Goal: Task Accomplishment & Management: Use online tool/utility

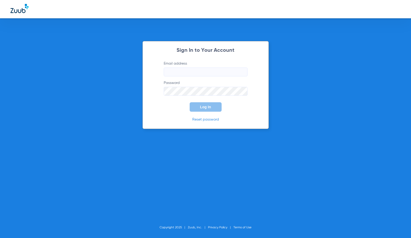
type input "[EMAIL_ADDRESS][DOMAIN_NAME]"
click at [206, 107] on span "Log In" at bounding box center [205, 107] width 11 height 4
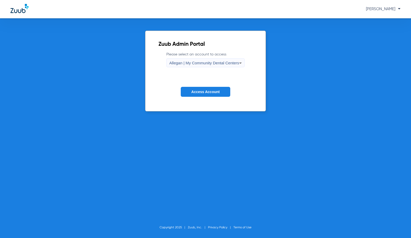
click at [214, 64] on span "Allegan | My Community Dental Centers" at bounding box center [204, 63] width 70 height 4
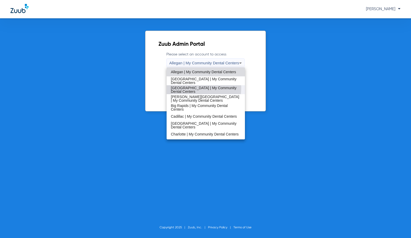
click at [193, 88] on span "[GEOGRAPHIC_DATA] | My Community Dental Centers" at bounding box center [206, 89] width 70 height 7
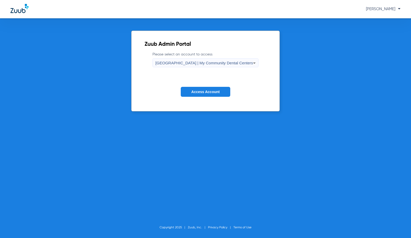
click at [194, 92] on span "Access Account" at bounding box center [205, 92] width 28 height 4
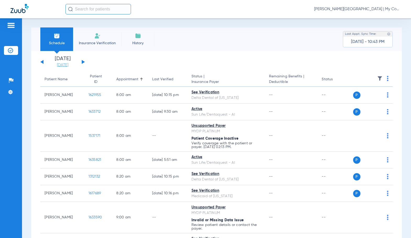
click at [66, 65] on link "[DATE]" at bounding box center [62, 65] width 31 height 5
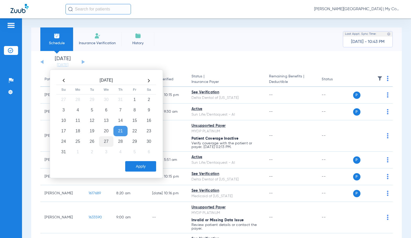
drag, startPoint x: 97, startPoint y: 142, endPoint x: 105, endPoint y: 144, distance: 8.7
click at [96, 142] on td "26" at bounding box center [92, 141] width 14 height 10
click at [139, 166] on button "Apply" at bounding box center [140, 166] width 31 height 10
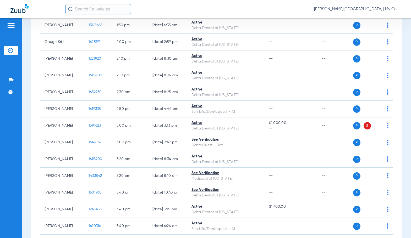
scroll to position [549, 0]
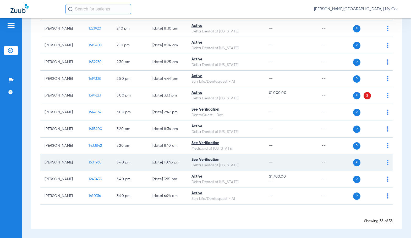
click at [387, 163] on img at bounding box center [388, 162] width 2 height 5
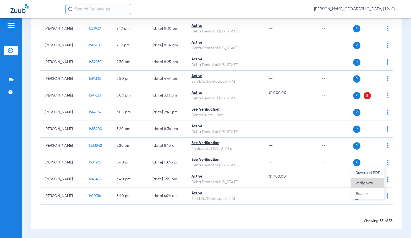
click at [374, 183] on span "Verify Now" at bounding box center [368, 184] width 25 height 4
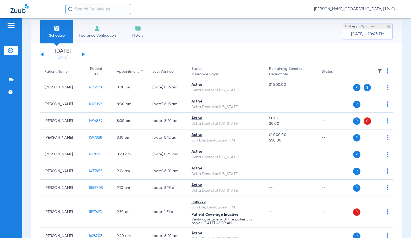
scroll to position [0, 0]
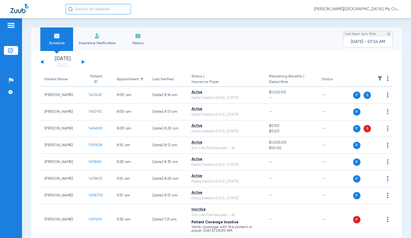
click at [206, 9] on div "[PERSON_NAME][GEOGRAPHIC_DATA] | My Community Dental Centers" at bounding box center [232, 9] width 335 height 10
click at [26, 159] on div "Schedule Insurance Verification History Last Appt. Sync Time: Today - 07:54 AM …" at bounding box center [216, 128] width 389 height 220
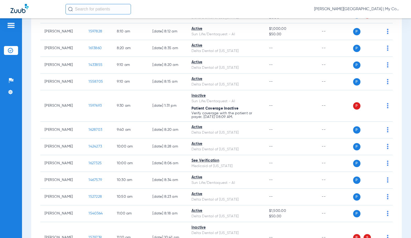
scroll to position [131, 0]
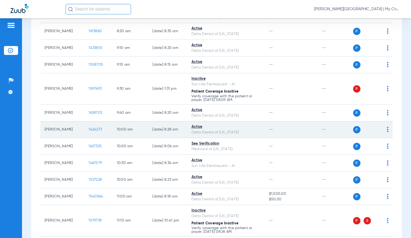
drag, startPoint x: 15, startPoint y: 134, endPoint x: 102, endPoint y: 137, distance: 86.8
click at [15, 134] on div "Patients Insurance Verification Setup Help Center Settings" at bounding box center [11, 137] width 22 height 238
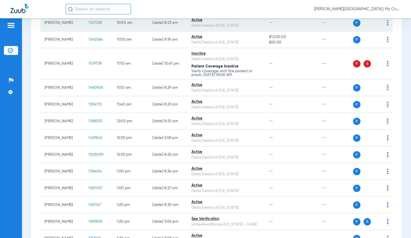
scroll to position [445, 0]
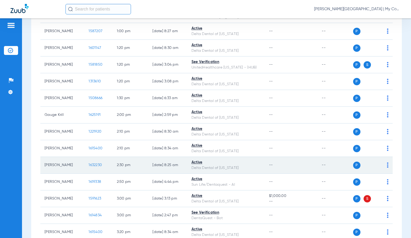
click at [95, 166] on span "1632230" at bounding box center [95, 165] width 13 height 4
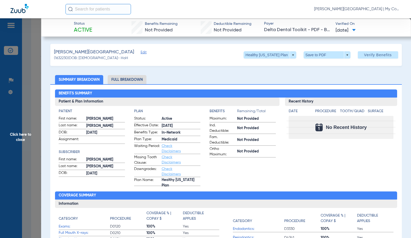
click at [112, 80] on li "Full Breakdown" at bounding box center [127, 79] width 39 height 9
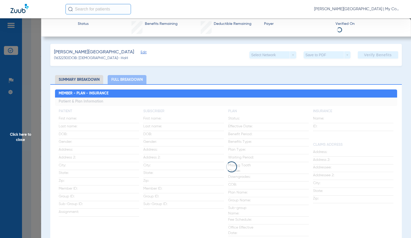
drag, startPoint x: 112, startPoint y: 80, endPoint x: 185, endPoint y: 71, distance: 74.2
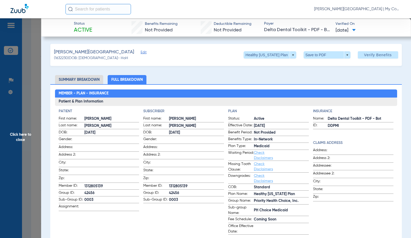
click at [25, 112] on span "Click here to close" at bounding box center [20, 137] width 41 height 238
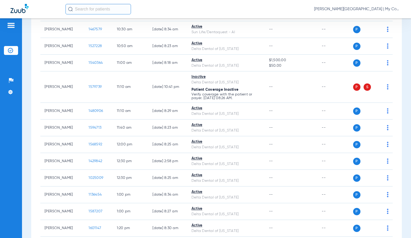
scroll to position [262, 0]
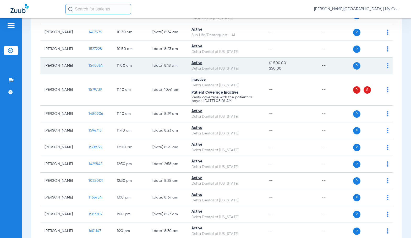
click at [89, 64] on span "1540364" at bounding box center [96, 66] width 14 height 4
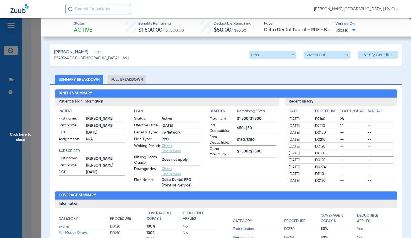
click at [141, 82] on li "Full Breakdown" at bounding box center [127, 79] width 39 height 9
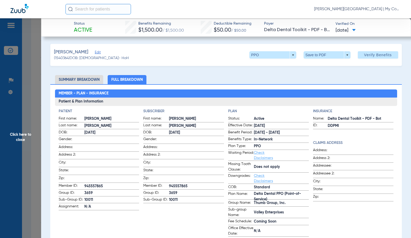
click at [175, 221] on app-subscriber-information "Subscriber First name: MATTHEW Last name: CHABOT DOB: 10/05/1991 Gender: Addres…" at bounding box center [183, 173] width 81 height 128
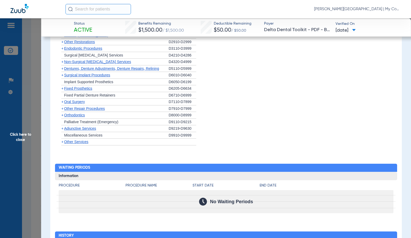
scroll to position [681, 0]
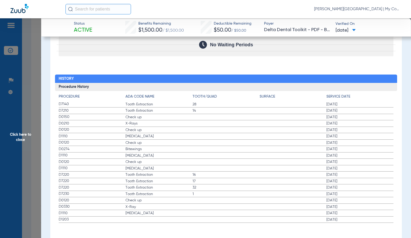
click at [156, 145] on span "Check up" at bounding box center [158, 142] width 67 height 5
click at [119, 180] on span "D7220" at bounding box center [92, 182] width 67 height 6
click at [190, 172] on label "D1110 Teeth Cleaning 11/13/2009" at bounding box center [226, 169] width 335 height 7
click at [198, 162] on label "D0120 Check up 11/13/2009" at bounding box center [226, 162] width 335 height 7
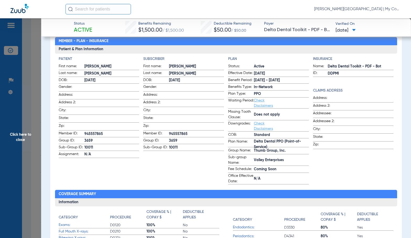
scroll to position [0, 0]
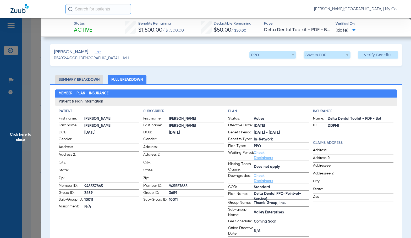
click at [24, 150] on span "Click here to close" at bounding box center [20, 137] width 41 height 238
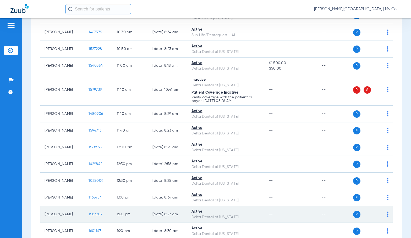
click at [90, 212] on td "1587207" at bounding box center [98, 214] width 28 height 17
click at [89, 215] on span "1587207" at bounding box center [96, 215] width 14 height 4
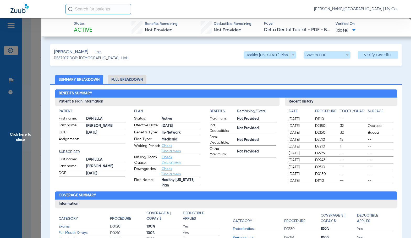
click at [129, 81] on li "Full Breakdown" at bounding box center [127, 79] width 39 height 9
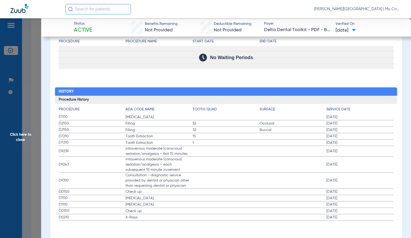
scroll to position [604, 0]
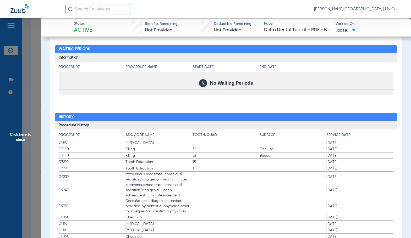
click at [190, 185] on span "intravenous moderate (conscious) sedation/analgesia – each subsequent 15 minute…" at bounding box center [158, 191] width 67 height 16
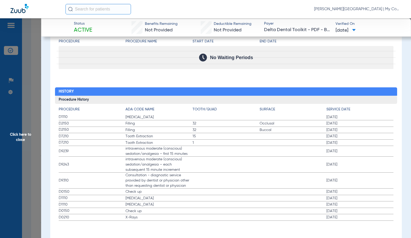
click at [219, 159] on label "D9243 intravenous moderate (conscious) sedation/analgesia – each subsequent 15 …" at bounding box center [226, 165] width 335 height 16
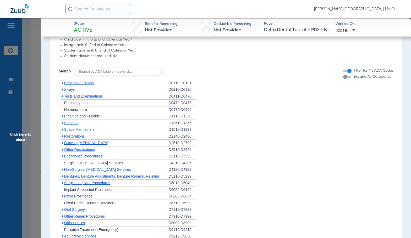
scroll to position [368, 0]
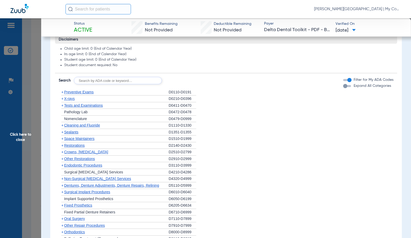
click at [73, 99] on span "X-rays" at bounding box center [69, 99] width 10 height 4
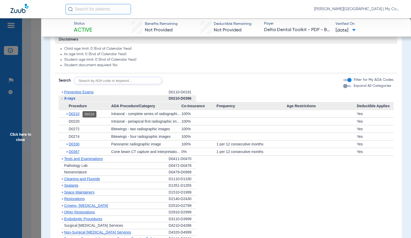
click at [73, 114] on span "D0210" at bounding box center [74, 114] width 11 height 4
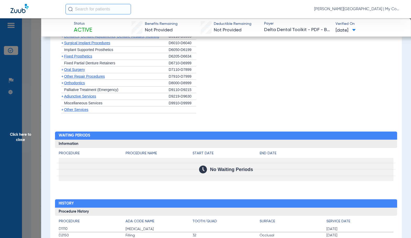
scroll to position [716, 0]
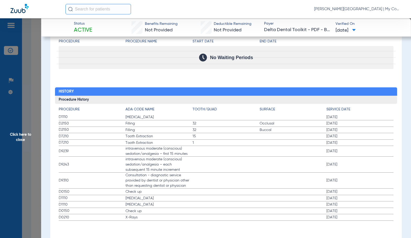
drag, startPoint x: 30, startPoint y: 135, endPoint x: 49, endPoint y: 1, distance: 135.5
click at [30, 135] on span "Click here to close" at bounding box center [20, 137] width 41 height 238
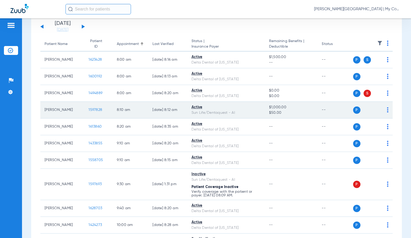
scroll to position [0, 0]
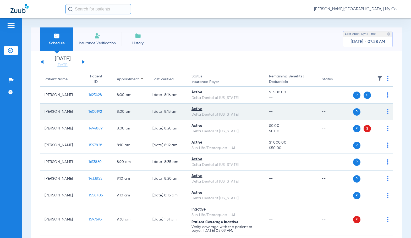
click at [92, 111] on span "1600192" at bounding box center [95, 112] width 13 height 4
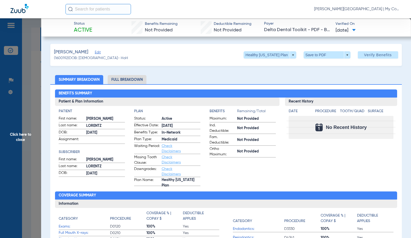
click at [127, 80] on li "Full Breakdown" at bounding box center [127, 79] width 39 height 9
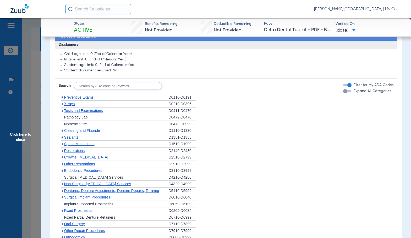
scroll to position [546, 0]
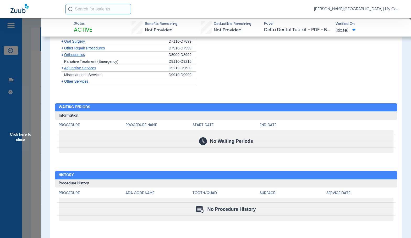
click at [32, 133] on span "Click here to close" at bounding box center [20, 137] width 41 height 238
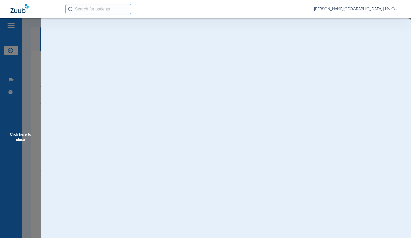
scroll to position [0, 0]
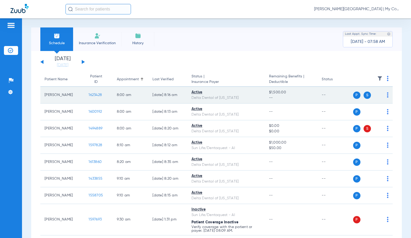
click at [95, 94] on span "1623428" at bounding box center [95, 95] width 13 height 4
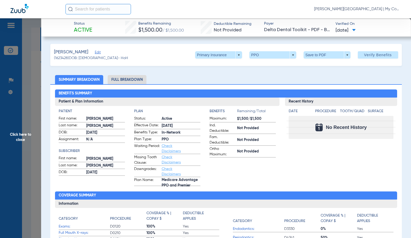
click at [136, 84] on li "Full Breakdown" at bounding box center [127, 79] width 39 height 9
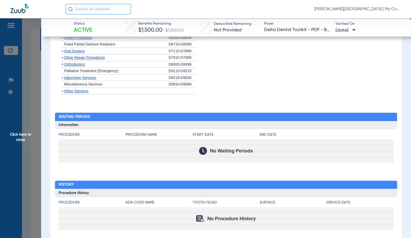
scroll to position [551, 0]
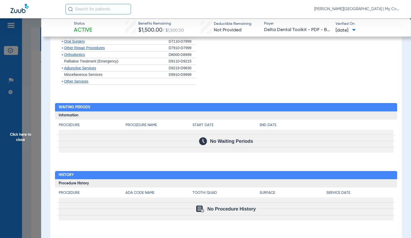
drag, startPoint x: 33, startPoint y: 133, endPoint x: 120, endPoint y: 138, distance: 87.1
click at [33, 133] on span "Click here to close" at bounding box center [20, 137] width 41 height 238
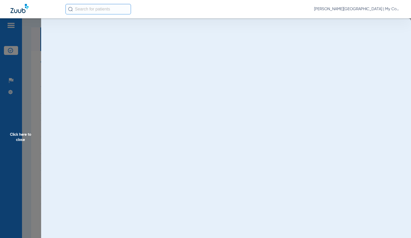
scroll to position [0, 0]
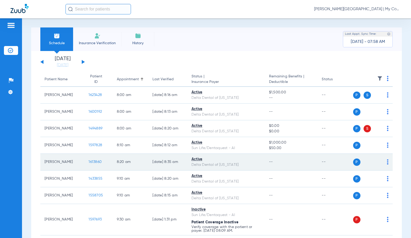
click at [90, 160] on span "1613860" at bounding box center [95, 162] width 13 height 4
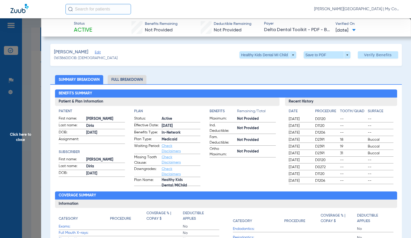
click at [118, 81] on li "Full Breakdown" at bounding box center [127, 79] width 39 height 9
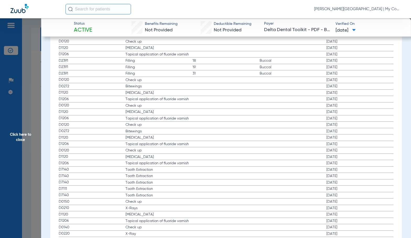
scroll to position [707, 0]
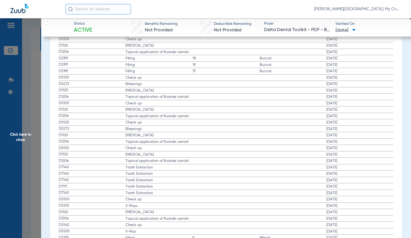
click at [21, 128] on span "Click here to close" at bounding box center [20, 137] width 41 height 238
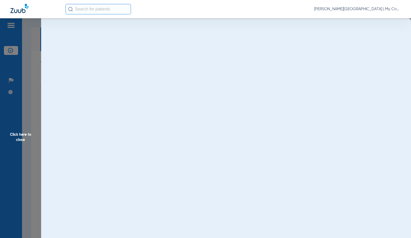
scroll to position [0, 0]
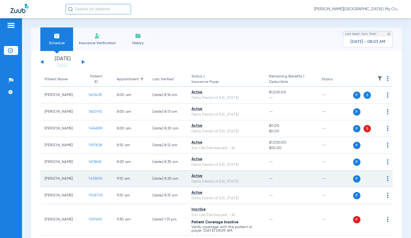
click at [90, 177] on span "1433855" at bounding box center [96, 179] width 14 height 4
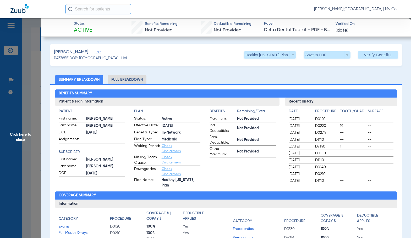
click at [124, 82] on li "Full Breakdown" at bounding box center [127, 79] width 39 height 9
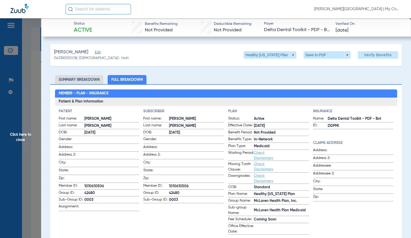
click at [210, 213] on app-subscriber-information "Subscriber First name: CHELSEA Last name: SCHNETTLER DOB: 10/07/1991 Gender: Ad…" at bounding box center [183, 172] width 81 height 126
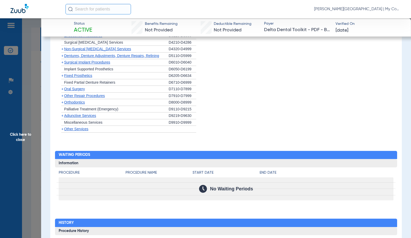
scroll to position [594, 0]
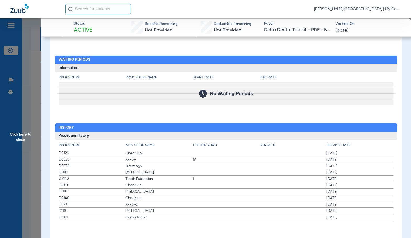
click at [31, 126] on span "Click here to close" at bounding box center [20, 137] width 41 height 238
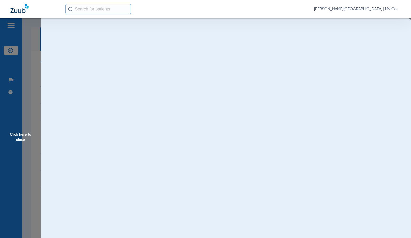
scroll to position [0, 0]
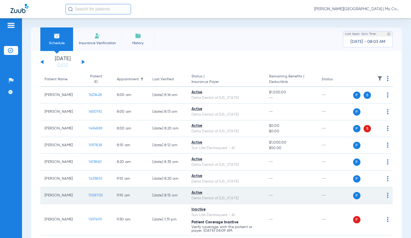
click at [87, 192] on td "1558705" at bounding box center [98, 196] width 28 height 17
click at [90, 195] on span "1558705" at bounding box center [96, 196] width 14 height 4
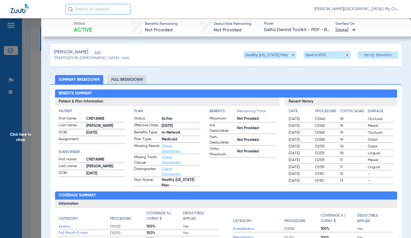
click at [137, 81] on li "Full Breakdown" at bounding box center [127, 79] width 39 height 9
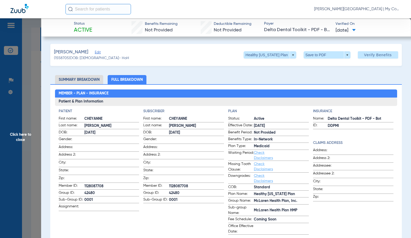
click at [250, 164] on span "Missing Tooth Clause:" at bounding box center [241, 167] width 26 height 11
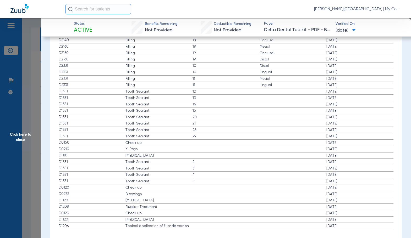
scroll to position [715, 0]
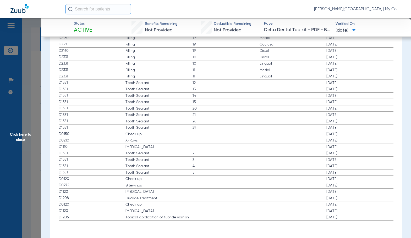
click at [35, 130] on span "Click here to close" at bounding box center [20, 137] width 41 height 238
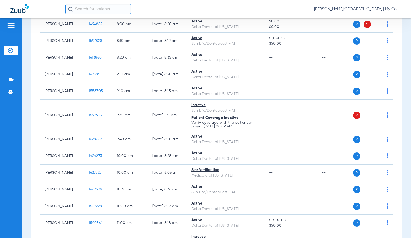
scroll to position [105, 0]
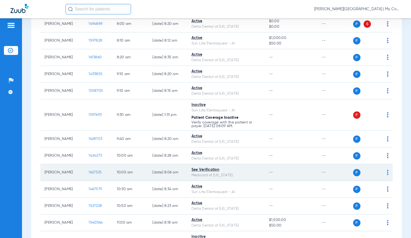
click at [93, 171] on span "1627325" at bounding box center [95, 173] width 13 height 4
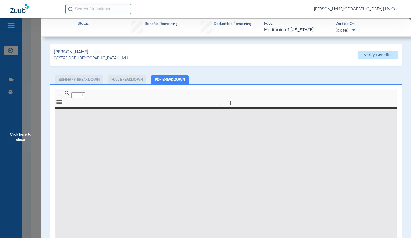
type input "0"
select select "page-width"
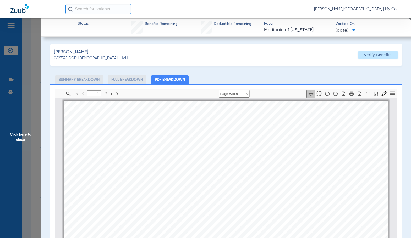
scroll to position [3, 0]
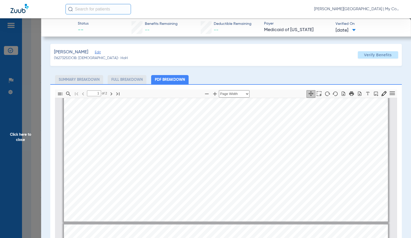
type input "2"
drag, startPoint x: 31, startPoint y: 141, endPoint x: 346, endPoint y: 62, distance: 325.3
click at [31, 141] on span "Click here to close" at bounding box center [20, 137] width 41 height 238
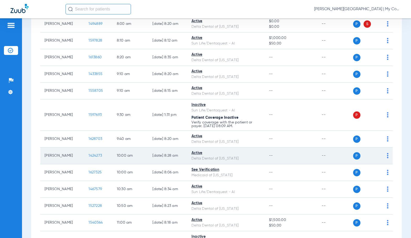
click at [94, 156] on span "1424273" at bounding box center [95, 156] width 13 height 4
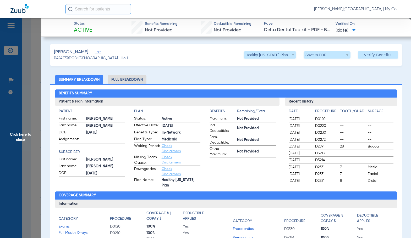
click at [135, 84] on li "Full Breakdown" at bounding box center [127, 79] width 39 height 9
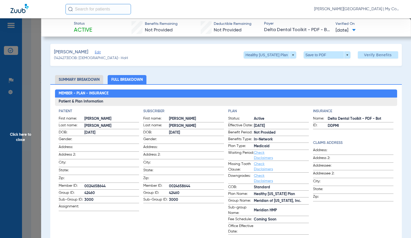
click at [193, 112] on h4 "Subscriber" at bounding box center [183, 112] width 81 height 6
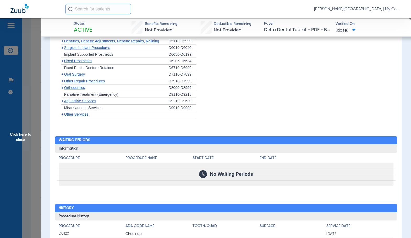
scroll to position [466, 0]
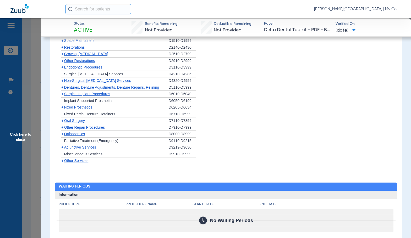
click at [17, 131] on span "Click here to close" at bounding box center [20, 137] width 41 height 238
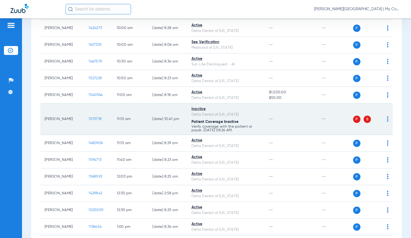
scroll to position [236, 0]
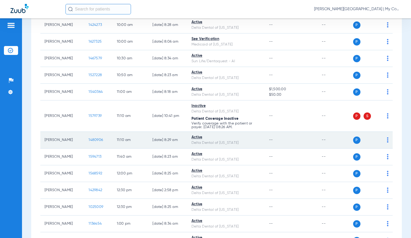
click at [92, 140] on span "1480906" at bounding box center [96, 140] width 14 height 4
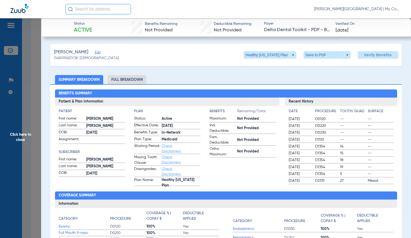
click at [144, 79] on li "Full Breakdown" at bounding box center [127, 79] width 39 height 9
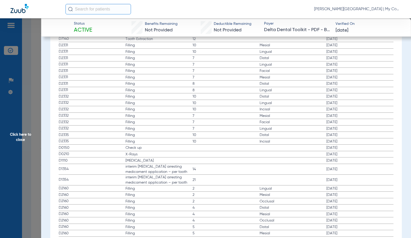
scroll to position [681, 0]
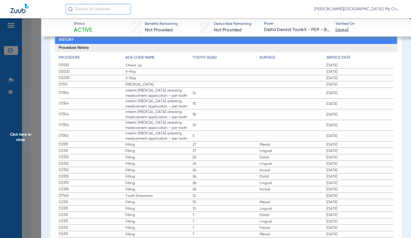
click at [24, 141] on span "Click here to close" at bounding box center [20, 137] width 41 height 238
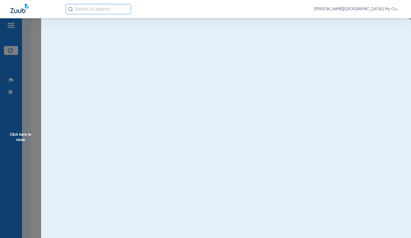
scroll to position [0, 0]
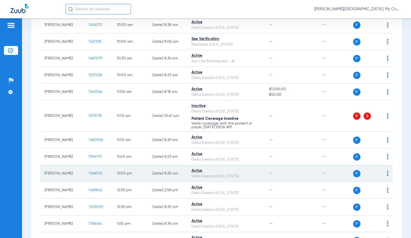
click at [89, 174] on span "1568592" at bounding box center [96, 174] width 14 height 4
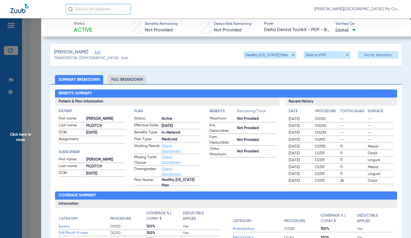
click at [143, 81] on li "Full Breakdown" at bounding box center [127, 79] width 39 height 9
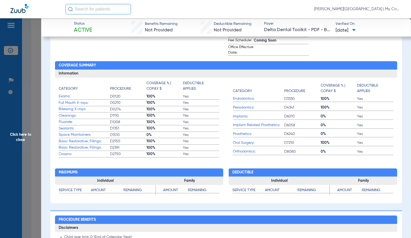
scroll to position [262, 0]
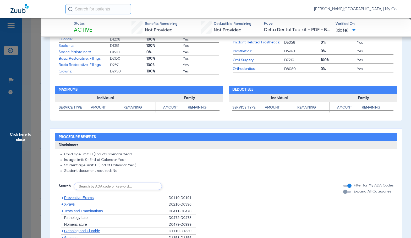
click at [166, 170] on li "Student document required: No" at bounding box center [228, 171] width 329 height 5
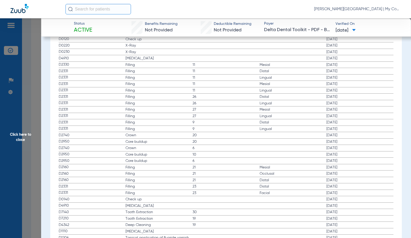
scroll to position [681, 0]
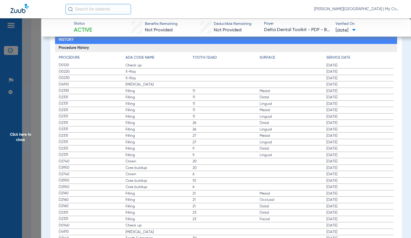
click at [19, 147] on span "Click here to close" at bounding box center [20, 137] width 41 height 238
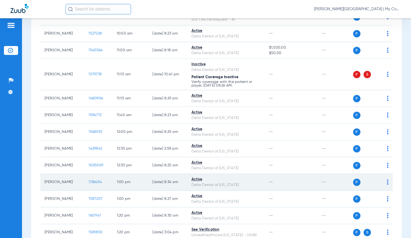
scroll to position [314, 0]
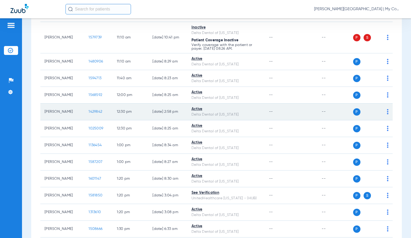
click at [91, 112] on span "1429842" at bounding box center [96, 112] width 14 height 4
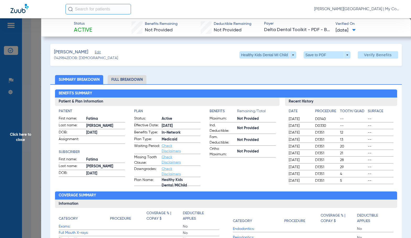
click at [115, 81] on li "Full Breakdown" at bounding box center [127, 79] width 39 height 9
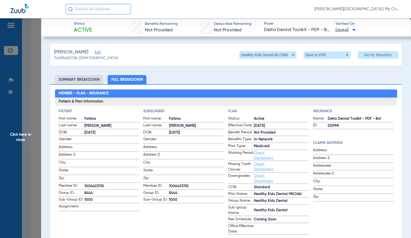
click at [192, 80] on ul "Summary Breakdown Full Breakdown" at bounding box center [225, 79] width 351 height 9
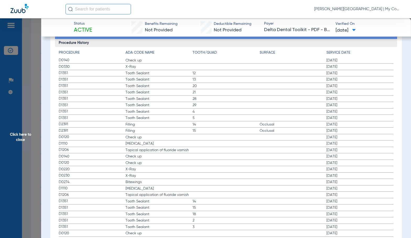
scroll to position [681, 0]
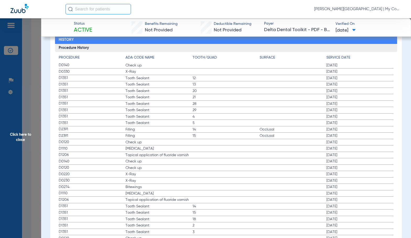
click at [221, 157] on label "D1206 Topical application of fluoride varnish 11/27/2024" at bounding box center [226, 155] width 335 height 7
click at [243, 162] on label "D0140 Check up 08/19/2024" at bounding box center [226, 161] width 335 height 7
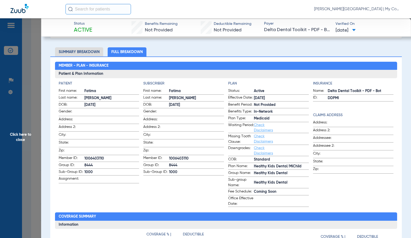
scroll to position [26, 0]
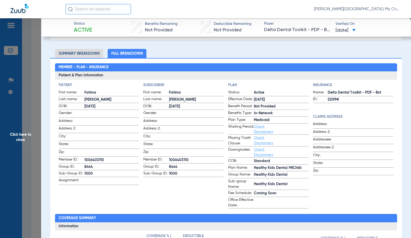
click at [180, 158] on span "1006403110" at bounding box center [196, 161] width 55 height 6
click at [181, 158] on span "1006403110" at bounding box center [196, 161] width 55 height 6
copy span "1006403110"
click at [122, 190] on app-patient-information "Patient First name: Fatima Last name: Hussein DOB: 06/02/2009 Gender: Address: …" at bounding box center [99, 146] width 81 height 126
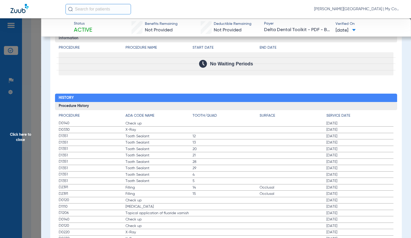
scroll to position [629, 0]
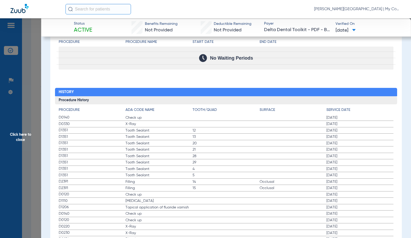
click at [29, 136] on span "Click here to close" at bounding box center [20, 137] width 41 height 238
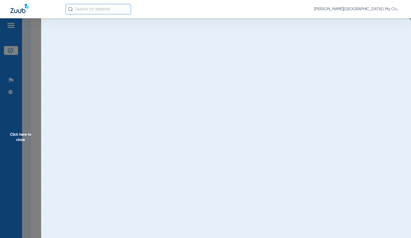
scroll to position [0, 0]
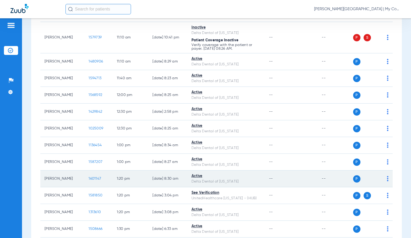
click at [93, 178] on span "1601147" at bounding box center [95, 179] width 13 height 4
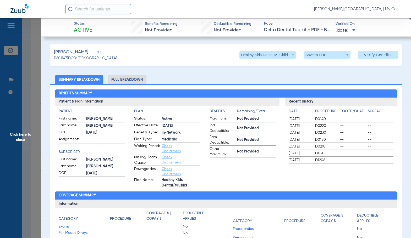
drag, startPoint x: 130, startPoint y: 79, endPoint x: 408, endPoint y: 64, distance: 278.6
click at [130, 79] on li "Full Breakdown" at bounding box center [127, 79] width 39 height 9
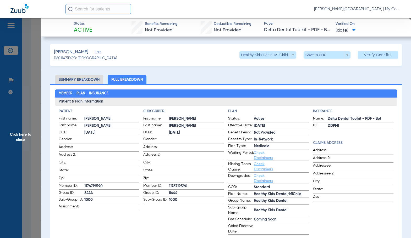
click at [195, 121] on span "JACOB" at bounding box center [196, 119] width 55 height 6
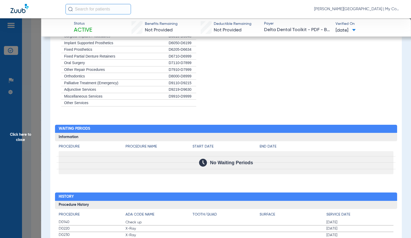
scroll to position [568, 0]
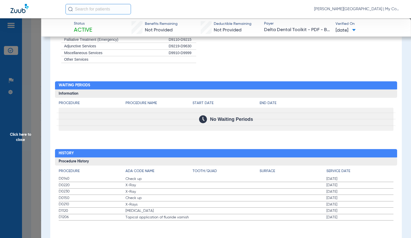
click at [194, 196] on label "D0150 Check up 12/03/2024" at bounding box center [226, 198] width 335 height 7
click at [24, 134] on span "Click here to close" at bounding box center [20, 137] width 41 height 238
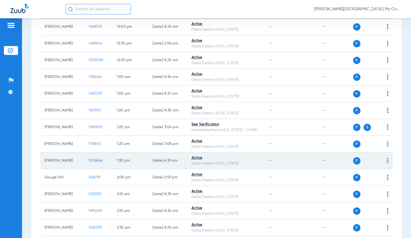
scroll to position [393, 0]
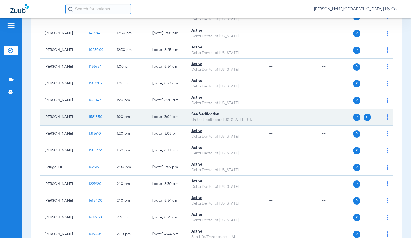
click at [94, 119] on span "1581850" at bounding box center [96, 117] width 14 height 4
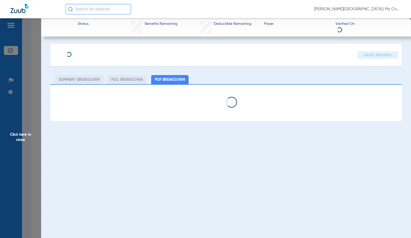
select select "page-width"
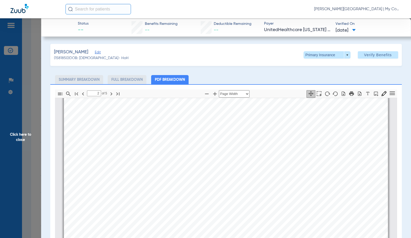
scroll to position [605, 0]
type input "4"
drag, startPoint x: 26, startPoint y: 126, endPoint x: 113, endPoint y: 159, distance: 92.6
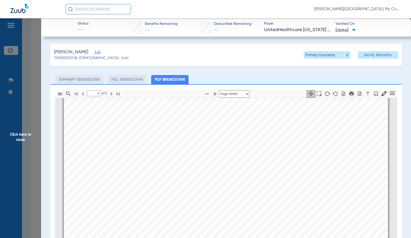
click at [26, 126] on span "Click here to close" at bounding box center [20, 137] width 41 height 238
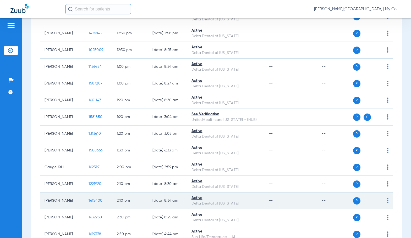
click at [95, 199] on span "1615400" at bounding box center [96, 201] width 14 height 4
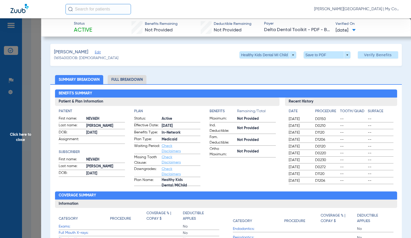
drag, startPoint x: 208, startPoint y: 128, endPoint x: 143, endPoint y: 86, distance: 77.2
click at [204, 125] on app-patient-and-plan-information "Patient First name: NEVAEH Last name: DOWNEY DOB: 08/05/2016 Assignment: Subscr…" at bounding box center [167, 148] width 217 height 78
click at [136, 79] on li "Full Breakdown" at bounding box center [127, 79] width 39 height 9
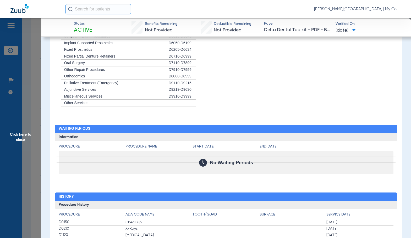
scroll to position [603, 0]
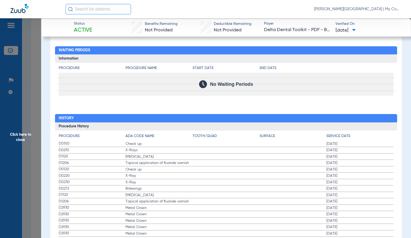
click at [240, 150] on label "D0210 X-Rays 02/11/2025" at bounding box center [226, 150] width 335 height 7
click at [17, 130] on span "Click here to close" at bounding box center [20, 137] width 41 height 238
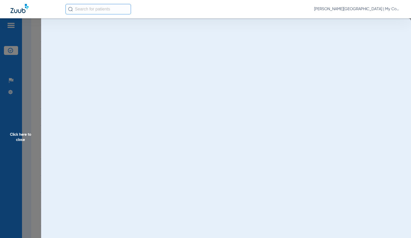
scroll to position [0, 0]
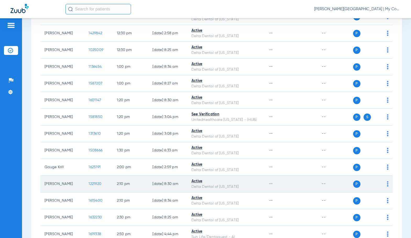
click at [89, 183] on span "1221920" at bounding box center [95, 184] width 13 height 4
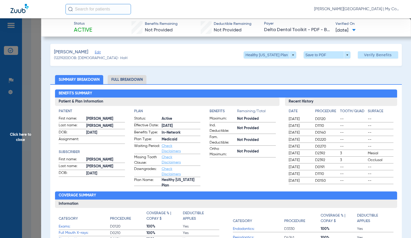
click at [133, 80] on li "Full Breakdown" at bounding box center [127, 79] width 39 height 9
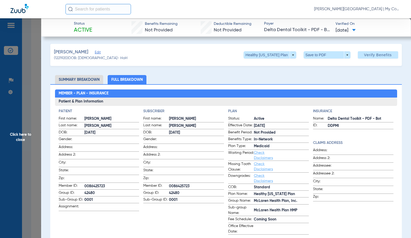
click at [218, 209] on app-subscriber-information "Subscriber First name: SAMANTHA Last name: PARKER DOB: 12/29/1993 Gender: Addre…" at bounding box center [183, 172] width 81 height 126
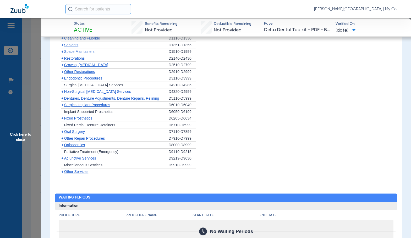
scroll to position [638, 0]
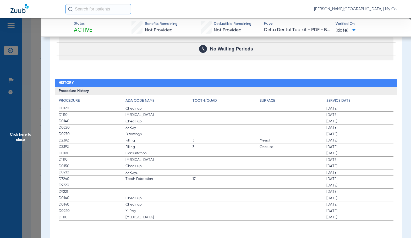
click at [180, 164] on span "Check up" at bounding box center [158, 166] width 67 height 5
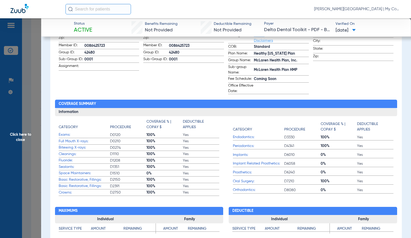
scroll to position [350, 0]
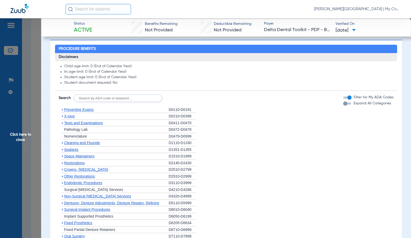
click at [22, 147] on span "Click here to close" at bounding box center [20, 137] width 41 height 238
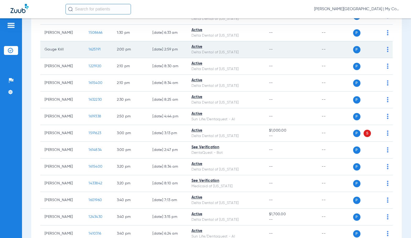
scroll to position [524, 0]
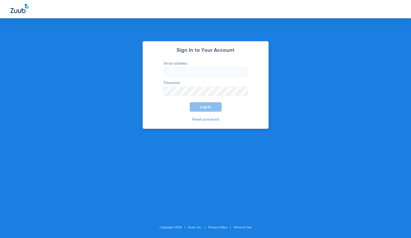
type input "[EMAIL_ADDRESS][DOMAIN_NAME]"
click at [203, 111] on button "Log In" at bounding box center [206, 106] width 32 height 9
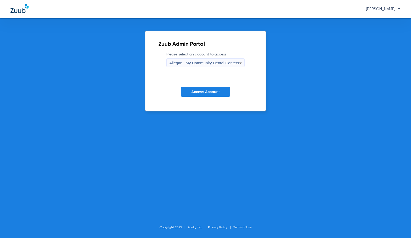
click at [219, 64] on span "Allegan | My Community Dental Centers" at bounding box center [204, 63] width 70 height 4
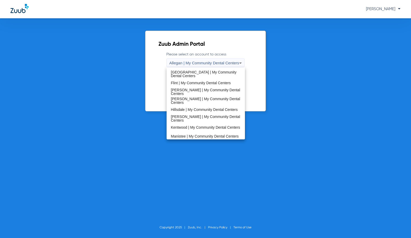
scroll to position [79, 0]
drag, startPoint x: 201, startPoint y: 118, endPoint x: 202, endPoint y: 108, distance: 9.7
click at [201, 118] on span "[PERSON_NAME] | My Community Dental Centers" at bounding box center [206, 117] width 70 height 7
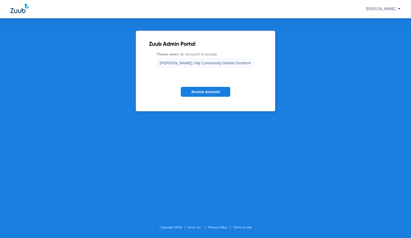
click at [208, 92] on span "Access Account" at bounding box center [205, 92] width 28 height 4
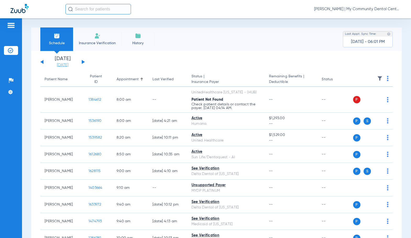
click at [64, 67] on link "[DATE]" at bounding box center [62, 65] width 31 height 5
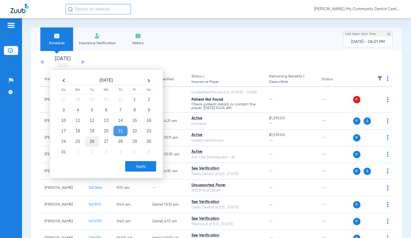
click at [94, 145] on td "26" at bounding box center [92, 141] width 14 height 10
click at [138, 166] on button "Apply" at bounding box center [140, 166] width 31 height 10
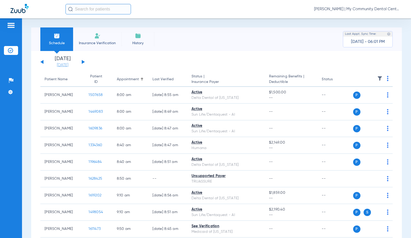
click at [59, 63] on link "[DATE]" at bounding box center [62, 65] width 31 height 5
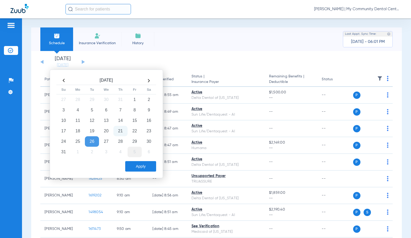
click at [134, 142] on td "29" at bounding box center [135, 141] width 14 height 10
click at [139, 164] on button "Apply" at bounding box center [140, 166] width 31 height 10
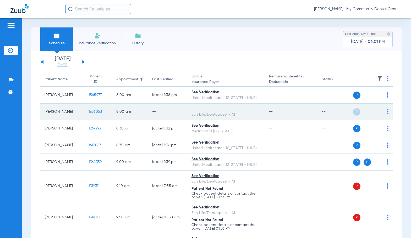
click at [387, 114] on img at bounding box center [388, 111] width 2 height 5
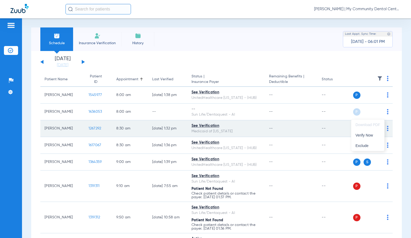
click at [364, 136] on span "Verify Now" at bounding box center [368, 136] width 25 height 4
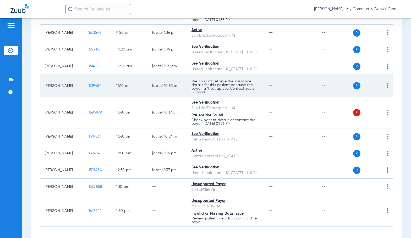
scroll to position [210, 0]
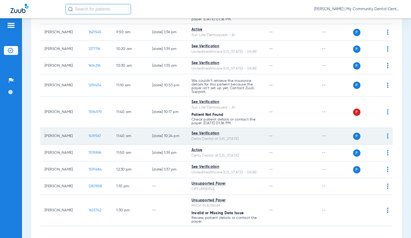
click at [387, 139] on img at bounding box center [388, 136] width 2 height 5
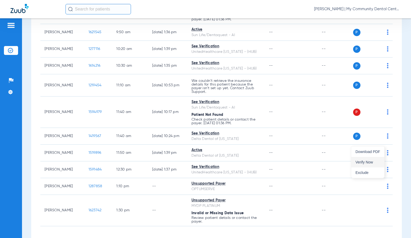
click at [364, 162] on span "Verify Now" at bounding box center [368, 163] width 25 height 4
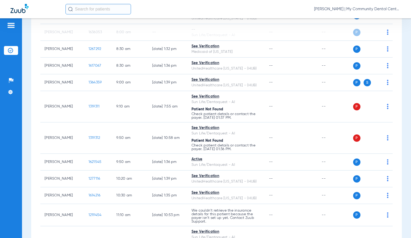
scroll to position [0, 0]
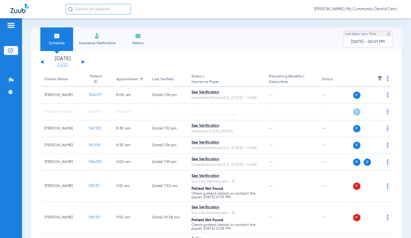
click at [62, 64] on link "[DATE]" at bounding box center [62, 65] width 31 height 5
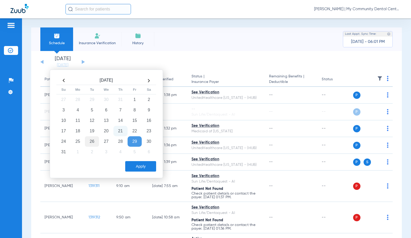
click at [94, 142] on td "26" at bounding box center [92, 141] width 14 height 10
click at [136, 167] on button "Apply" at bounding box center [140, 166] width 31 height 10
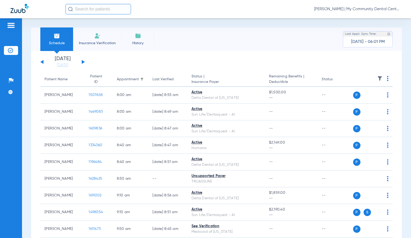
drag, startPoint x: 71, startPoint y: 64, endPoint x: 100, endPoint y: 109, distance: 53.3
click at [71, 64] on link "[DATE]" at bounding box center [62, 65] width 31 height 5
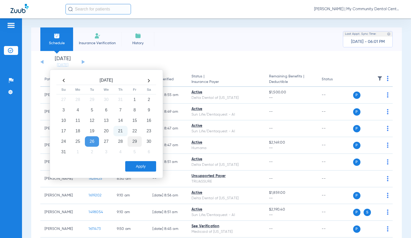
click at [130, 140] on td "29" at bounding box center [135, 141] width 14 height 10
drag, startPoint x: 146, startPoint y: 168, endPoint x: 145, endPoint y: 52, distance: 116.6
click at [146, 168] on button "Apply" at bounding box center [140, 166] width 31 height 10
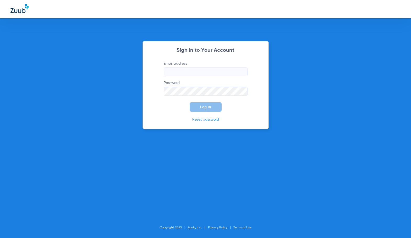
type input "[EMAIL_ADDRESS][DOMAIN_NAME]"
click at [206, 110] on button "Log In" at bounding box center [206, 106] width 32 height 9
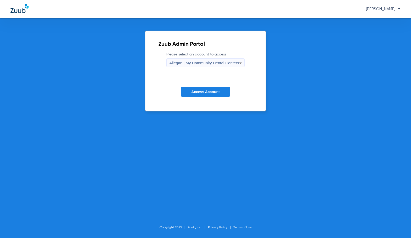
click at [190, 64] on span "Allegan | My Community Dental Centers" at bounding box center [204, 63] width 70 height 4
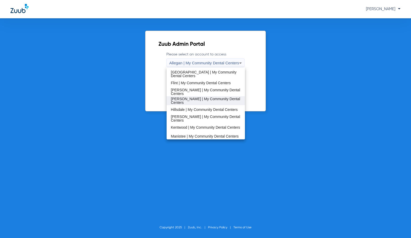
scroll to position [79, 0]
click at [192, 125] on span "Kentwood | My Community Dental Centers" at bounding box center [205, 127] width 69 height 4
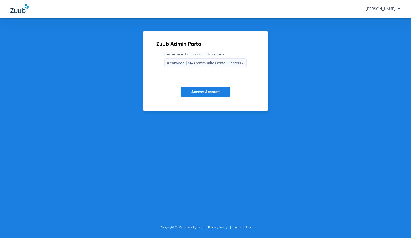
drag, startPoint x: 197, startPoint y: 91, endPoint x: 207, endPoint y: 63, distance: 29.9
click at [196, 91] on span "Access Account" at bounding box center [205, 92] width 28 height 4
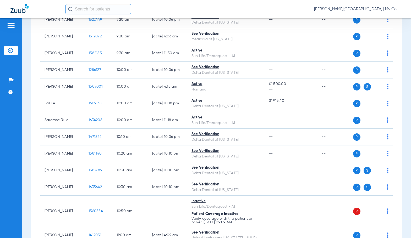
scroll to position [236, 0]
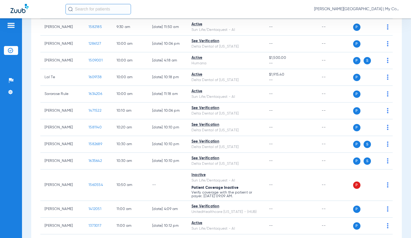
click at [189, 12] on div "Sadie Gibbs - Kentwood | My Community Dental Centers" at bounding box center [232, 9] width 335 height 10
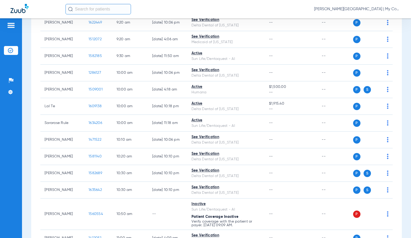
scroll to position [210, 0]
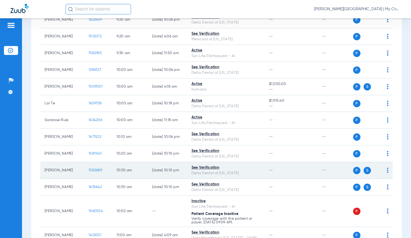
click at [89, 172] on span "1582689" at bounding box center [96, 171] width 14 height 4
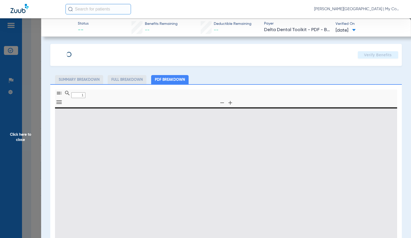
type input "0"
select select "page-width"
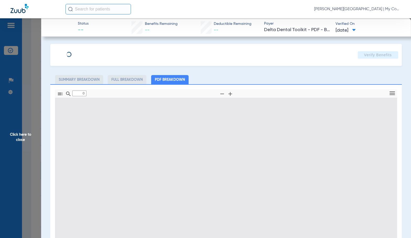
type input "1"
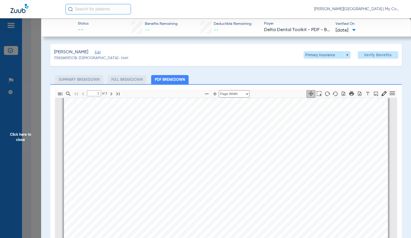
scroll to position [29, 0]
click at [332, 56] on span at bounding box center [327, 54] width 47 height 7
click at [315, 75] on span "Secondary Insurance" at bounding box center [321, 76] width 35 height 4
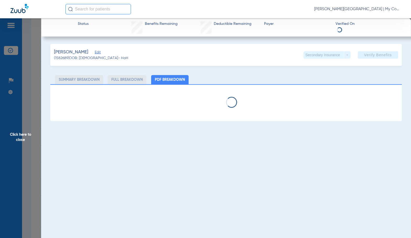
select select "page-width"
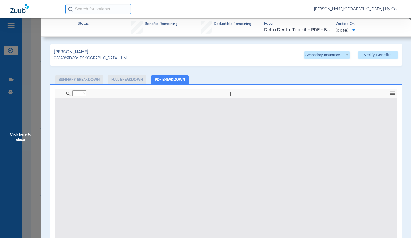
type input "1"
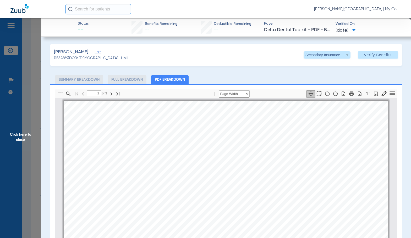
scroll to position [3, 0]
click at [36, 125] on span "Click here to close" at bounding box center [20, 137] width 41 height 238
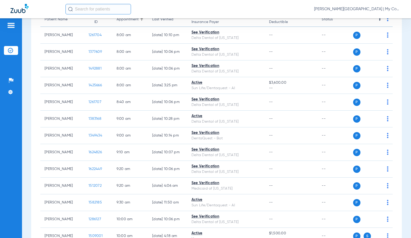
scroll to position [0, 0]
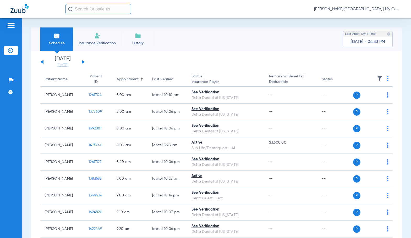
drag, startPoint x: 59, startPoint y: 65, endPoint x: 96, endPoint y: 128, distance: 72.1
click at [59, 65] on link "[DATE]" at bounding box center [62, 65] width 31 height 5
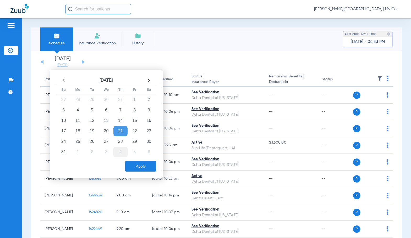
drag, startPoint x: 95, startPoint y: 143, endPoint x: 122, endPoint y: 157, distance: 30.5
click at [94, 143] on td "26" at bounding box center [92, 141] width 14 height 10
click at [142, 168] on button "Apply" at bounding box center [140, 166] width 31 height 10
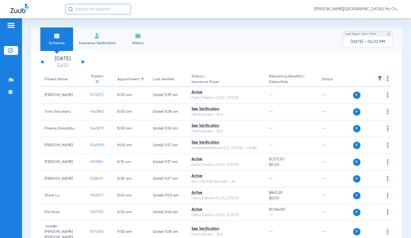
click at [53, 65] on link "[DATE]" at bounding box center [62, 65] width 31 height 5
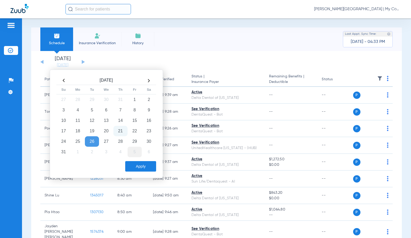
click at [133, 141] on td "29" at bounding box center [135, 141] width 14 height 10
click at [141, 165] on button "Apply" at bounding box center [140, 166] width 31 height 10
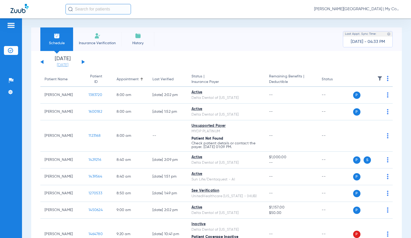
click at [56, 66] on link "[DATE]" at bounding box center [62, 65] width 31 height 5
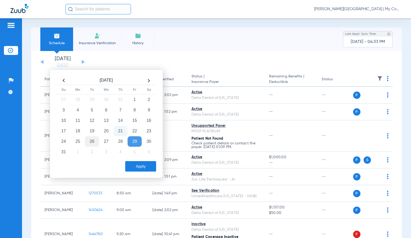
click at [92, 141] on td "26" at bounding box center [92, 141] width 14 height 10
drag, startPoint x: 134, startPoint y: 169, endPoint x: 132, endPoint y: 151, distance: 18.6
click at [134, 169] on button "Apply" at bounding box center [140, 166] width 31 height 10
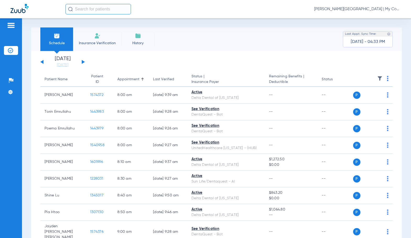
drag, startPoint x: 64, startPoint y: 67, endPoint x: 75, endPoint y: 74, distance: 12.9
click at [64, 67] on link "[DATE]" at bounding box center [62, 65] width 31 height 5
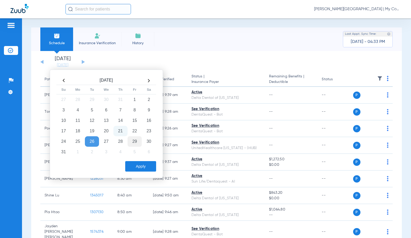
click at [136, 145] on td "29" at bounding box center [135, 141] width 14 height 10
click at [144, 168] on button "Apply" at bounding box center [140, 166] width 31 height 10
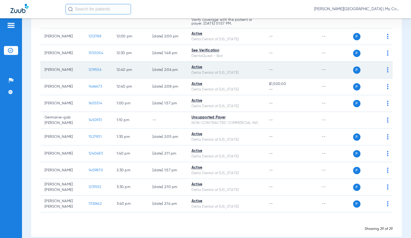
scroll to position [427, 0]
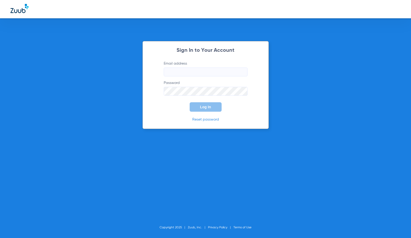
type input "[EMAIL_ADDRESS][DOMAIN_NAME]"
click at [210, 106] on span "Log In" at bounding box center [205, 107] width 11 height 4
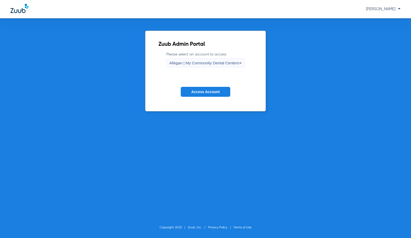
click at [197, 63] on span "Allegan | My Community Dental Centers" at bounding box center [204, 63] width 70 height 4
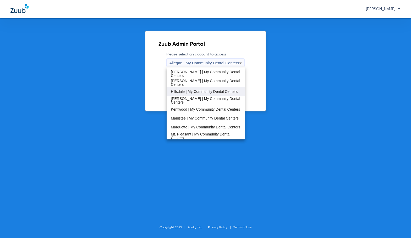
scroll to position [105, 0]
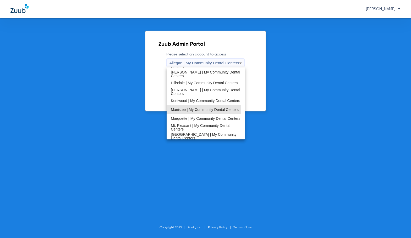
drag, startPoint x: 203, startPoint y: 110, endPoint x: 202, endPoint y: 105, distance: 5.0
click at [203, 110] on span "Manistee | My Community Dental Centers" at bounding box center [205, 110] width 68 height 4
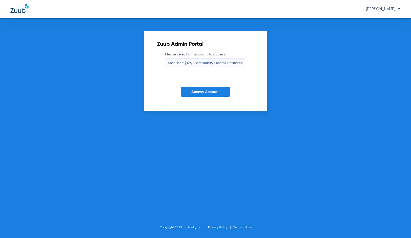
click at [204, 94] on span "Access Account" at bounding box center [205, 92] width 28 height 4
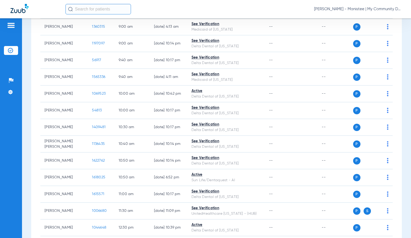
scroll to position [236, 0]
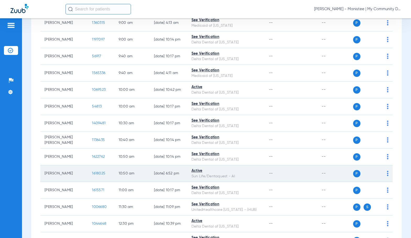
click at [92, 173] on span "1618025" at bounding box center [98, 174] width 13 height 4
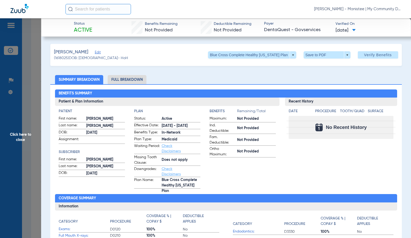
click at [141, 80] on li "Full Breakdown" at bounding box center [127, 79] width 39 height 9
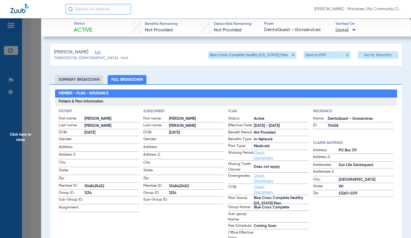
click at [31, 108] on span "Click here to close" at bounding box center [20, 137] width 41 height 238
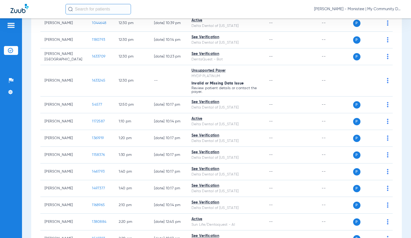
scroll to position [445, 0]
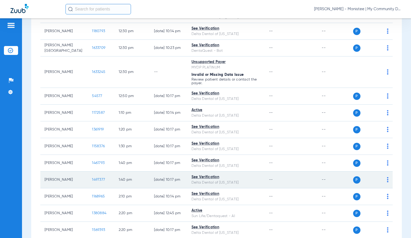
click at [92, 179] on span "1497377" at bounding box center [98, 180] width 13 height 4
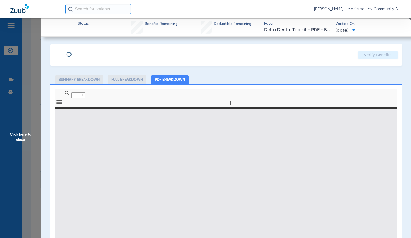
type input "0"
select select "page-width"
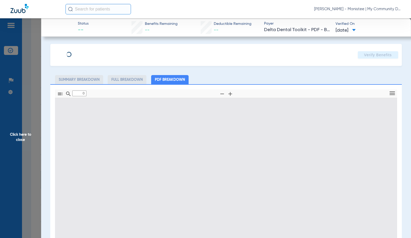
type input "1"
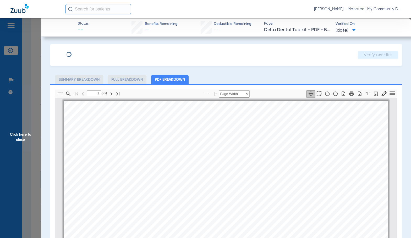
scroll to position [3, 0]
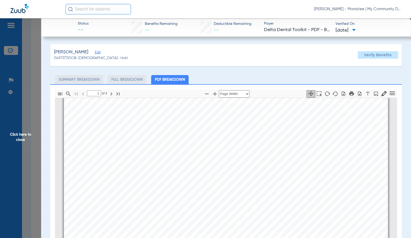
click at [197, 129] on span "and exclusions. Estimated patient out of pocket expenses can be determined by t…" at bounding box center [179, 126] width 208 height 4
click at [36, 140] on span "Click here to close" at bounding box center [20, 137] width 41 height 238
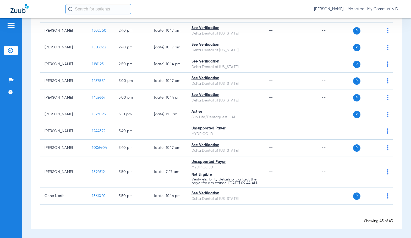
scroll to position [665, 0]
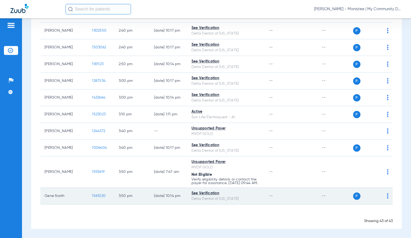
click at [96, 195] on span "1561020" at bounding box center [99, 196] width 14 height 4
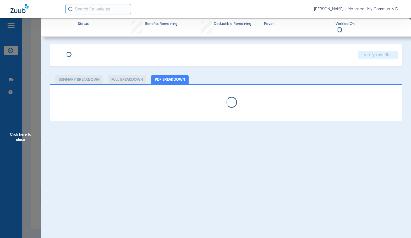
select select "page-width"
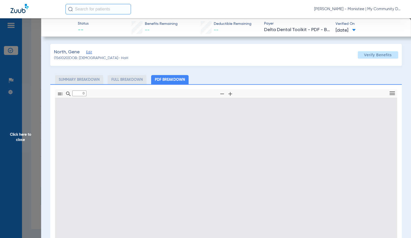
type input "1"
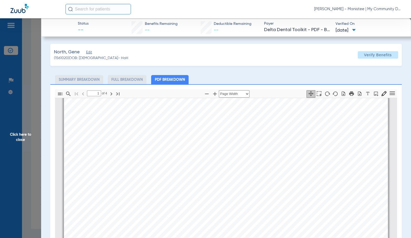
scroll to position [107, 0]
click at [25, 136] on span "Click here to close" at bounding box center [20, 137] width 41 height 238
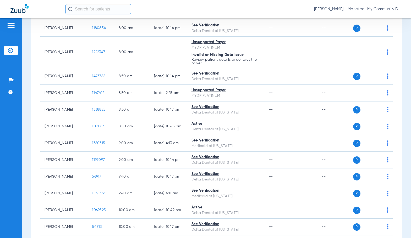
scroll to position [0, 0]
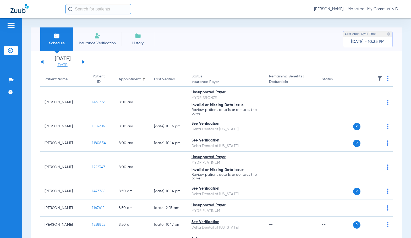
click at [68, 63] on link "[DATE]" at bounding box center [62, 65] width 31 height 5
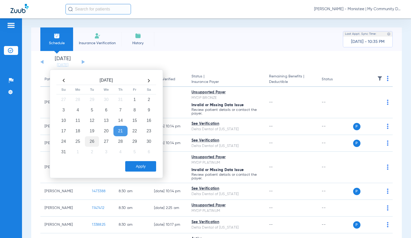
click at [94, 143] on td "26" at bounding box center [92, 141] width 14 height 10
click at [151, 167] on button "Apply" at bounding box center [140, 166] width 31 height 10
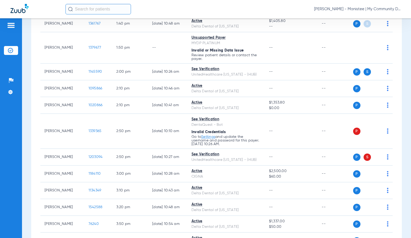
scroll to position [524, 0]
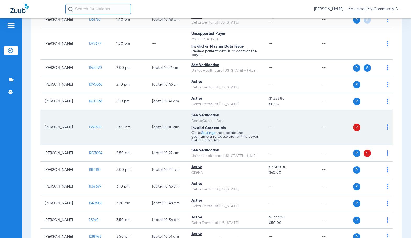
click at [387, 129] on img at bounding box center [388, 127] width 2 height 5
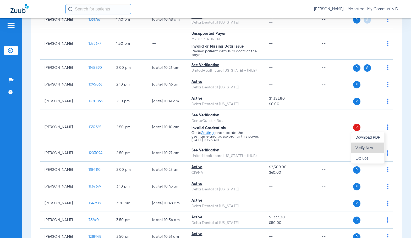
click at [373, 150] on button "Verify Now" at bounding box center [367, 148] width 33 height 10
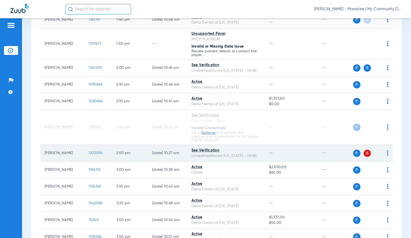
click at [387, 154] on img at bounding box center [388, 153] width 2 height 5
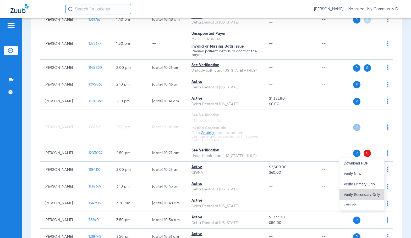
click at [371, 197] on button "Verify Secondary Only" at bounding box center [362, 195] width 45 height 10
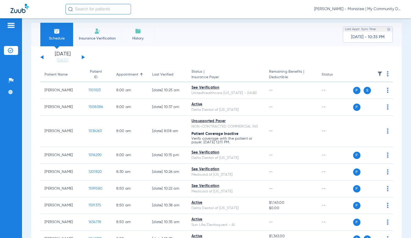
scroll to position [0, 0]
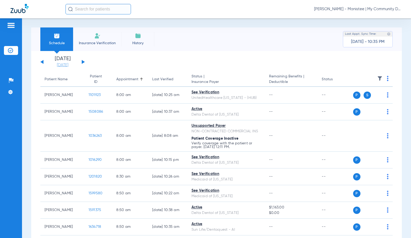
click at [59, 66] on link "[DATE]" at bounding box center [62, 65] width 31 height 5
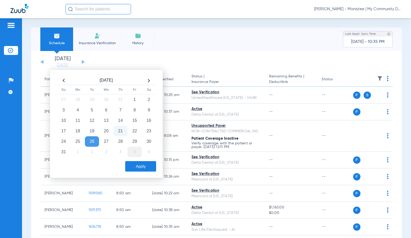
drag, startPoint x: 136, startPoint y: 141, endPoint x: 136, endPoint y: 154, distance: 12.8
click at [136, 141] on td "29" at bounding box center [135, 141] width 14 height 10
click at [142, 166] on button "Apply" at bounding box center [140, 166] width 31 height 10
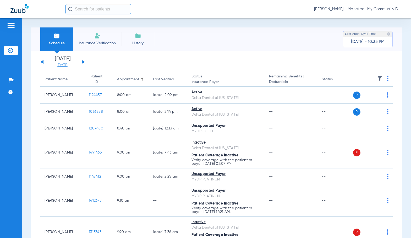
click at [66, 63] on link "[DATE]" at bounding box center [62, 65] width 31 height 5
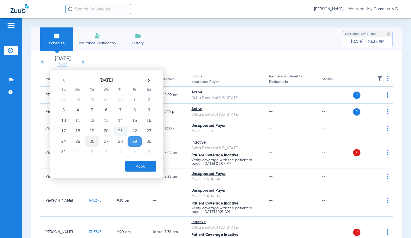
click at [93, 143] on td "26" at bounding box center [92, 141] width 14 height 10
click at [147, 166] on button "Apply" at bounding box center [140, 166] width 31 height 10
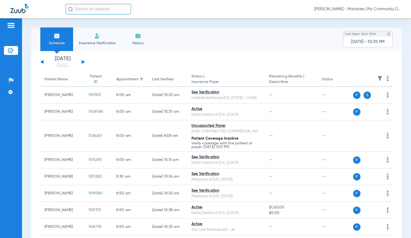
drag, startPoint x: 64, startPoint y: 65, endPoint x: 134, endPoint y: 143, distance: 103.9
click at [64, 65] on link "[DATE]" at bounding box center [62, 65] width 31 height 5
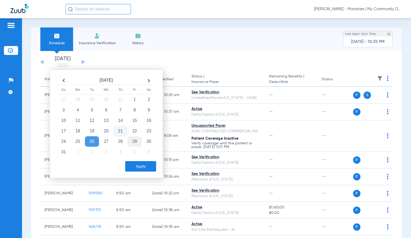
click at [134, 143] on td "29" at bounding box center [135, 141] width 14 height 10
click at [142, 168] on button "Apply" at bounding box center [140, 166] width 31 height 10
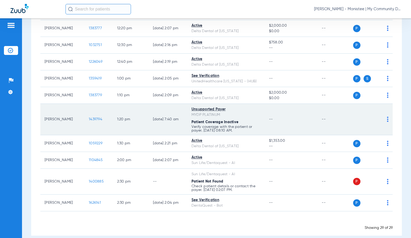
scroll to position [445, 0]
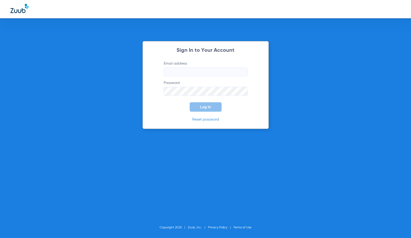
type input "[EMAIL_ADDRESS][DOMAIN_NAME]"
click at [203, 108] on span "Log In" at bounding box center [205, 107] width 11 height 4
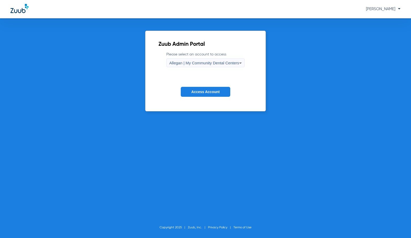
click at [194, 60] on div "Allegan | My Community Dental Centers" at bounding box center [204, 63] width 70 height 9
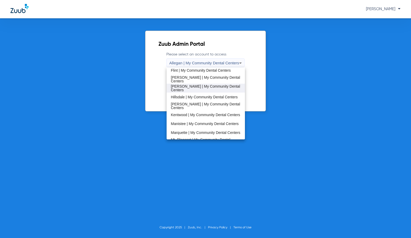
scroll to position [105, 0]
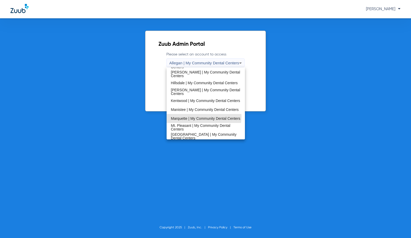
drag, startPoint x: 197, startPoint y: 117, endPoint x: 196, endPoint y: 111, distance: 5.6
click at [197, 117] on span "Marquette | My Community Dental Centers" at bounding box center [205, 119] width 69 height 4
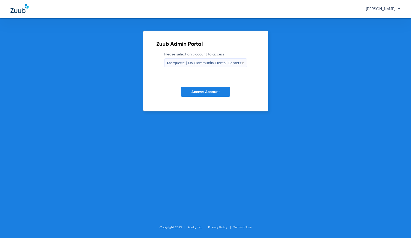
click at [196, 92] on span "Access Account" at bounding box center [205, 92] width 28 height 4
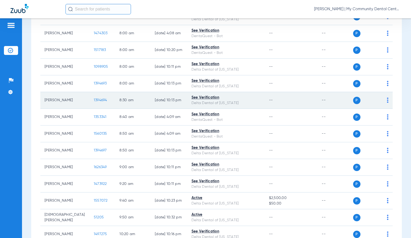
scroll to position [105, 0]
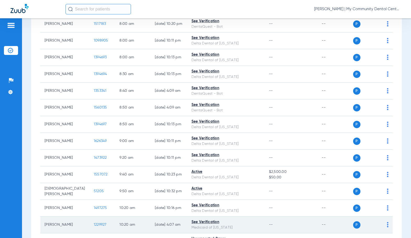
click at [94, 224] on span "1229927" at bounding box center [100, 225] width 13 height 4
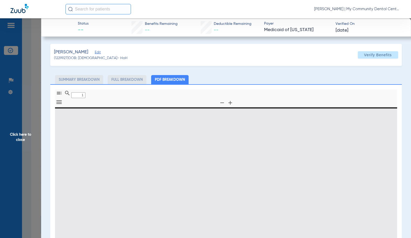
type input "0"
select select "page-width"
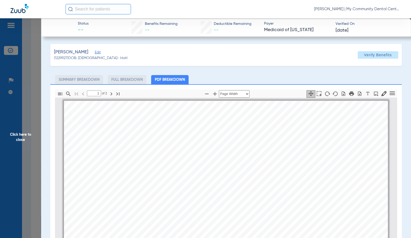
scroll to position [3, 0]
type input "2"
click at [30, 140] on span "Click here to close" at bounding box center [20, 137] width 41 height 238
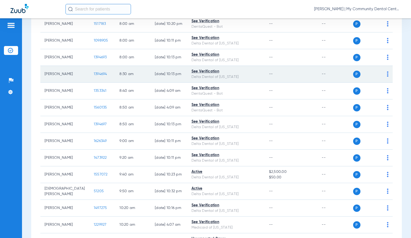
click at [94, 76] on span "1394694" at bounding box center [100, 74] width 13 height 4
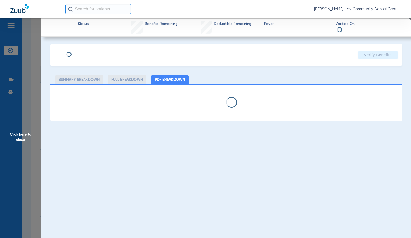
select select "page-width"
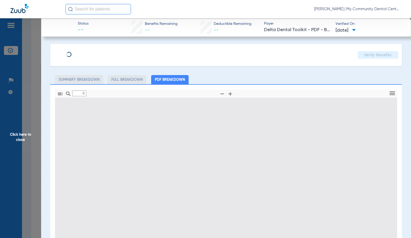
type input "1"
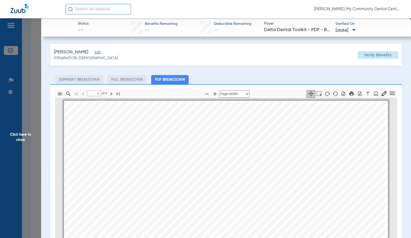
scroll to position [3, 0]
click at [17, 141] on span "Click here to close" at bounding box center [20, 137] width 41 height 238
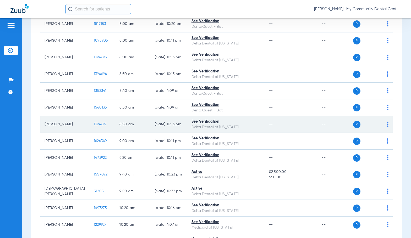
click at [94, 125] on span "1394697" at bounding box center [100, 125] width 13 height 4
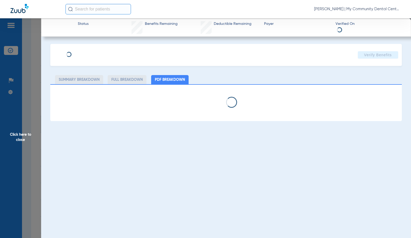
select select "page-width"
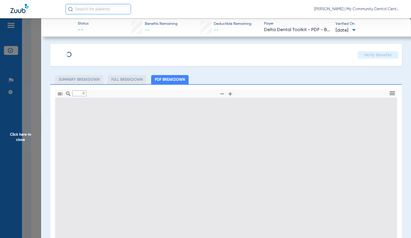
type input "1"
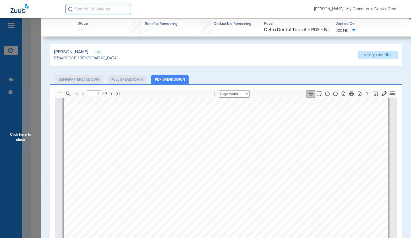
click at [22, 130] on span "Click here to close" at bounding box center [20, 137] width 41 height 238
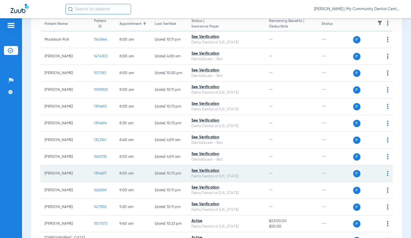
scroll to position [52, 0]
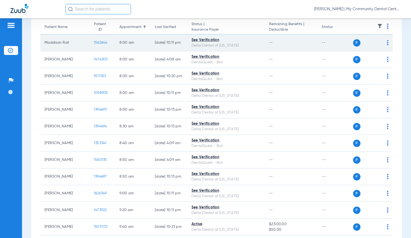
click at [94, 43] on span "1562644" at bounding box center [101, 43] width 14 height 4
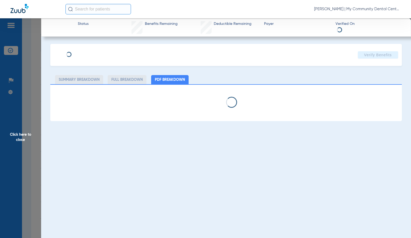
select select "page-width"
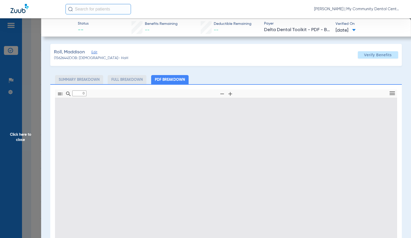
type input "1"
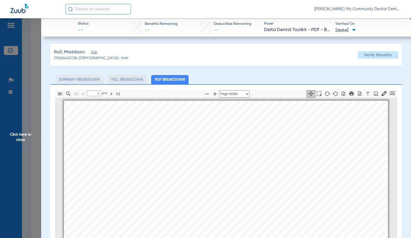
scroll to position [3, 0]
click at [189, 118] on span "Eligibility and Benefits are based on information available on 08/20/2025 . Thi…" at bounding box center [183, 117] width 216 height 4
click at [32, 130] on span "Click here to close" at bounding box center [20, 137] width 41 height 238
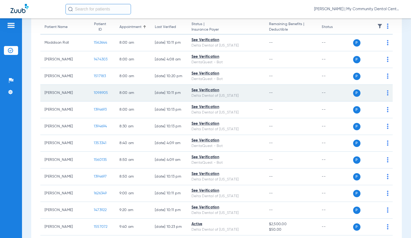
click at [94, 92] on span "1098905" at bounding box center [101, 93] width 14 height 4
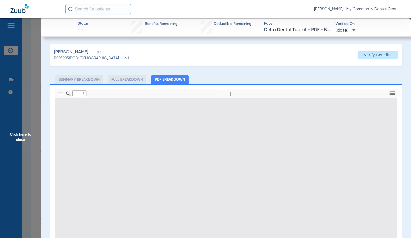
type input "0"
select select "page-width"
type input "1"
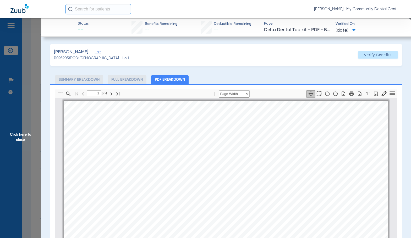
scroll to position [3, 0]
click at [27, 135] on span "Click here to close" at bounding box center [20, 137] width 41 height 238
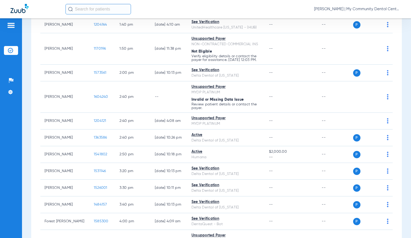
scroll to position [602, 0]
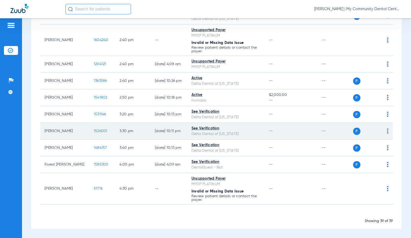
click at [94, 131] on span "1526001" at bounding box center [101, 131] width 14 height 4
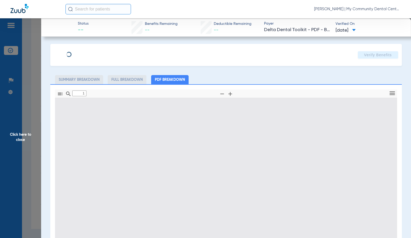
type input "0"
select select "page-width"
type input "1"
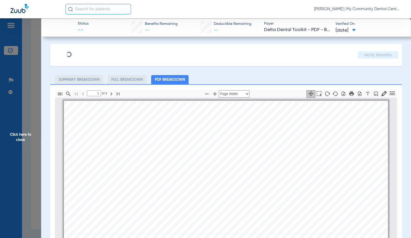
scroll to position [3, 0]
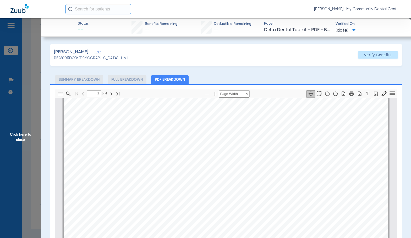
drag, startPoint x: 29, startPoint y: 138, endPoint x: 114, endPoint y: 127, distance: 86.2
click at [29, 138] on span "Click here to close" at bounding box center [20, 137] width 41 height 238
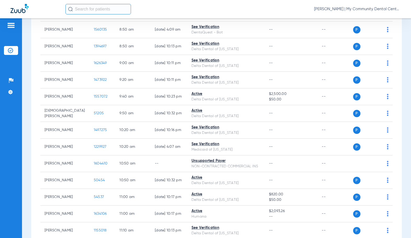
scroll to position [0, 0]
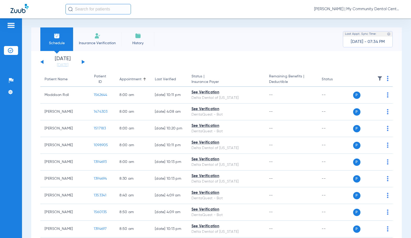
drag, startPoint x: 64, startPoint y: 65, endPoint x: 74, endPoint y: 92, distance: 29.0
click at [64, 65] on link "[DATE]" at bounding box center [62, 65] width 31 height 5
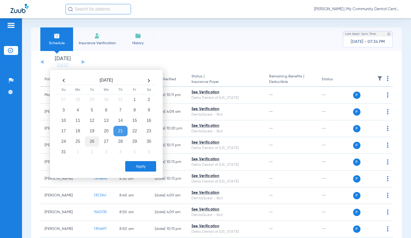
click at [90, 140] on td "26" at bounding box center [92, 141] width 14 height 10
click at [137, 170] on button "Apply" at bounding box center [140, 166] width 31 height 10
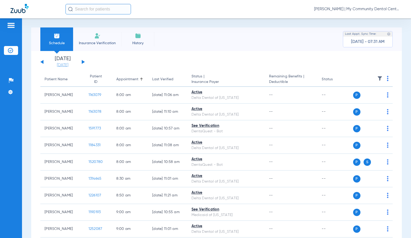
click at [62, 65] on link "[DATE]" at bounding box center [62, 65] width 31 height 5
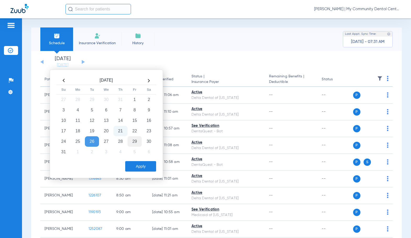
click at [135, 141] on td "29" at bounding box center [135, 141] width 14 height 10
click at [144, 168] on button "Apply" at bounding box center [140, 166] width 31 height 10
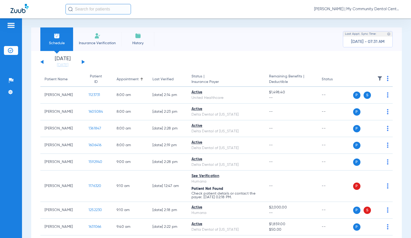
drag, startPoint x: 64, startPoint y: 64, endPoint x: 90, endPoint y: 138, distance: 78.4
click at [64, 64] on link "[DATE]" at bounding box center [62, 65] width 31 height 5
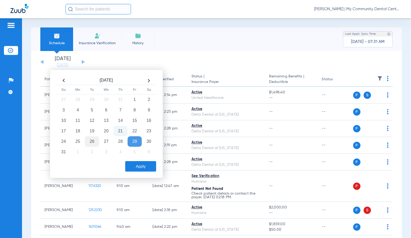
click at [90, 142] on td "26" at bounding box center [92, 141] width 14 height 10
drag, startPoint x: 134, startPoint y: 165, endPoint x: 255, endPoint y: 162, distance: 121.1
click at [134, 165] on button "Apply" at bounding box center [140, 166] width 31 height 10
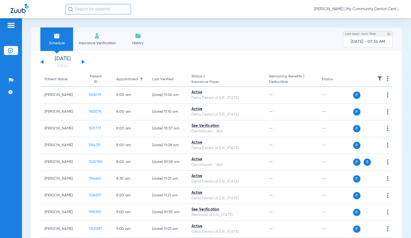
drag, startPoint x: 58, startPoint y: 65, endPoint x: 137, endPoint y: 133, distance: 103.8
click at [58, 65] on link "[DATE]" at bounding box center [62, 65] width 31 height 5
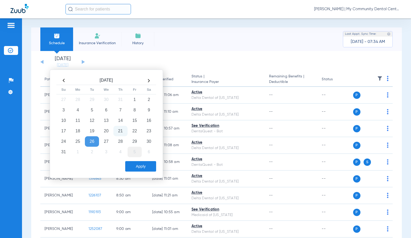
drag, startPoint x: 139, startPoint y: 144, endPoint x: 138, endPoint y: 156, distance: 12.7
click at [139, 144] on td "29" at bounding box center [135, 141] width 14 height 10
click at [141, 165] on button "Apply" at bounding box center [140, 166] width 31 height 10
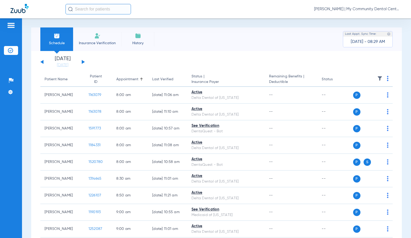
click at [331, 11] on span "[PERSON_NAME] | My Community Dental Centers" at bounding box center [357, 9] width 86 height 5
click at [372, 15] on button "Account Selection" at bounding box center [381, 18] width 38 height 10
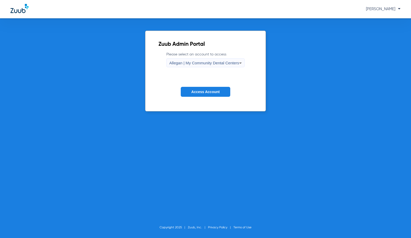
click at [175, 65] on div "Allegan | My Community Dental Centers" at bounding box center [204, 63] width 70 height 9
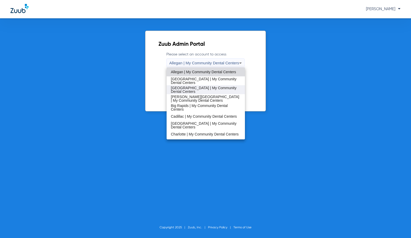
click at [182, 89] on span "[GEOGRAPHIC_DATA] | My Community Dental Centers" at bounding box center [206, 89] width 70 height 7
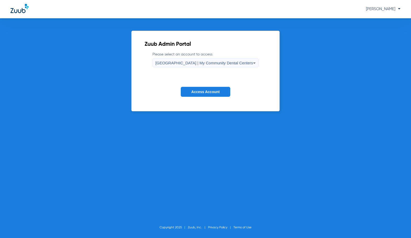
click at [207, 92] on span "Access Account" at bounding box center [205, 92] width 28 height 4
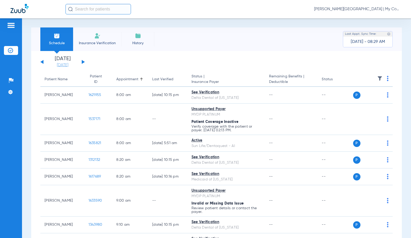
click at [64, 65] on link "[DATE]" at bounding box center [62, 65] width 31 height 5
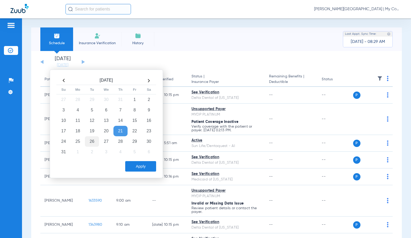
click at [89, 141] on td "26" at bounding box center [92, 141] width 14 height 10
click at [130, 166] on button "Apply" at bounding box center [140, 166] width 31 height 10
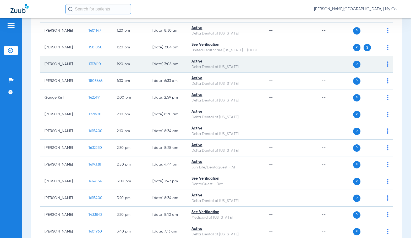
scroll to position [515, 0]
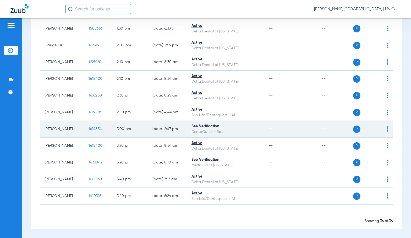
click at [89, 128] on span "1614834" at bounding box center [95, 129] width 13 height 4
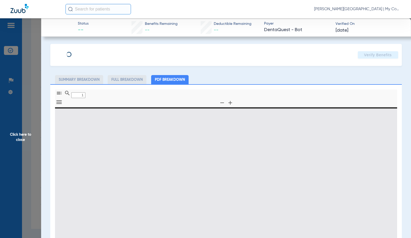
type input "0"
select select "page-width"
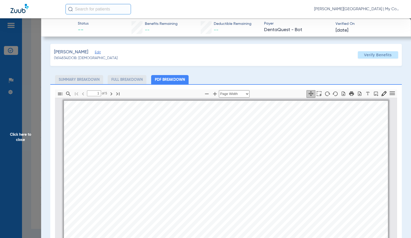
scroll to position [3, 0]
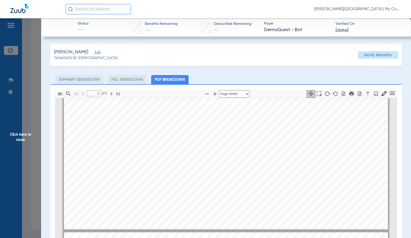
type input "2"
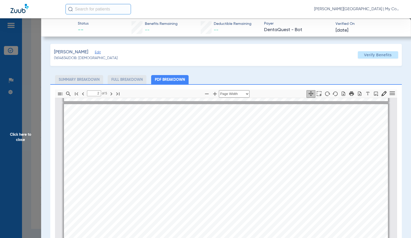
scroll to position [238, 0]
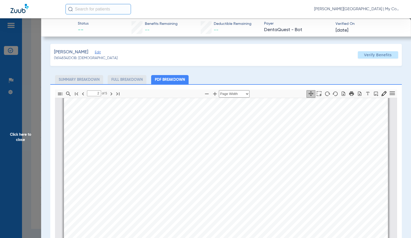
drag, startPoint x: 26, startPoint y: 152, endPoint x: 113, endPoint y: 165, distance: 87.5
click at [26, 151] on span "Click here to close" at bounding box center [20, 137] width 41 height 238
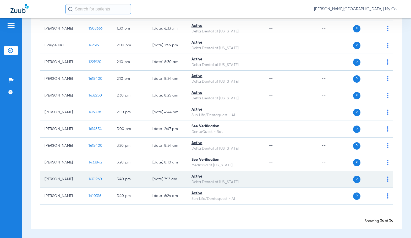
click at [96, 179] on span "1601960" at bounding box center [95, 180] width 13 height 4
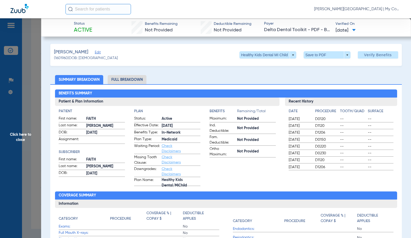
drag, startPoint x: 135, startPoint y: 84, endPoint x: 404, endPoint y: 88, distance: 269.3
click at [135, 84] on li "Full Breakdown" at bounding box center [127, 79] width 39 height 9
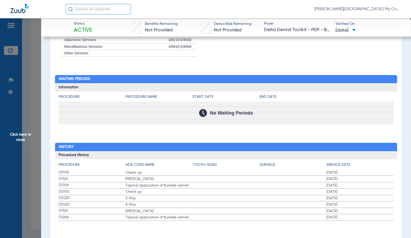
scroll to position [574, 0]
click at [23, 154] on span "Click here to close" at bounding box center [20, 137] width 41 height 238
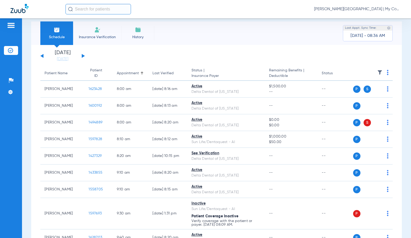
scroll to position [0, 0]
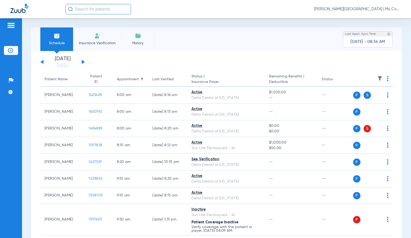
click at [83, 62] on button at bounding box center [83, 62] width 3 height 4
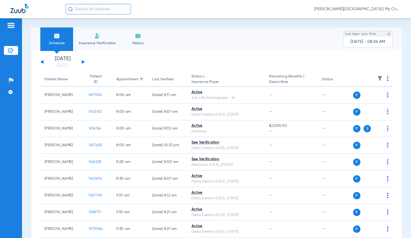
click at [387, 78] on img at bounding box center [388, 78] width 2 height 5
click at [370, 100] on span "Verify All" at bounding box center [363, 99] width 33 height 4
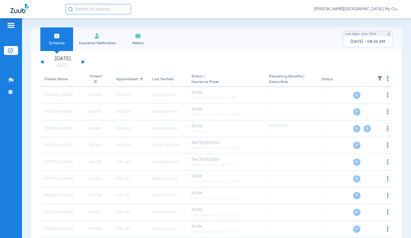
click at [356, 10] on span "[PERSON_NAME][GEOGRAPHIC_DATA] | My Community Dental Centers" at bounding box center [357, 9] width 86 height 5
click at [369, 20] on span "Account Selection" at bounding box center [380, 19] width 29 height 4
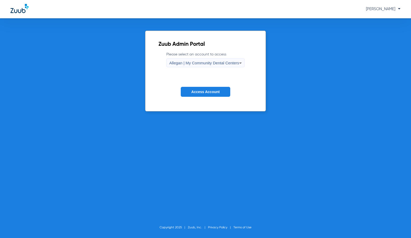
click at [187, 66] on div "Allegan | My Community Dental Centers" at bounding box center [204, 63] width 70 height 9
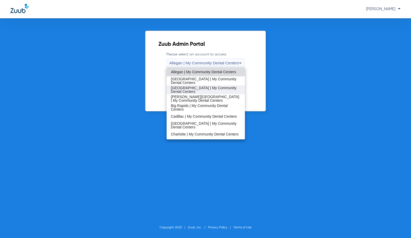
click at [176, 91] on span "[GEOGRAPHIC_DATA] | My Community Dental Centers" at bounding box center [206, 89] width 70 height 7
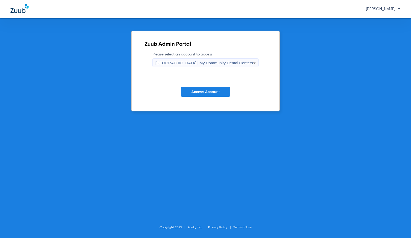
click at [199, 93] on span "Access Account" at bounding box center [205, 92] width 28 height 4
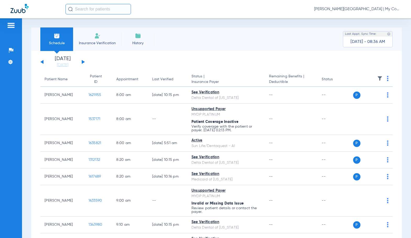
drag, startPoint x: 65, startPoint y: 65, endPoint x: 93, endPoint y: 108, distance: 51.8
click at [65, 65] on link "[DATE]" at bounding box center [62, 65] width 31 height 5
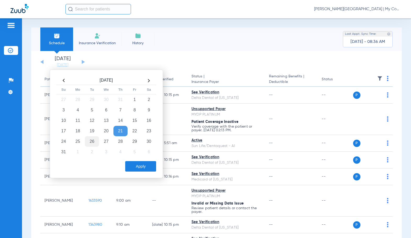
click at [94, 143] on td "26" at bounding box center [92, 141] width 14 height 10
click at [140, 169] on button "Apply" at bounding box center [140, 166] width 31 height 10
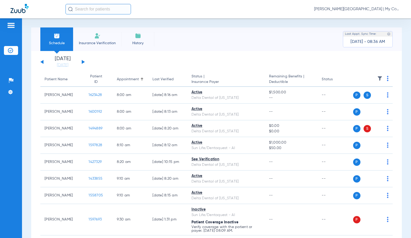
click at [195, 45] on div "Schedule Insurance Verification History Last Appt. Sync Time: [DATE] - 08:36 AM" at bounding box center [216, 40] width 371 height 24
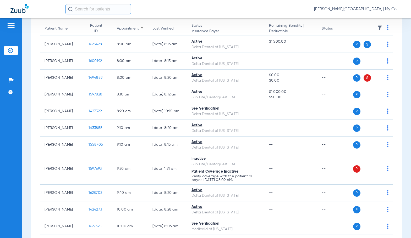
scroll to position [105, 0]
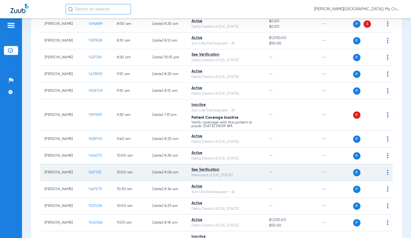
click at [92, 172] on span "1627325" at bounding box center [95, 173] width 13 height 4
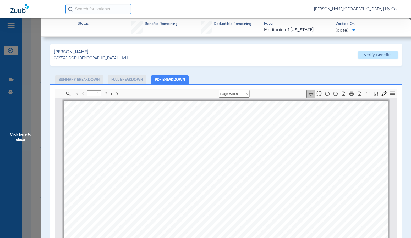
scroll to position [3, 0]
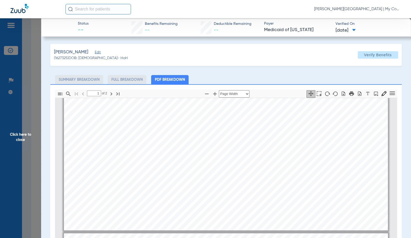
type input "2"
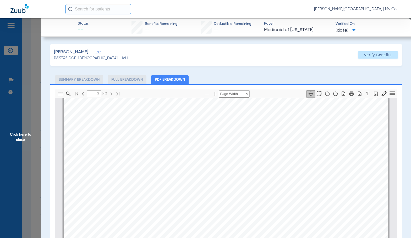
scroll to position [553, 0]
click at [34, 136] on span "Click here to close" at bounding box center [20, 137] width 41 height 238
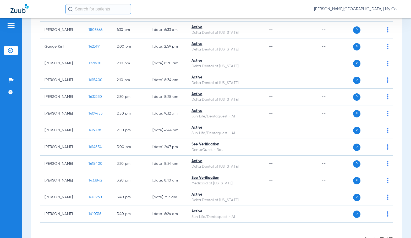
scroll to position [524, 0]
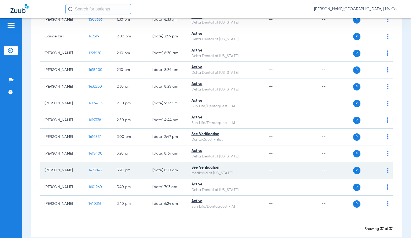
click at [96, 170] on span "1433842" at bounding box center [96, 171] width 14 height 4
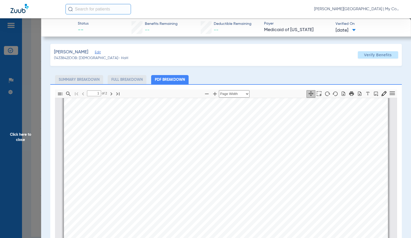
scroll to position [134, 0]
type input "2"
click at [28, 138] on span "Click here to close" at bounding box center [20, 137] width 41 height 238
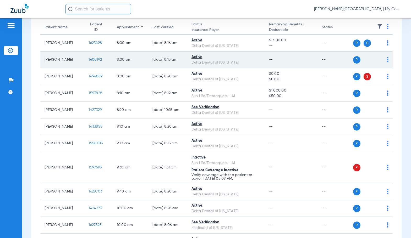
scroll to position [0, 0]
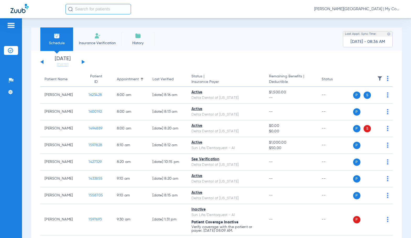
click at [83, 61] on button at bounding box center [83, 62] width 3 height 4
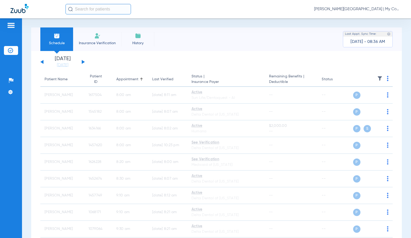
click at [341, 9] on span "[PERSON_NAME][GEOGRAPHIC_DATA] | My Community Dental Centers" at bounding box center [357, 9] width 86 height 5
click at [365, 21] on button "Account Selection" at bounding box center [381, 18] width 38 height 10
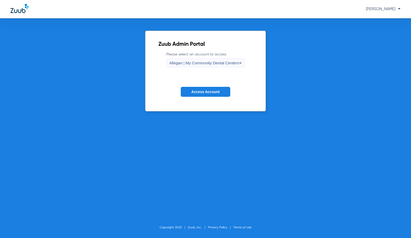
click at [213, 60] on div "Allegan | My Community Dental Centers" at bounding box center [204, 63] width 70 height 9
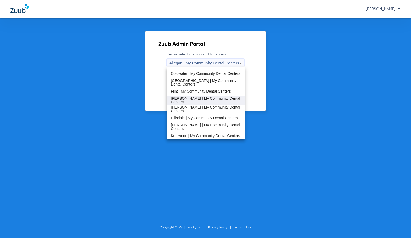
scroll to position [79, 0]
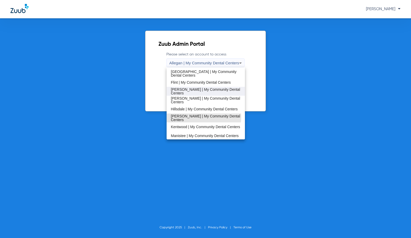
click at [202, 117] on span "[PERSON_NAME] | My Community Dental Centers" at bounding box center [206, 117] width 70 height 7
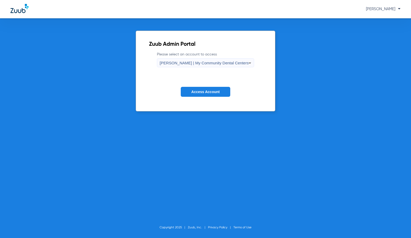
click at [208, 92] on span "Access Account" at bounding box center [205, 92] width 28 height 4
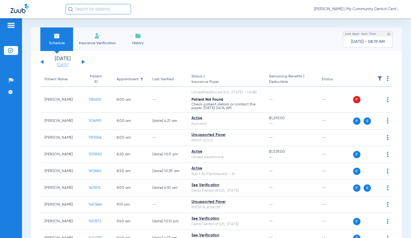
click at [68, 65] on link "[DATE]" at bounding box center [62, 65] width 31 height 5
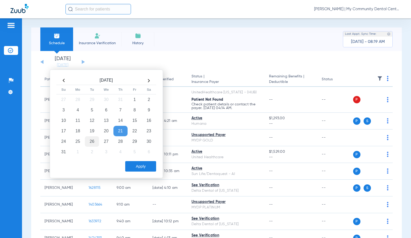
click at [90, 142] on td "26" at bounding box center [92, 141] width 14 height 10
drag, startPoint x: 144, startPoint y: 167, endPoint x: 151, endPoint y: 165, distance: 8.0
click at [144, 167] on button "Apply" at bounding box center [140, 166] width 31 height 10
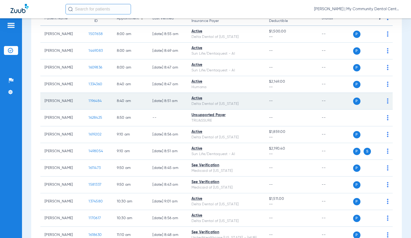
scroll to position [157, 0]
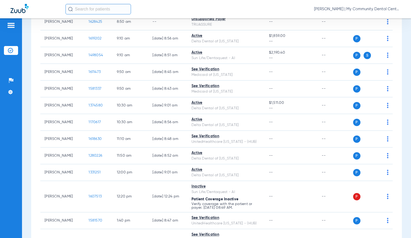
click at [215, 10] on div "[PERSON_NAME] | My Community Dental Centers" at bounding box center [232, 9] width 335 height 10
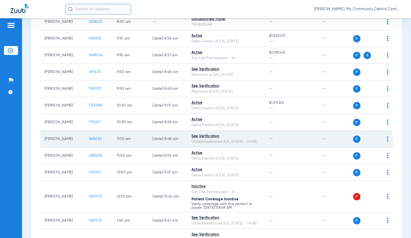
drag, startPoint x: 33, startPoint y: 118, endPoint x: 106, endPoint y: 137, distance: 75.4
click at [33, 119] on div "[DATE] [DATE] [DATE] [DATE] [DATE] [DATE] [DATE] [DATE] [DATE] [DATE] [DATE] [D…" at bounding box center [216, 157] width 371 height 526
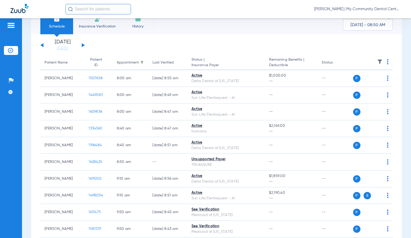
scroll to position [26, 0]
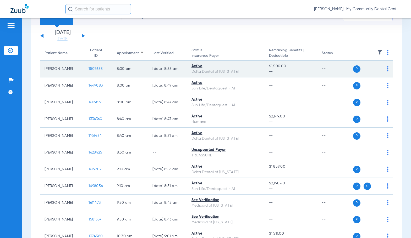
click at [89, 68] on span "1507658" at bounding box center [96, 69] width 14 height 4
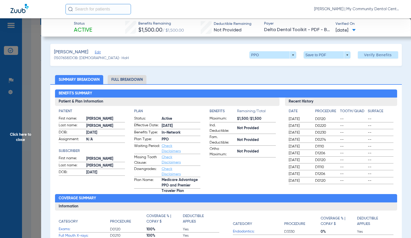
click at [133, 81] on li "Full Breakdown" at bounding box center [127, 79] width 39 height 9
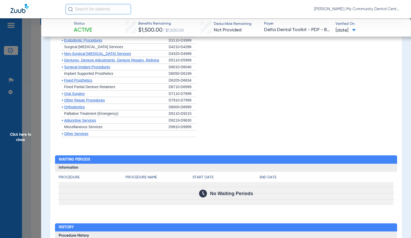
scroll to position [498, 0]
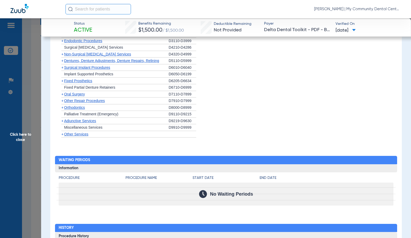
click at [84, 55] on span "Non-Surgical [MEDICAL_DATA] Services" at bounding box center [97, 54] width 67 height 4
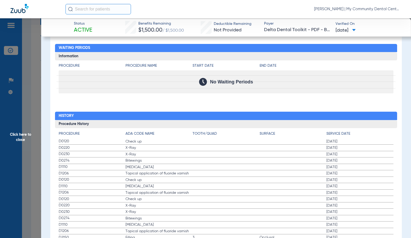
scroll to position [655, 0]
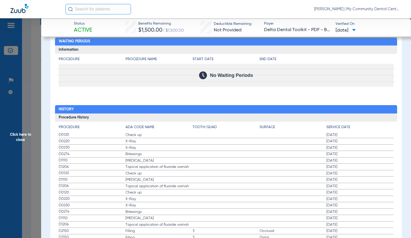
click at [243, 172] on label "D0120 Check up 10/22/2024" at bounding box center [226, 174] width 335 height 7
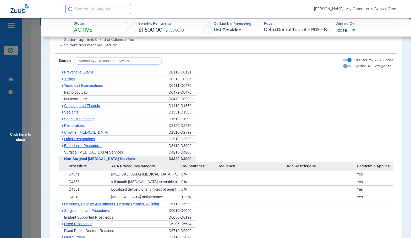
scroll to position [387, 0]
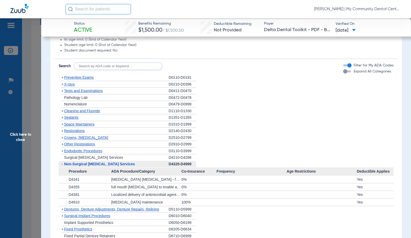
click at [72, 85] on span "X-rays" at bounding box center [69, 84] width 10 height 4
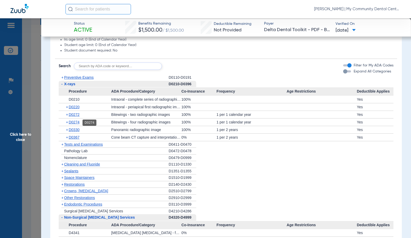
click at [78, 122] on span "D0274" at bounding box center [74, 122] width 11 height 4
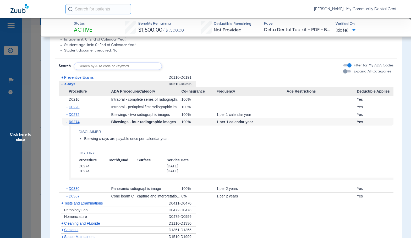
click at [78, 122] on span "D0274" at bounding box center [74, 122] width 11 height 4
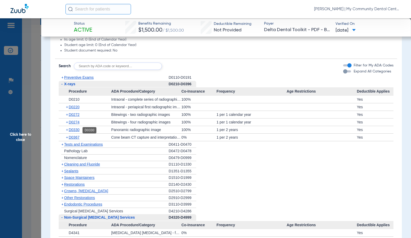
click at [78, 130] on span "D0330" at bounding box center [74, 130] width 11 height 4
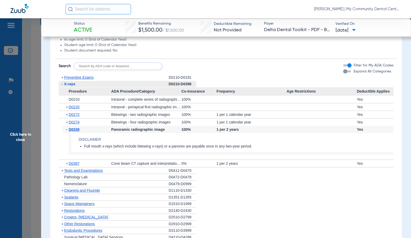
click at [78, 130] on span "D0330" at bounding box center [74, 130] width 11 height 4
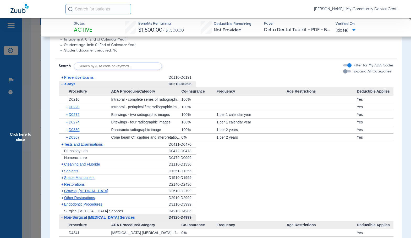
click at [79, 165] on span "Cleaning and Fluoride" at bounding box center [82, 164] width 36 height 4
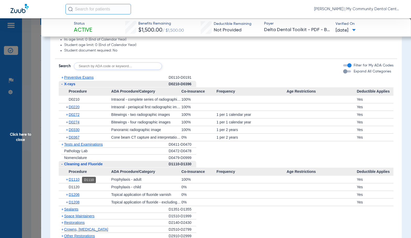
click at [76, 181] on span "D1110" at bounding box center [74, 180] width 11 height 4
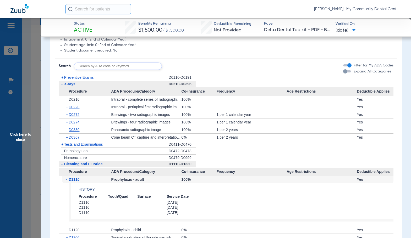
click at [76, 181] on span "D1110" at bounding box center [74, 180] width 11 height 4
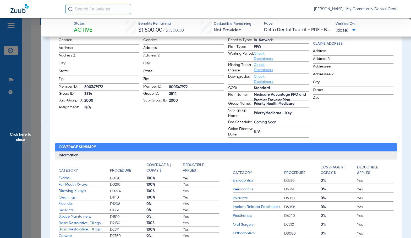
scroll to position [0, 0]
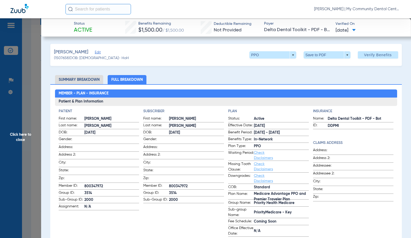
click at [171, 184] on span "800347972" at bounding box center [196, 187] width 55 height 6
copy span "800347972"
click at [30, 144] on span "Click here to close" at bounding box center [20, 137] width 41 height 238
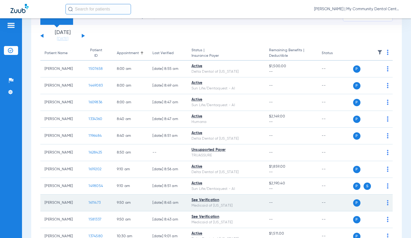
click at [89, 202] on span "1611473" at bounding box center [95, 203] width 12 height 4
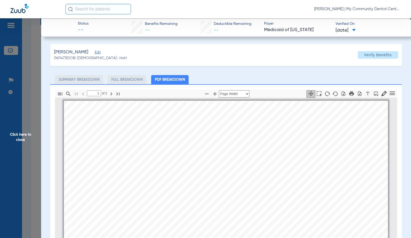
scroll to position [3, 0]
type input "2"
click at [34, 152] on span "Click here to close" at bounding box center [20, 137] width 41 height 238
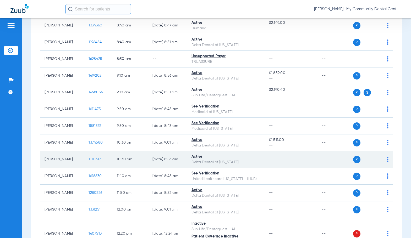
scroll to position [131, 0]
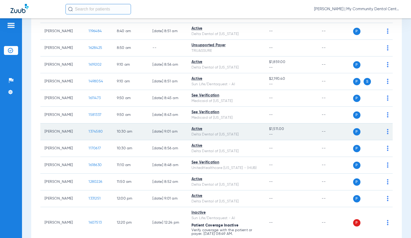
click at [89, 132] on span "1374580" at bounding box center [96, 132] width 14 height 4
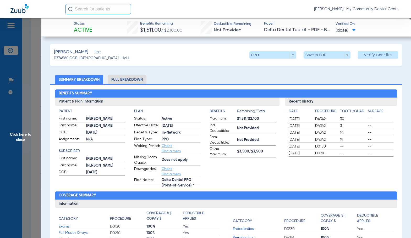
click at [120, 79] on li "Full Breakdown" at bounding box center [127, 79] width 39 height 9
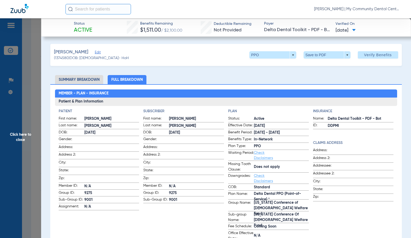
click at [189, 223] on app-subscriber-information "Subscriber First name: PHILLIP Last name: BARRETT DOB: 10/05/1986 Gender: Addre…" at bounding box center [183, 175] width 81 height 133
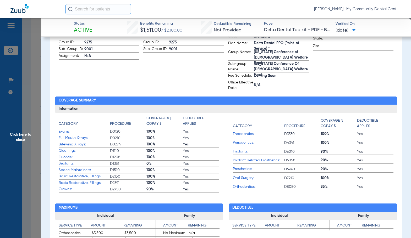
scroll to position [210, 0]
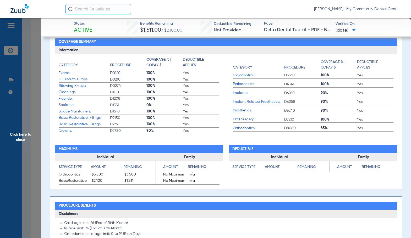
click at [232, 207] on h2 "Procedure Benefits" at bounding box center [226, 206] width 342 height 8
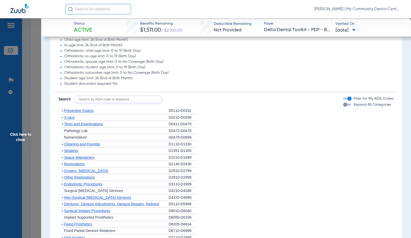
click at [83, 109] on span "Preventive Exams" at bounding box center [79, 111] width 30 height 4
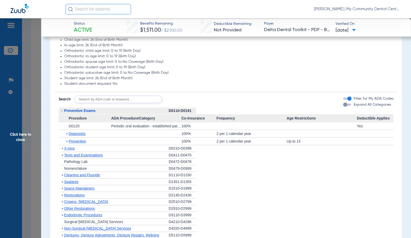
click at [82, 109] on span "Preventive Exams" at bounding box center [79, 111] width 31 height 4
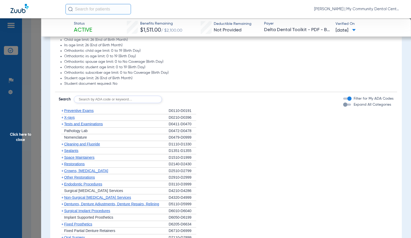
click at [70, 116] on span "X-rays" at bounding box center [69, 118] width 10 height 4
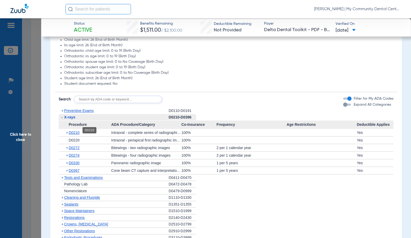
click at [76, 131] on span "D0210" at bounding box center [74, 133] width 11 height 4
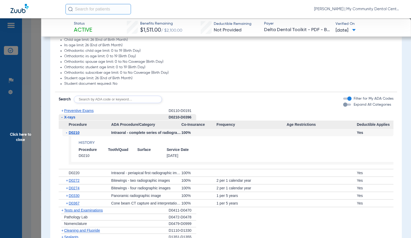
click at [76, 131] on span "D0210" at bounding box center [74, 133] width 11 height 4
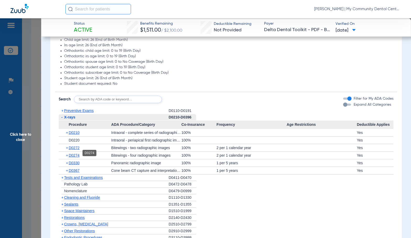
click at [74, 155] on span "D0274" at bounding box center [74, 156] width 11 height 4
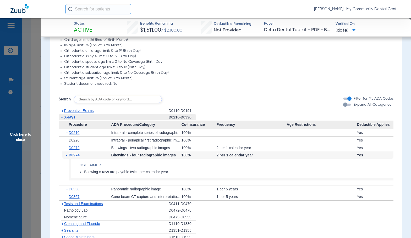
click at [74, 155] on span "D0274" at bounding box center [74, 155] width 11 height 4
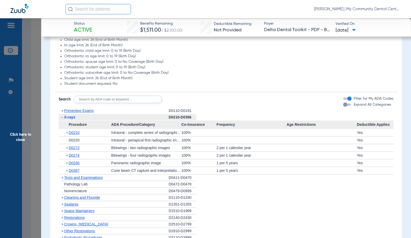
click at [78, 196] on span "Cleaning and Fluoride" at bounding box center [82, 198] width 36 height 4
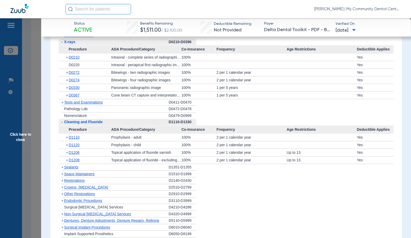
scroll to position [472, 0]
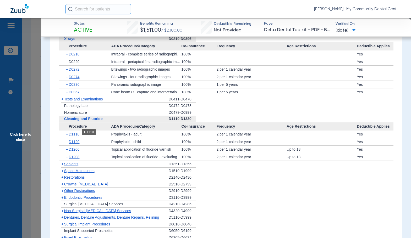
click at [75, 132] on span "D1110" at bounding box center [74, 134] width 11 height 4
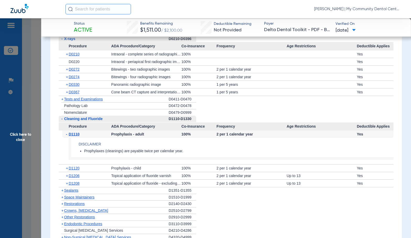
click at [75, 132] on span "D1110" at bounding box center [74, 134] width 11 height 4
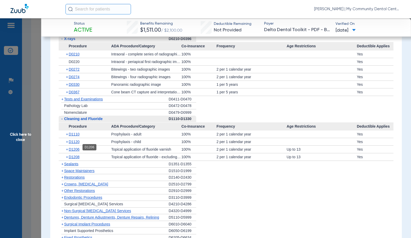
click at [72, 148] on span "D1206" at bounding box center [74, 149] width 11 height 4
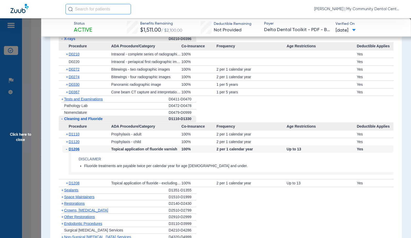
click at [72, 148] on span "D1206" at bounding box center [74, 149] width 11 height 4
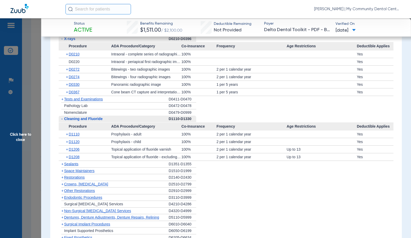
click at [78, 209] on span "Non-Surgical [MEDICAL_DATA] Services" at bounding box center [97, 211] width 67 height 4
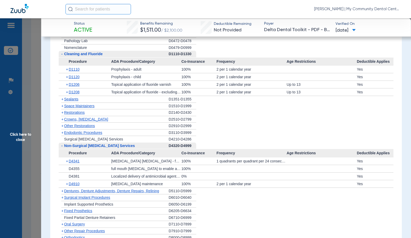
scroll to position [550, 0]
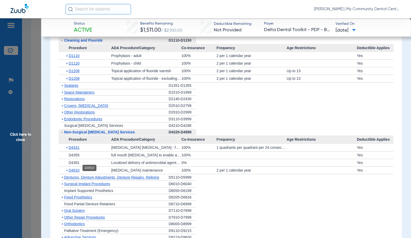
click at [77, 168] on span "D4910" at bounding box center [74, 170] width 11 height 4
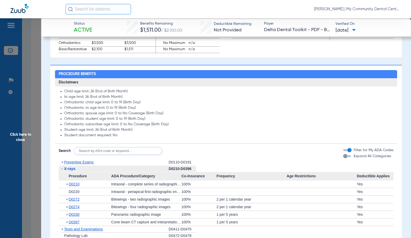
scroll to position [340, 0]
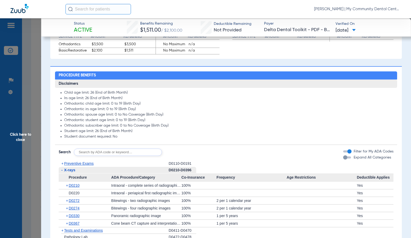
click at [77, 162] on span "Preventive Exams" at bounding box center [79, 164] width 30 height 4
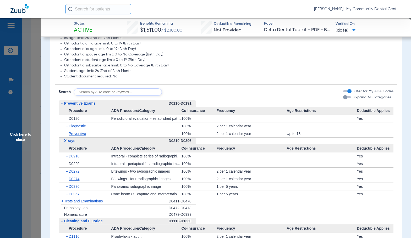
scroll to position [445, 0]
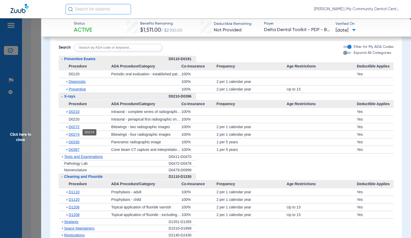
click at [75, 133] on span "D0274" at bounding box center [74, 135] width 11 height 4
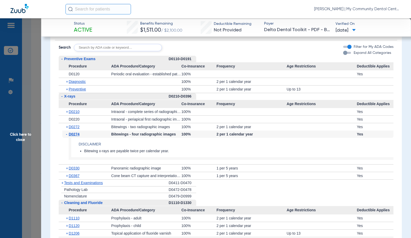
click at [75, 132] on span "D0274" at bounding box center [74, 134] width 11 height 4
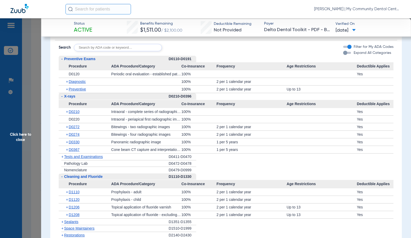
scroll to position [576, 0]
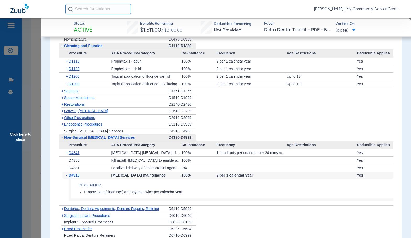
drag, startPoint x: 76, startPoint y: 132, endPoint x: 264, endPoint y: 187, distance: 195.8
click at [264, 187] on app-benefits-detail "Disclaimer Prophylaxes (cleanings) are payable twice per calendar year." at bounding box center [231, 190] width 325 height 22
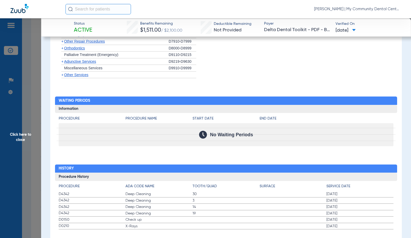
scroll to position [790, 0]
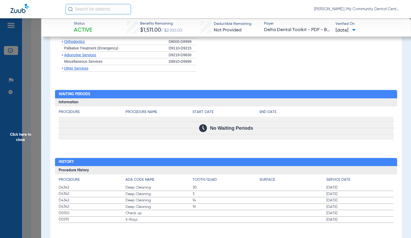
click at [259, 68] on li "+ Other Services" at bounding box center [226, 68] width 335 height 7
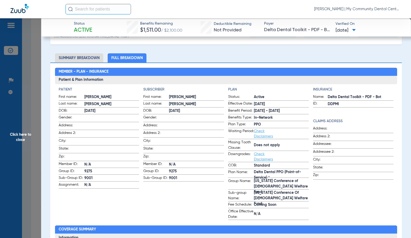
scroll to position [4, 0]
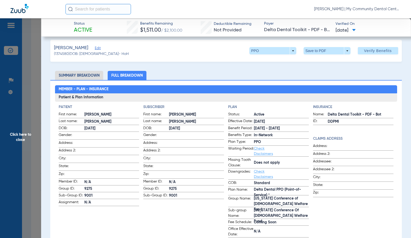
click at [27, 108] on span "Click here to close" at bounding box center [20, 137] width 41 height 238
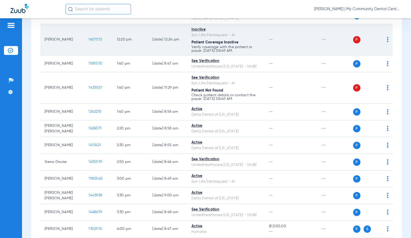
scroll to position [262, 0]
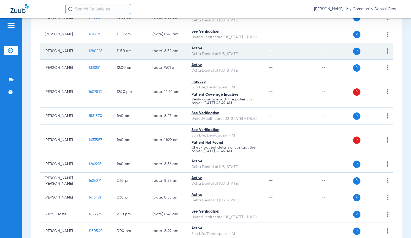
click at [89, 52] on span "1280226" at bounding box center [96, 51] width 14 height 4
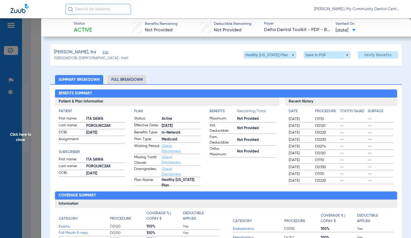
click at [119, 79] on li "Full Breakdown" at bounding box center [127, 79] width 39 height 9
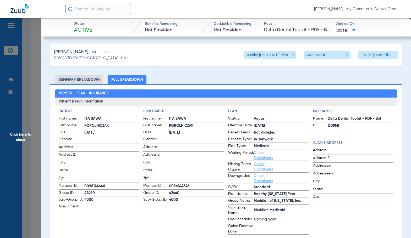
click at [181, 108] on div "Patient First name: ITA SAWA Last name: POROLNICZAK DOB: 10/09/1982 Gender: Add…" at bounding box center [226, 170] width 342 height 129
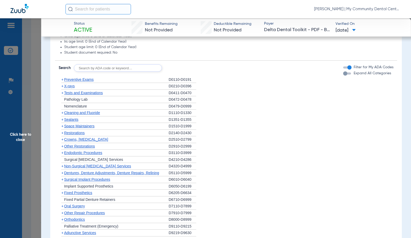
scroll to position [377, 0]
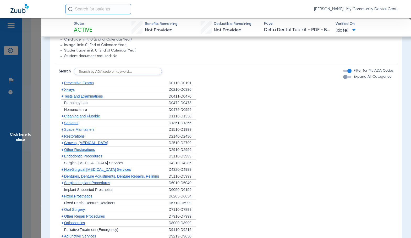
click at [84, 84] on span "Preventive Exams" at bounding box center [79, 83] width 30 height 4
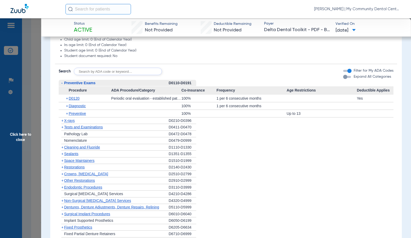
click at [73, 101] on div "+ D0120" at bounding box center [86, 98] width 49 height 7
click at [75, 99] on span "D0120" at bounding box center [74, 98] width 11 height 4
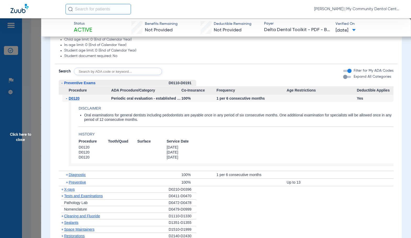
click at [75, 99] on span "D0120" at bounding box center [74, 98] width 11 height 4
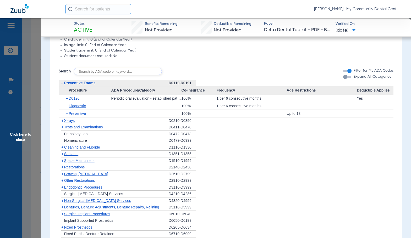
click at [81, 84] on span "Preventive Exams" at bounding box center [79, 83] width 31 height 4
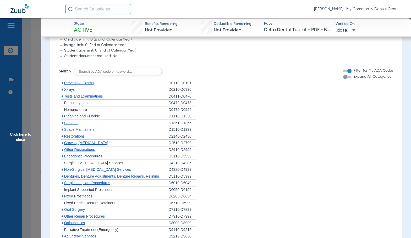
click at [73, 91] on span "X-rays" at bounding box center [69, 90] width 10 height 4
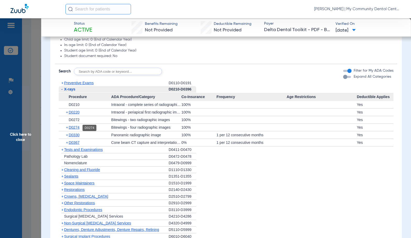
click at [75, 128] on span "D0274" at bounding box center [74, 127] width 11 height 4
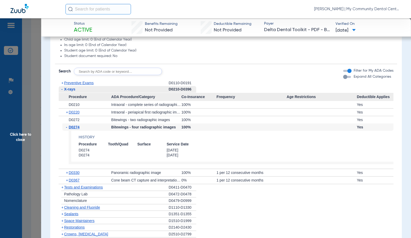
click at [75, 128] on span "D0274" at bounding box center [74, 127] width 11 height 4
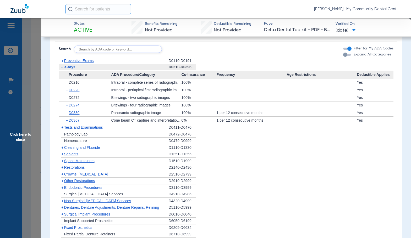
scroll to position [403, 0]
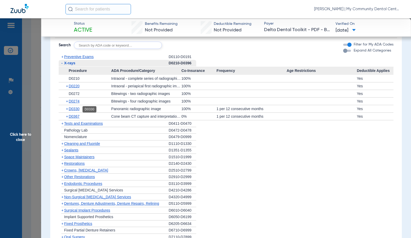
click at [77, 109] on span "D0330" at bounding box center [74, 109] width 11 height 4
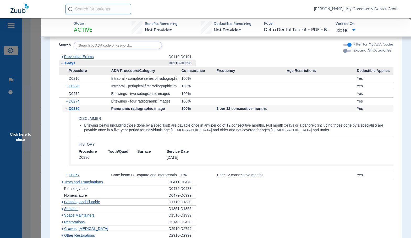
click at [77, 109] on span "D0330" at bounding box center [74, 109] width 11 height 4
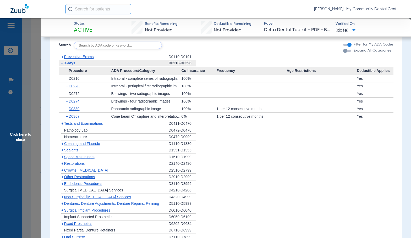
click at [90, 146] on span "Cleaning and Fluoride" at bounding box center [82, 144] width 36 height 4
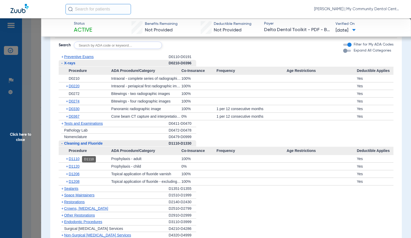
click at [76, 159] on span "D1110" at bounding box center [74, 159] width 11 height 4
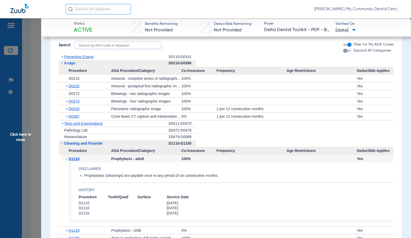
drag, startPoint x: 29, startPoint y: 148, endPoint x: 103, endPoint y: 153, distance: 73.8
click at [29, 148] on span "Click here to close" at bounding box center [20, 137] width 41 height 238
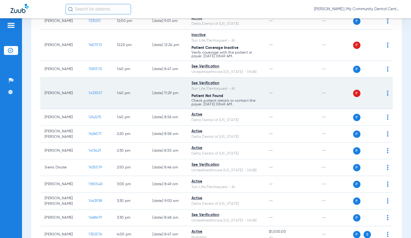
scroll to position [314, 0]
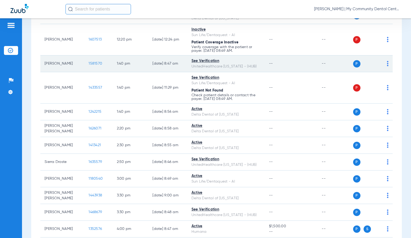
click at [92, 63] on span "1581570" at bounding box center [96, 64] width 14 height 4
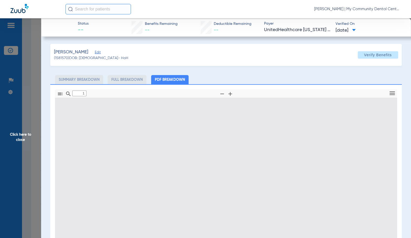
type input "0"
select select "page-width"
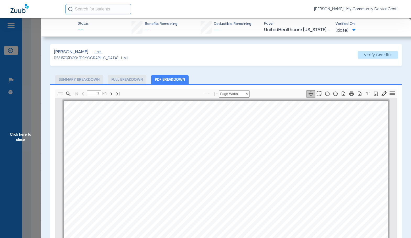
scroll to position [3, 0]
type input "4"
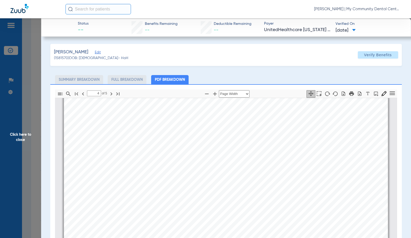
scroll to position [1601, 0]
click at [32, 127] on span "Click here to close" at bounding box center [20, 137] width 41 height 238
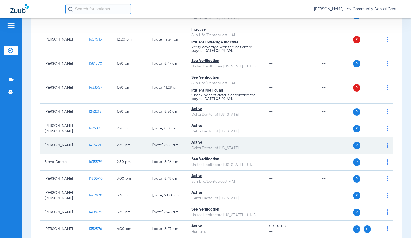
click at [92, 146] on span "1413421" at bounding box center [95, 146] width 12 height 4
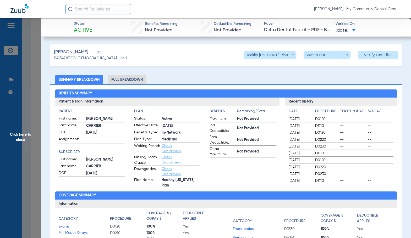
click at [143, 81] on li "Full Breakdown" at bounding box center [127, 79] width 39 height 9
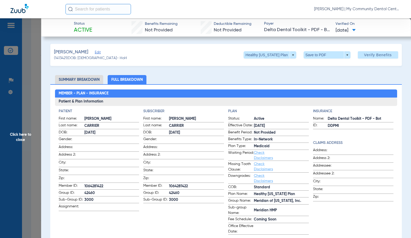
drag, startPoint x: 165, startPoint y: 105, endPoint x: 187, endPoint y: 131, distance: 34.4
click at [165, 105] on h3 "Patient & Plan Information" at bounding box center [226, 102] width 342 height 8
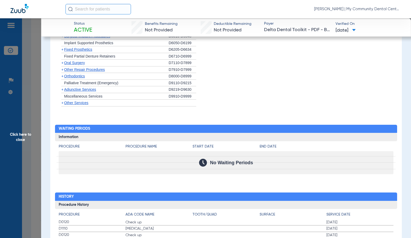
scroll to position [613, 0]
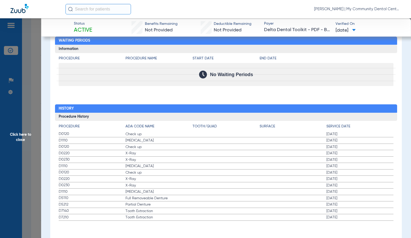
click at [200, 175] on label "D0120 Check up [DATE]" at bounding box center [226, 173] width 335 height 7
click at [23, 162] on span "Click here to close" at bounding box center [20, 137] width 41 height 238
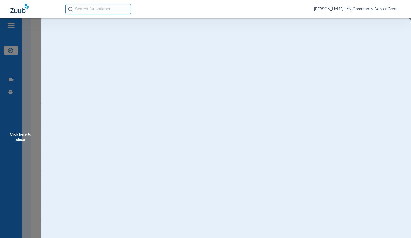
scroll to position [0, 0]
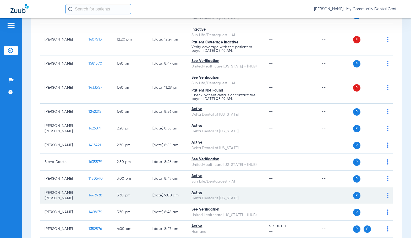
click at [93, 195] on span "1443938" at bounding box center [96, 196] width 14 height 4
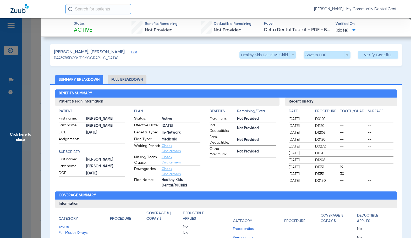
click at [132, 79] on li "Full Breakdown" at bounding box center [127, 79] width 39 height 9
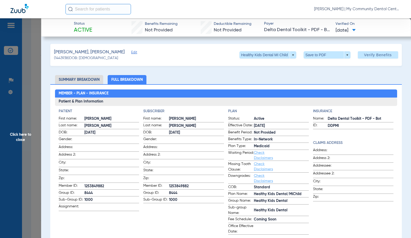
drag, startPoint x: 177, startPoint y: 214, endPoint x: 178, endPoint y: 209, distance: 4.7
click at [177, 214] on app-subscriber-information "Subscriber First name: IDA PAVAN Last name: DA SILVA DOB: 11/09/2016 Gender: Ad…" at bounding box center [183, 172] width 81 height 126
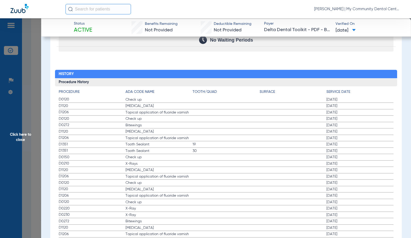
scroll to position [655, 0]
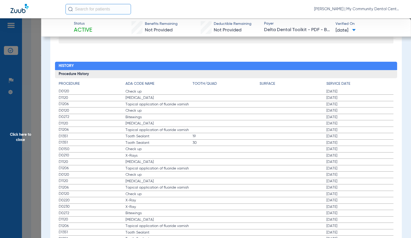
click at [18, 167] on span "Click here to close" at bounding box center [20, 137] width 41 height 238
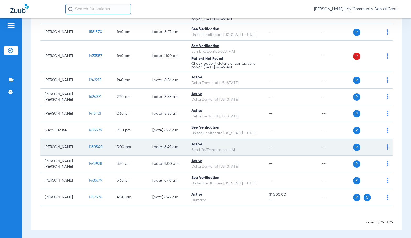
scroll to position [347, 0]
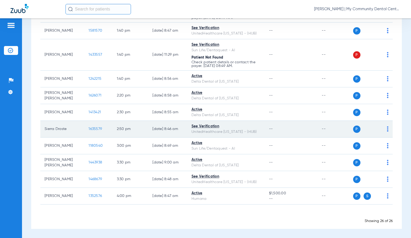
click at [91, 129] on span "1635579" at bounding box center [95, 129] width 13 height 4
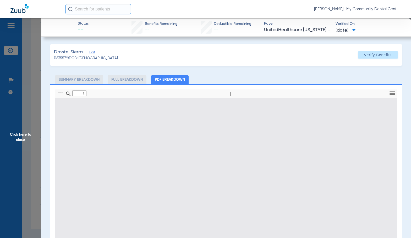
type input "0"
select select "page-width"
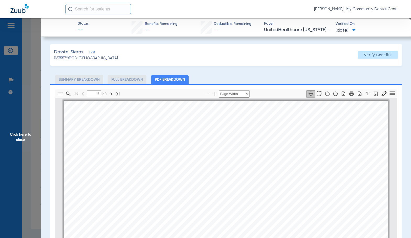
scroll to position [3, 0]
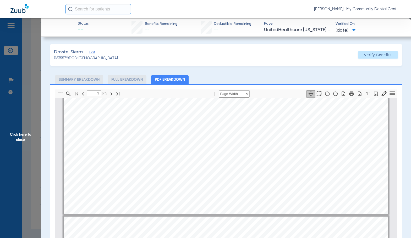
type input "4"
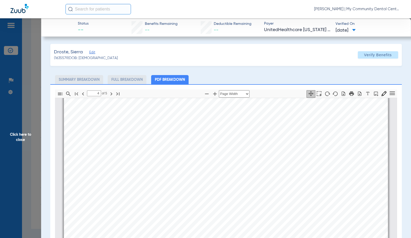
scroll to position [1417, 0]
click at [26, 156] on span "Click here to close" at bounding box center [20, 137] width 41 height 238
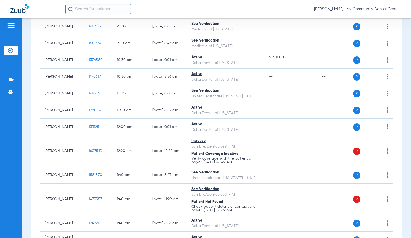
scroll to position [190, 0]
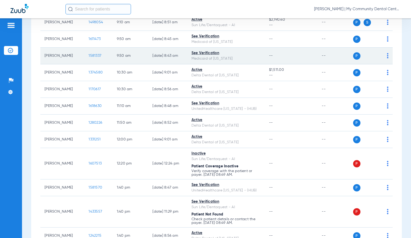
click at [92, 56] on span "1581337" at bounding box center [95, 56] width 13 height 4
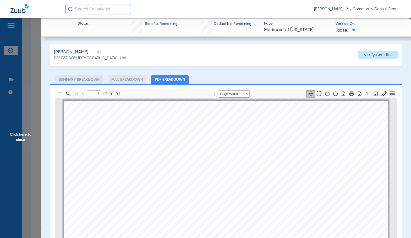
scroll to position [3, 0]
type input "2"
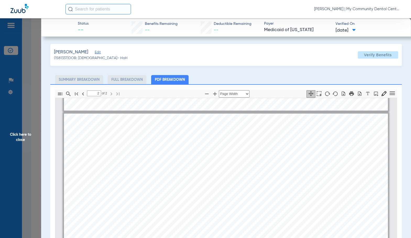
click at [35, 140] on span "Click here to close" at bounding box center [20, 137] width 41 height 238
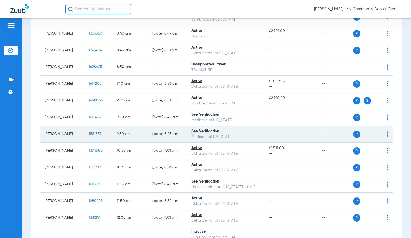
scroll to position [112, 0]
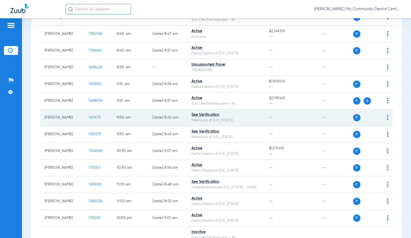
click at [94, 118] on span "1611473" at bounding box center [95, 118] width 12 height 4
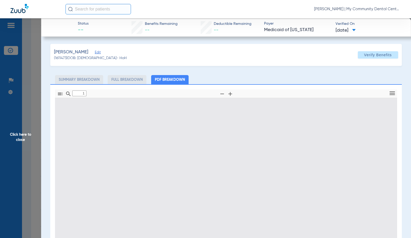
type input "0"
select select "page-width"
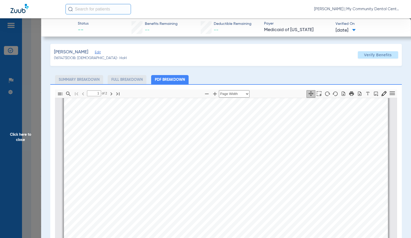
scroll to position [212, 0]
type input "2"
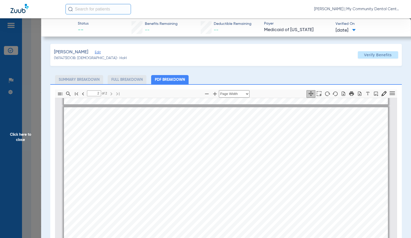
scroll to position [422, 0]
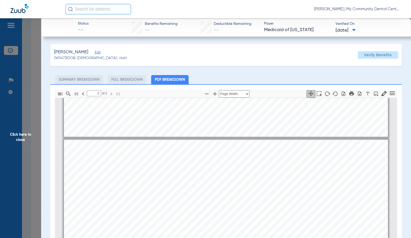
drag, startPoint x: 26, startPoint y: 144, endPoint x: 205, endPoint y: 156, distance: 179.4
click at [26, 144] on span "Click here to close" at bounding box center [20, 137] width 41 height 238
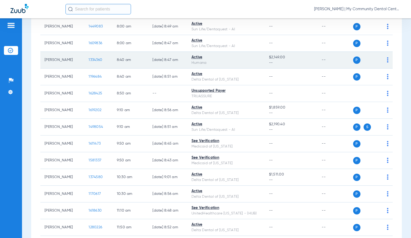
scroll to position [0, 0]
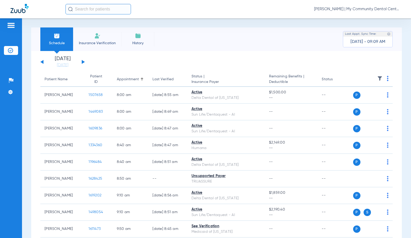
click at [84, 62] on button at bounding box center [83, 62] width 3 height 4
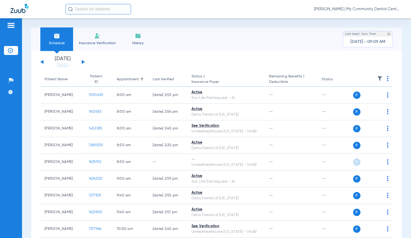
click at [387, 80] on img at bounding box center [388, 78] width 2 height 5
click at [371, 99] on span "Verify All" at bounding box center [364, 99] width 31 height 4
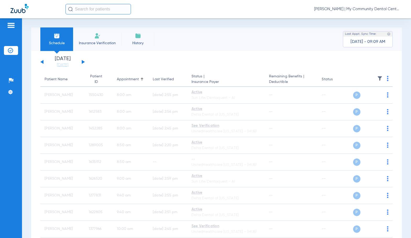
click at [41, 63] on button at bounding box center [41, 62] width 3 height 4
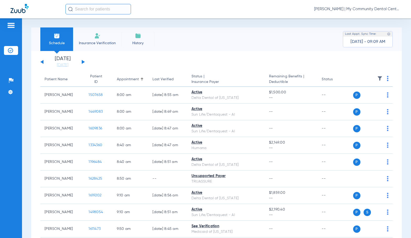
click at [343, 8] on span "Sadie Gibbs - Howell | My Community Dental Centers" at bounding box center [357, 9] width 86 height 5
click at [366, 20] on button "Account Selection" at bounding box center [381, 18] width 38 height 10
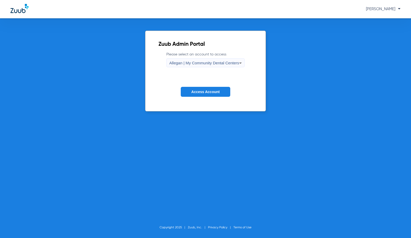
click at [184, 65] on span "Allegan | My Community Dental Centers" at bounding box center [204, 63] width 70 height 4
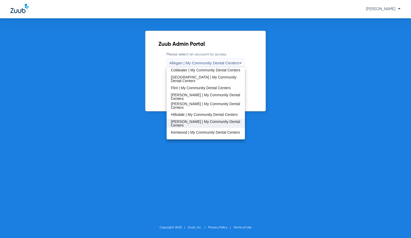
scroll to position [105, 0]
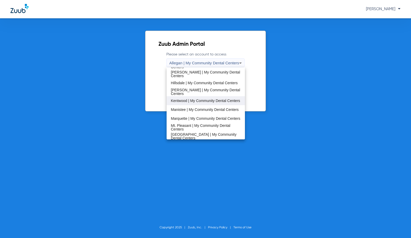
click at [198, 102] on span "Kentwood | My Community Dental Centers" at bounding box center [205, 101] width 69 height 4
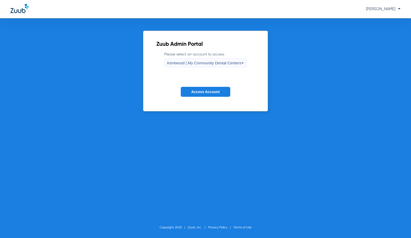
click at [202, 96] on button "Access Account" at bounding box center [205, 92] width 49 height 10
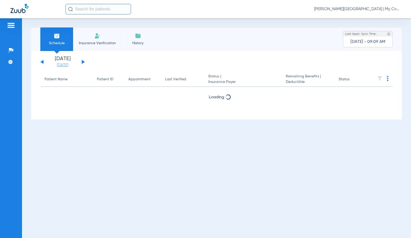
click at [63, 64] on link "[DATE]" at bounding box center [62, 65] width 31 height 5
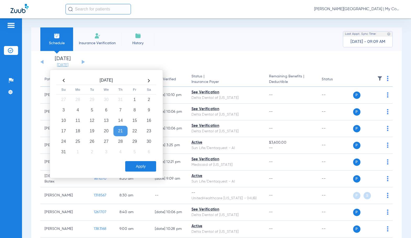
click at [64, 65] on link "[DATE]" at bounding box center [62, 65] width 31 height 5
click at [90, 146] on td "26" at bounding box center [92, 141] width 14 height 10
drag, startPoint x: 143, startPoint y: 167, endPoint x: 166, endPoint y: 168, distance: 23.4
click at [143, 167] on button "Apply" at bounding box center [140, 166] width 31 height 10
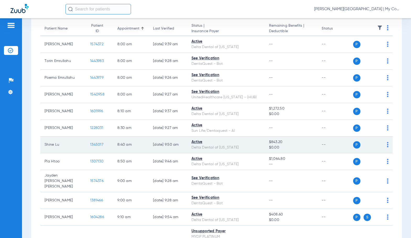
scroll to position [79, 0]
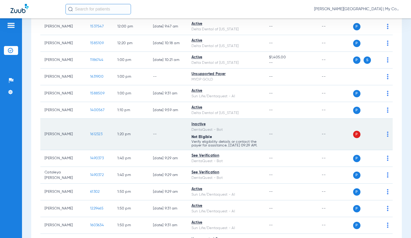
scroll to position [629, 0]
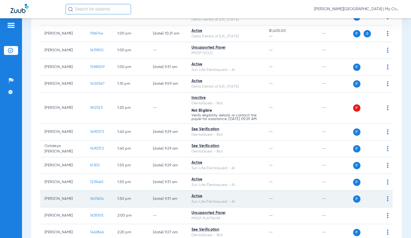
click at [90, 201] on span "1603634" at bounding box center [97, 199] width 14 height 4
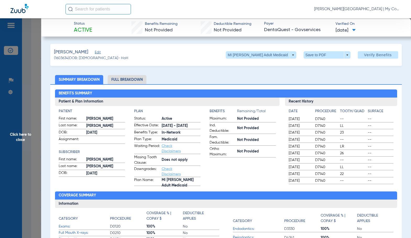
click at [137, 80] on li "Full Breakdown" at bounding box center [127, 79] width 39 height 9
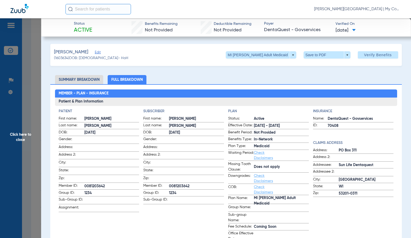
click at [19, 141] on span "Click here to close" at bounding box center [20, 137] width 41 height 238
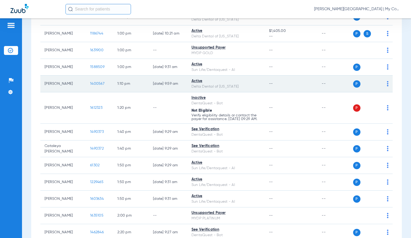
click at [90, 82] on span "1400567" at bounding box center [97, 84] width 14 height 4
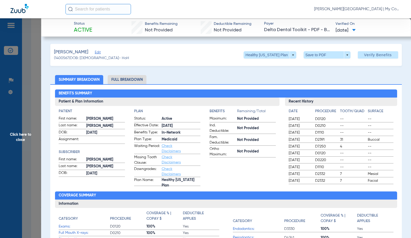
click at [134, 81] on li "Full Breakdown" at bounding box center [127, 79] width 39 height 9
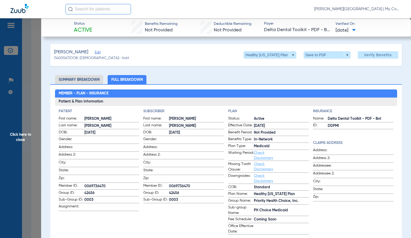
click at [201, 105] on h3 "Patient & Plan Information" at bounding box center [226, 102] width 342 height 8
click at [32, 144] on span "Click here to close" at bounding box center [20, 137] width 41 height 238
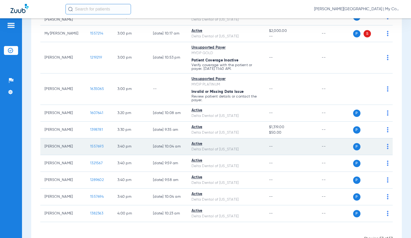
scroll to position [963, 0]
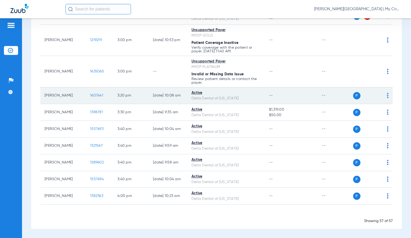
click at [90, 96] on span "1607641" at bounding box center [96, 96] width 13 height 4
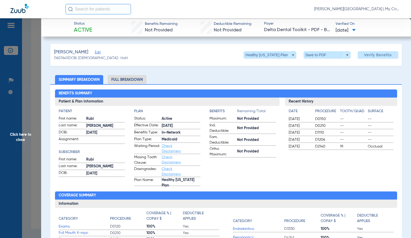
click at [122, 78] on li "Full Breakdown" at bounding box center [127, 79] width 39 height 9
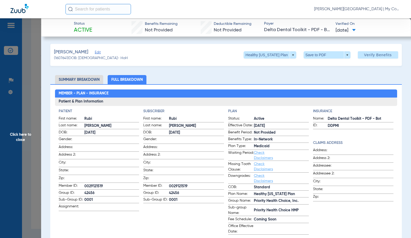
click at [28, 130] on span "Click here to close" at bounding box center [20, 137] width 41 height 238
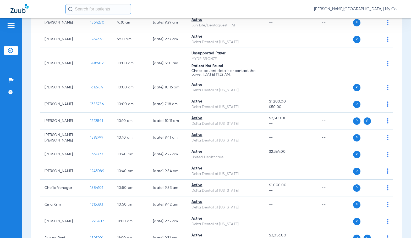
scroll to position [360, 0]
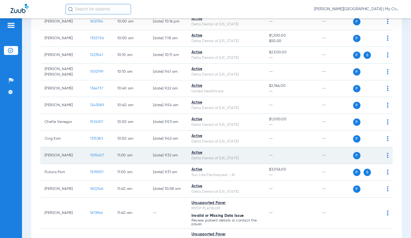
click at [91, 151] on td "1295407" at bounding box center [99, 155] width 27 height 17
click at [92, 154] on span "1295407" at bounding box center [97, 156] width 14 height 4
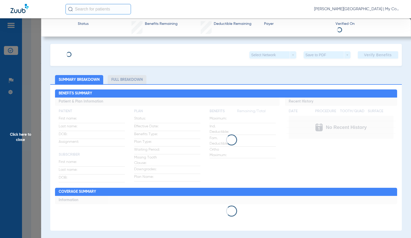
click at [408, 147] on div "Status Benefits Remaining Deductible Remaining Payer Verified On Select Network…" at bounding box center [226, 137] width 370 height 238
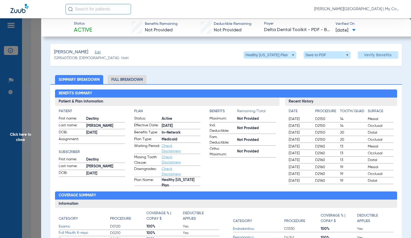
click at [124, 80] on li "Full Breakdown" at bounding box center [127, 79] width 39 height 9
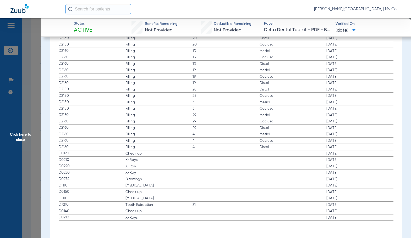
scroll to position [722, 0]
click at [20, 133] on span "Click here to close" at bounding box center [20, 137] width 41 height 238
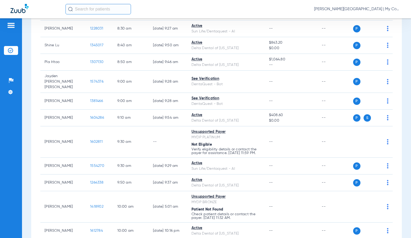
scroll to position [0, 0]
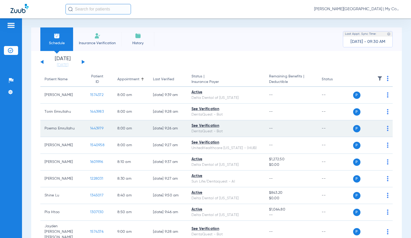
click at [90, 128] on span "1443979" at bounding box center [96, 129] width 13 height 4
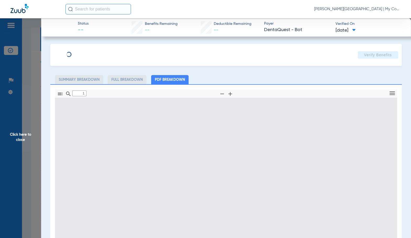
type input "0"
select select "page-width"
type input "1"
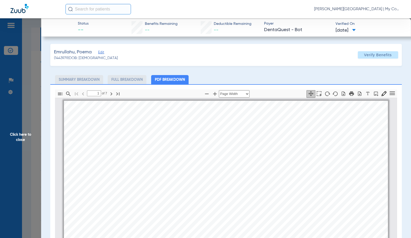
scroll to position [3, 0]
click at [178, 146] on div "POEMA EMRULLAHU Member is eligible: My Community Dental Centers Inc - Tamar Shr…" at bounding box center [226, 212] width 324 height 229
click at [214, 92] on icon "button" at bounding box center [215, 94] width 6 height 6
select select "1.5"
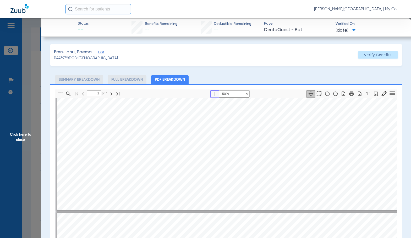
type input "2"
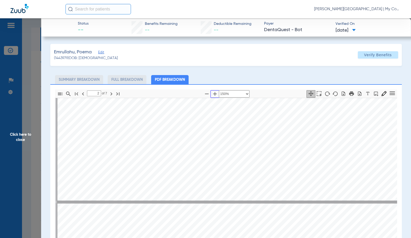
scroll to position [317, 0]
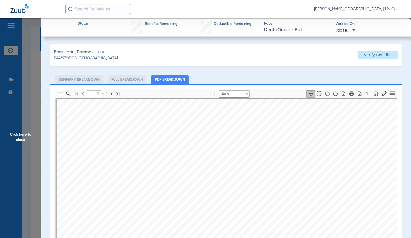
click at [28, 136] on span "Click here to close" at bounding box center [20, 137] width 41 height 238
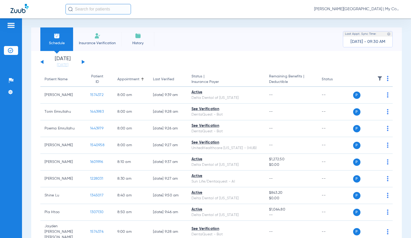
click at [91, 145] on span "1540958" at bounding box center [97, 146] width 14 height 4
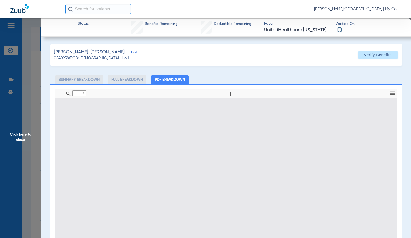
type input "0"
select select "page-width"
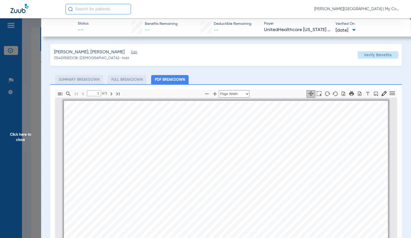
scroll to position [3, 0]
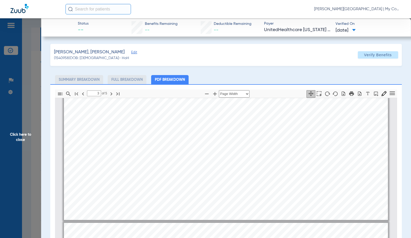
type input "4"
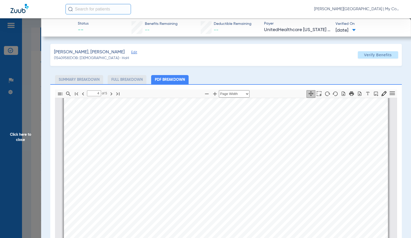
click at [22, 144] on span "Click here to close" at bounding box center [20, 137] width 41 height 238
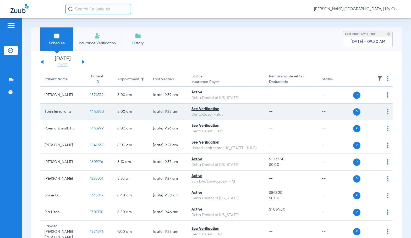
click at [90, 112] on span "1443983" at bounding box center [97, 112] width 14 height 4
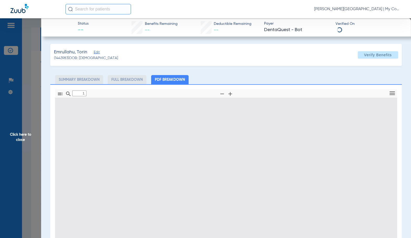
type input "0"
select select "page-width"
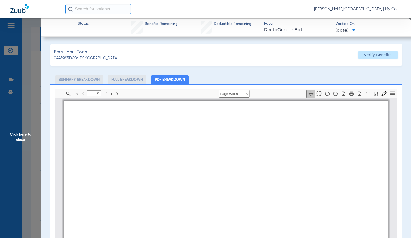
type input "1"
click at [196, 162] on div "TORIN EMRULLAHU Member is eligible: My Community Dental Centers Inc - Tamar Shr…" at bounding box center [226, 212] width 324 height 229
click at [213, 95] on icon "button" at bounding box center [215, 94] width 6 height 6
select select "1.5"
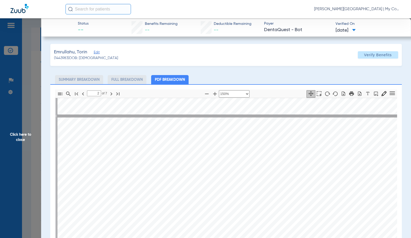
scroll to position [396, 0]
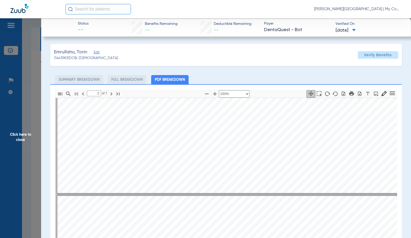
type input "3"
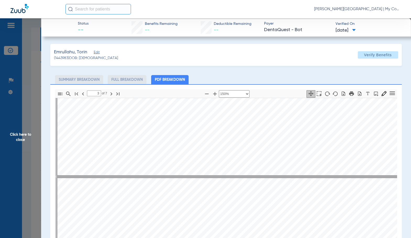
click at [34, 100] on span "Click here to close" at bounding box center [20, 137] width 41 height 238
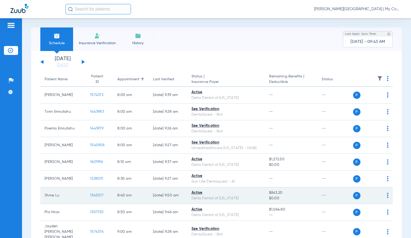
click at [90, 197] on span "1345017" at bounding box center [96, 196] width 13 height 4
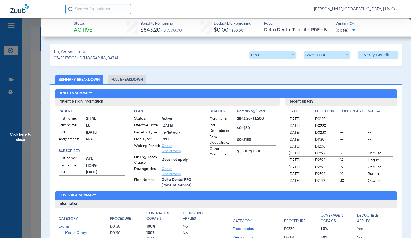
click at [124, 83] on li "Full Breakdown" at bounding box center [127, 79] width 39 height 9
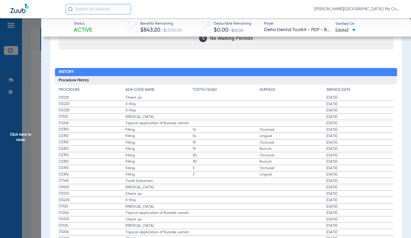
scroll to position [707, 0]
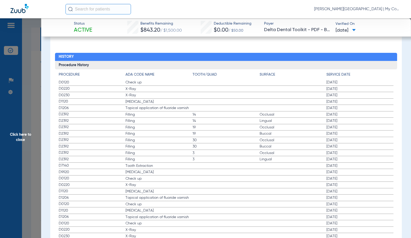
drag, startPoint x: 221, startPoint y: 177, endPoint x: 227, endPoint y: 162, distance: 15.9
click at [221, 177] on label "D0120 Check up 01/16/2025" at bounding box center [226, 179] width 335 height 7
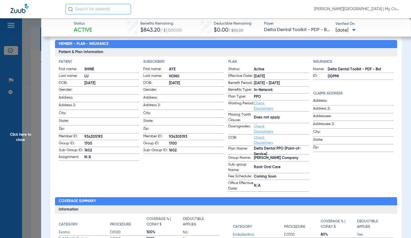
scroll to position [26, 0]
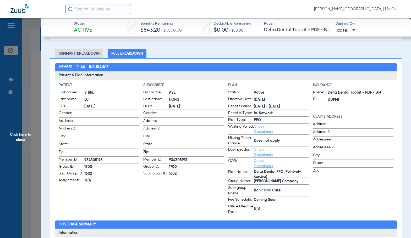
click at [174, 158] on span "934305193" at bounding box center [196, 161] width 55 height 6
copy span "934305193"
click at [14, 146] on span "Click here to close" at bounding box center [20, 137] width 41 height 238
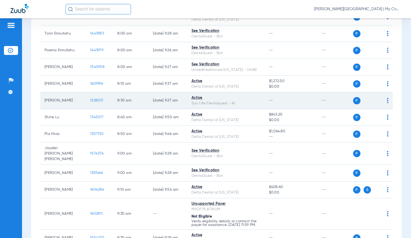
scroll to position [79, 0]
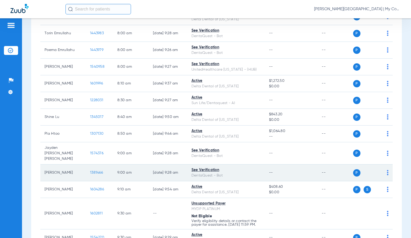
click at [90, 171] on span "1381466" at bounding box center [96, 173] width 13 height 4
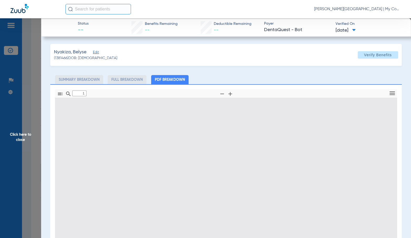
type input "0"
select select "page-width"
type input "1"
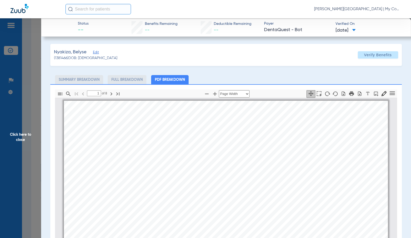
scroll to position [3, 0]
click at [230, 170] on div "BELYSE NYAKIZA Member is eligible: My Community Dental Centers Inc - Tamar Shri…" at bounding box center [226, 212] width 324 height 229
click at [213, 94] on icon "button" at bounding box center [215, 94] width 4 height 4
select select "1.5"
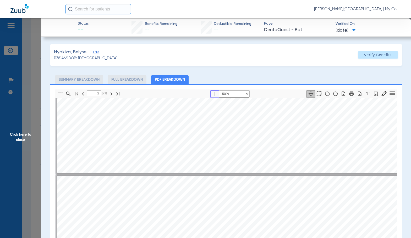
scroll to position [317, 0]
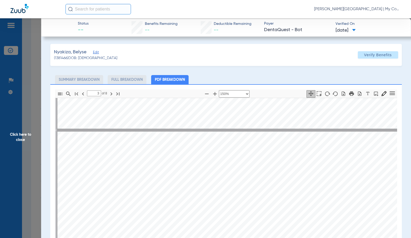
scroll to position [605, 0]
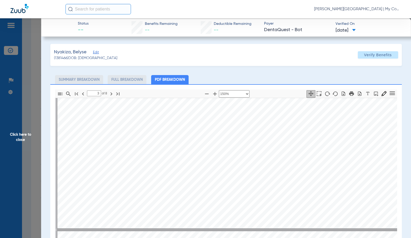
type input "4"
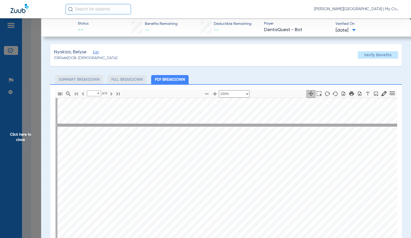
drag, startPoint x: 30, startPoint y: 162, endPoint x: 70, endPoint y: 133, distance: 49.3
click at [30, 162] on span "Click here to close" at bounding box center [20, 137] width 41 height 238
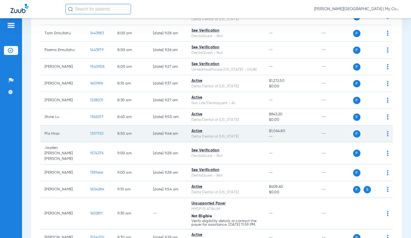
click at [92, 134] on span "1307130" at bounding box center [96, 134] width 13 height 4
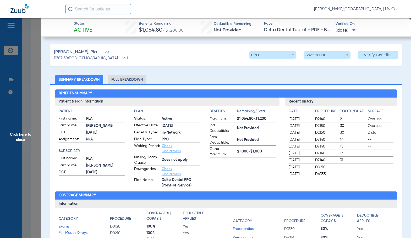
click at [132, 83] on li "Full Breakdown" at bounding box center [127, 79] width 39 height 9
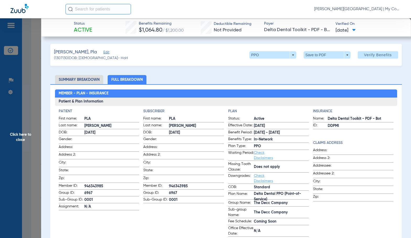
click at [172, 208] on app-subscriber-information "Subscriber First name: PLA Last name: HTOO DOB: 05/05/1972 Gender: Address: Add…" at bounding box center [183, 173] width 81 height 128
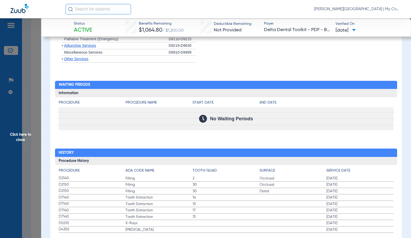
scroll to position [620, 0]
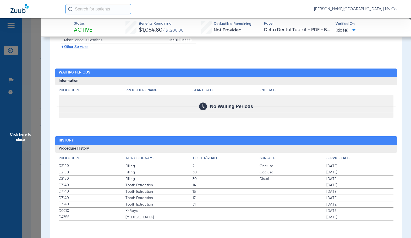
click at [207, 175] on label "D2150 Filling 30 Occlusal 02/25/2025" at bounding box center [226, 173] width 335 height 7
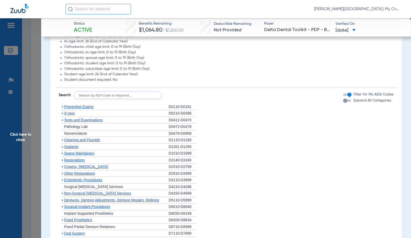
scroll to position [436, 0]
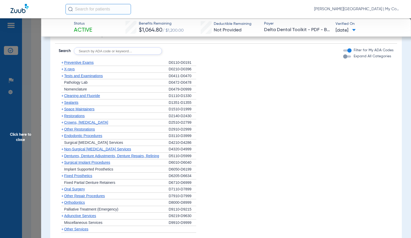
click at [92, 96] on span "Cleaning and Fluoride" at bounding box center [82, 96] width 36 height 4
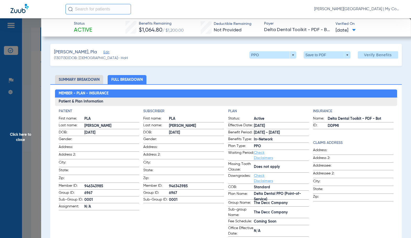
scroll to position [436, 0]
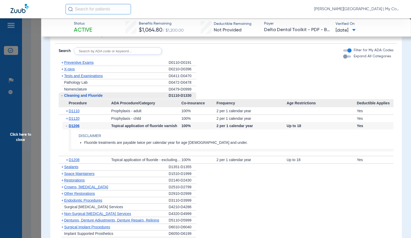
click at [76, 127] on span "D1206" at bounding box center [74, 126] width 11 height 4
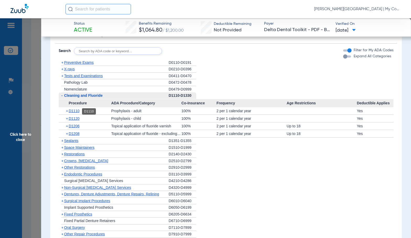
click at [74, 111] on span "D1110" at bounding box center [74, 111] width 11 height 4
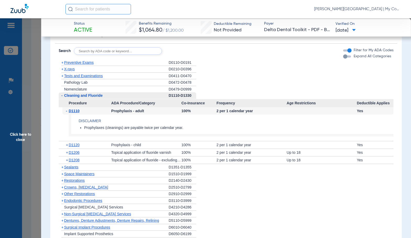
click at [74, 111] on span "D1110" at bounding box center [74, 111] width 11 height 4
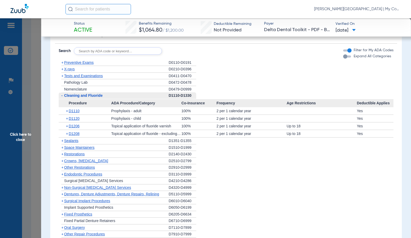
click at [71, 70] on span "X-rays" at bounding box center [69, 69] width 10 height 4
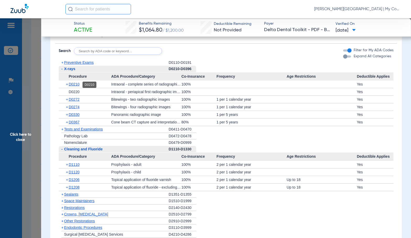
click at [73, 86] on span "D0210" at bounding box center [74, 84] width 11 height 4
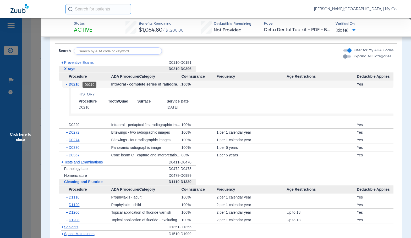
click at [73, 86] on span "D0210" at bounding box center [74, 84] width 11 height 4
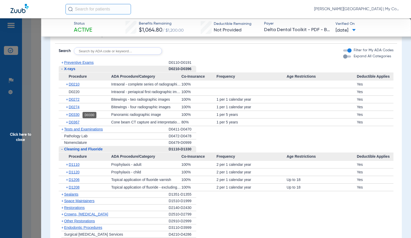
click at [75, 113] on span "D0330" at bounding box center [74, 115] width 11 height 4
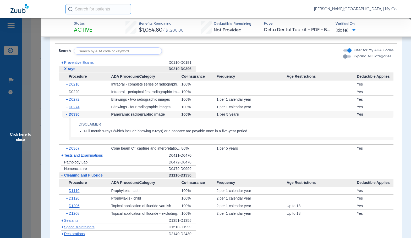
click at [75, 113] on span "D0330" at bounding box center [74, 114] width 11 height 4
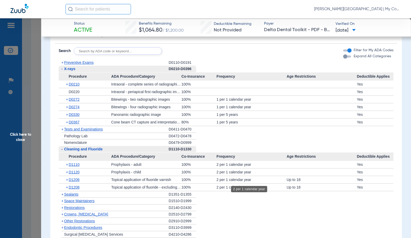
click at [226, 180] on div "2 per 1 calendar year" at bounding box center [251, 179] width 70 height 7
click at [73, 117] on span "D0330" at bounding box center [74, 115] width 11 height 4
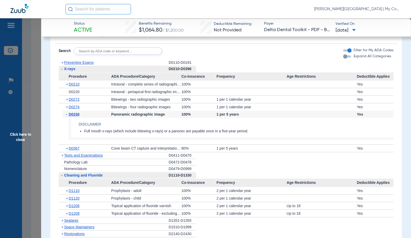
click at [23, 140] on span "Click here to close" at bounding box center [20, 137] width 41 height 238
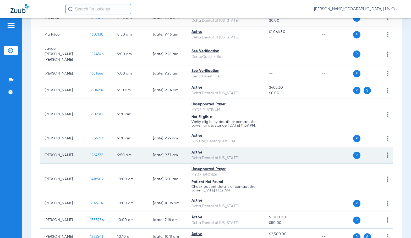
scroll to position [183, 0]
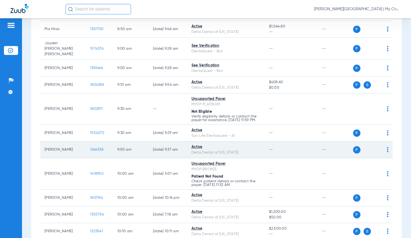
click at [96, 149] on span "1264338" at bounding box center [96, 150] width 13 height 4
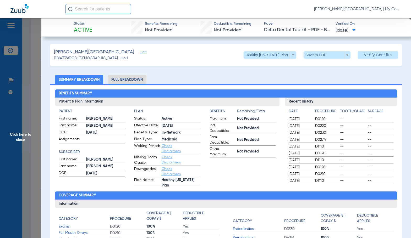
click at [133, 80] on li "Full Breakdown" at bounding box center [127, 79] width 39 height 9
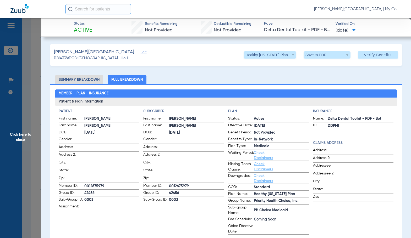
click at [203, 219] on app-subscriber-information "Subscriber First name: [PERSON_NAME] Last name: [PERSON_NAME]: [DEMOGRAPHIC_DAT…" at bounding box center [183, 172] width 81 height 126
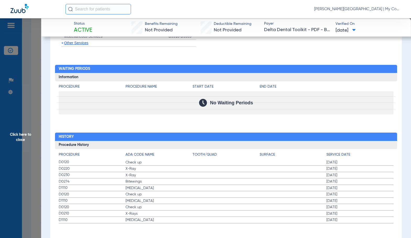
scroll to position [587, 0]
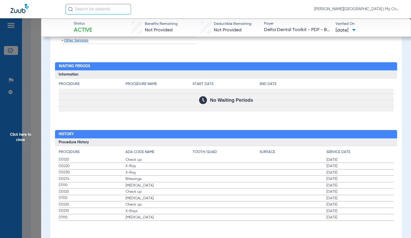
click at [26, 141] on span "Click here to close" at bounding box center [20, 137] width 41 height 238
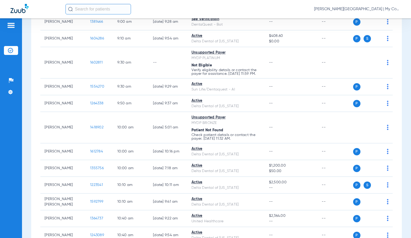
scroll to position [262, 0]
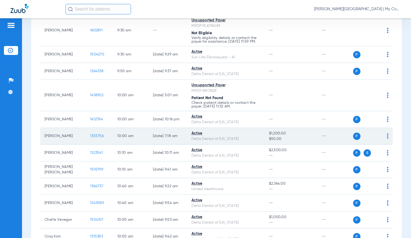
click at [91, 134] on span "1355756" at bounding box center [97, 136] width 14 height 4
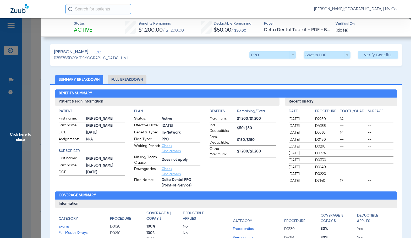
drag, startPoint x: 113, startPoint y: 81, endPoint x: 405, endPoint y: 140, distance: 297.2
click at [113, 81] on li "Full Breakdown" at bounding box center [127, 79] width 39 height 9
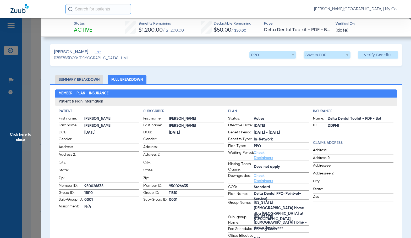
click at [201, 210] on app-subscriber-information "Subscriber First name: [PERSON_NAME] Last name: [PERSON_NAME] DOB: [DEMOGRAPHIC…" at bounding box center [183, 177] width 81 height 136
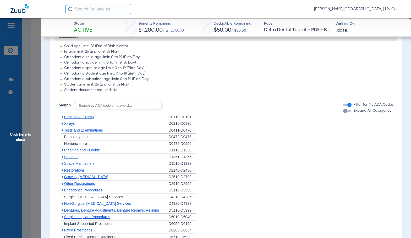
scroll to position [393, 0]
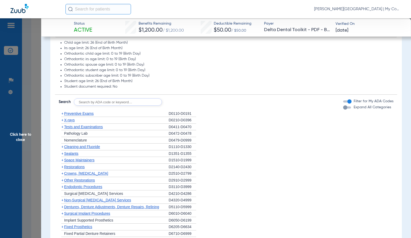
click at [74, 145] on span "Cleaning and Fluoride" at bounding box center [82, 147] width 36 height 4
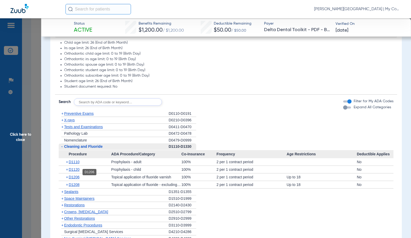
click at [76, 175] on span "D1206" at bounding box center [74, 177] width 11 height 4
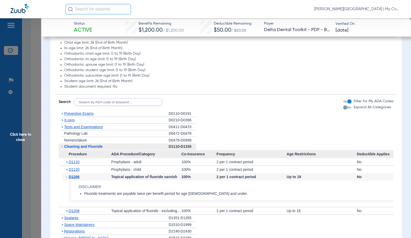
click at [76, 175] on span "D1206" at bounding box center [74, 177] width 11 height 4
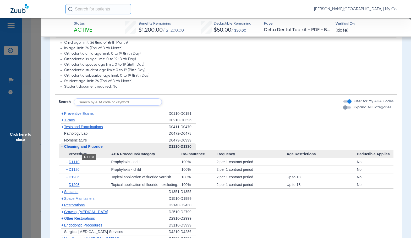
click at [76, 160] on span "D1110" at bounding box center [74, 162] width 11 height 4
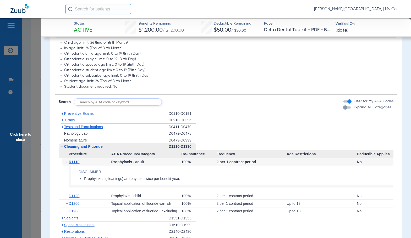
click at [76, 160] on span "D1110" at bounding box center [74, 162] width 11 height 4
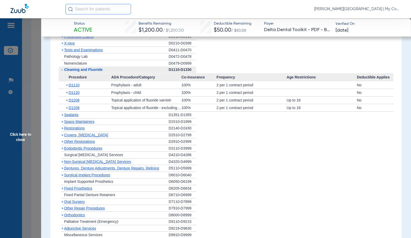
scroll to position [444, 0]
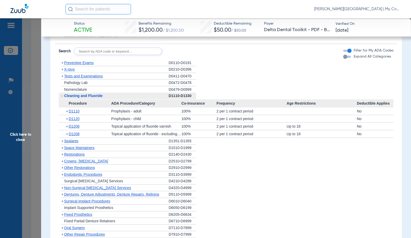
click at [70, 67] on span "X-rays" at bounding box center [69, 69] width 10 height 4
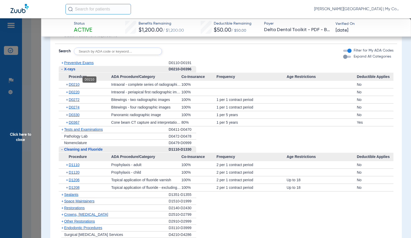
click at [78, 83] on span "D0210" at bounding box center [74, 85] width 11 height 4
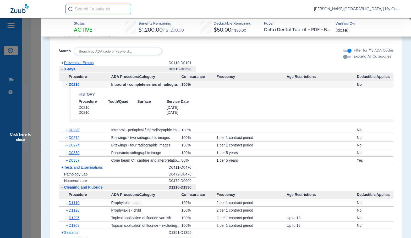
click at [78, 83] on span "D0210" at bounding box center [74, 85] width 11 height 4
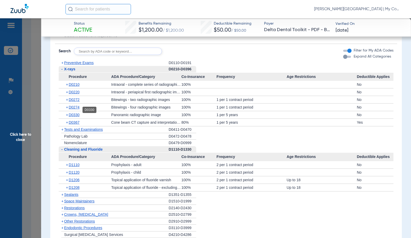
click at [77, 113] on span "D0330" at bounding box center [74, 115] width 11 height 4
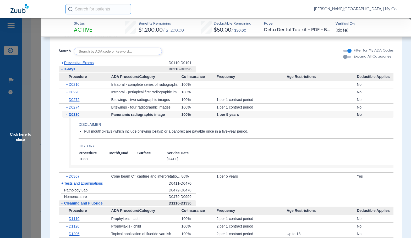
click at [77, 113] on span "D0330" at bounding box center [74, 115] width 11 height 4
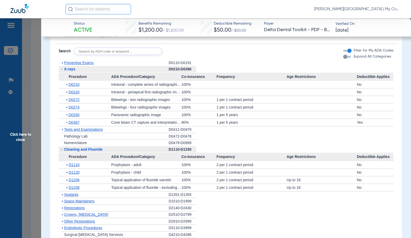
click at [26, 133] on span "Click here to close" at bounding box center [20, 137] width 41 height 238
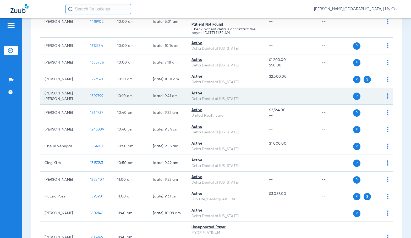
scroll to position [341, 0]
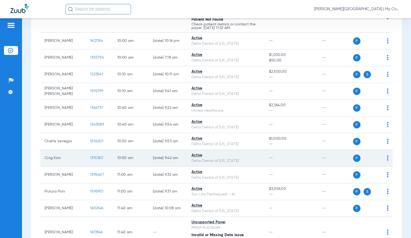
click at [92, 156] on span "1315383" at bounding box center [96, 158] width 13 height 4
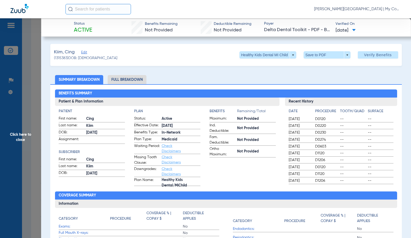
drag, startPoint x: 133, startPoint y: 81, endPoint x: 410, endPoint y: 103, distance: 277.5
click at [133, 81] on li "Full Breakdown" at bounding box center [127, 79] width 39 height 9
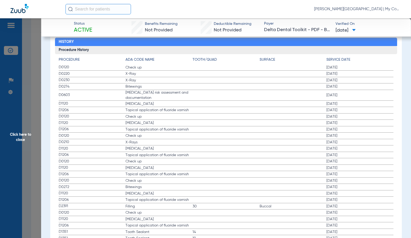
scroll to position [681, 0]
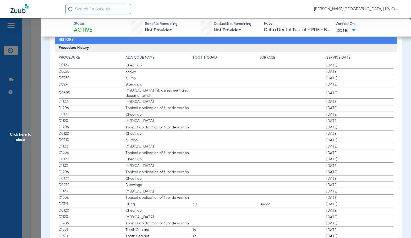
click at [152, 166] on span "[MEDICAL_DATA]" at bounding box center [158, 165] width 67 height 5
click at [224, 167] on label "D1120 [MEDICAL_DATA] [DATE]" at bounding box center [226, 166] width 335 height 7
drag, startPoint x: 27, startPoint y: 142, endPoint x: 104, endPoint y: 149, distance: 77.1
click at [27, 142] on span "Click here to close" at bounding box center [20, 137] width 41 height 238
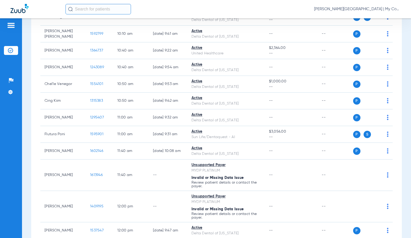
scroll to position [419, 0]
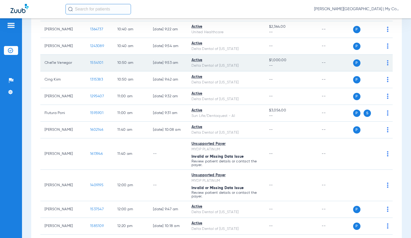
click at [90, 61] on span "1554101" at bounding box center [96, 63] width 13 height 4
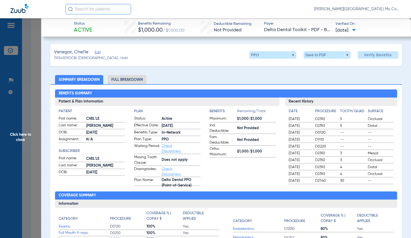
click at [131, 79] on li "Full Breakdown" at bounding box center [127, 79] width 39 height 9
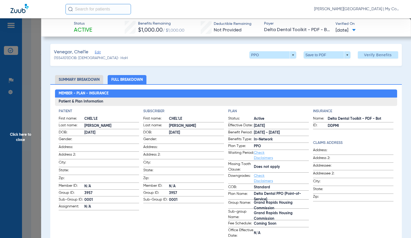
drag, startPoint x: 207, startPoint y: 71, endPoint x: 208, endPoint y: 1, distance: 70.5
click at [25, 142] on span "Click here to close" at bounding box center [20, 137] width 41 height 238
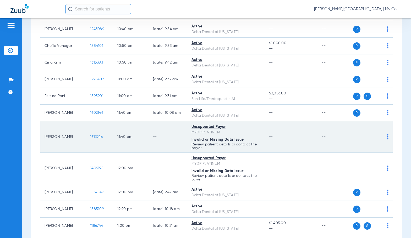
scroll to position [445, 0]
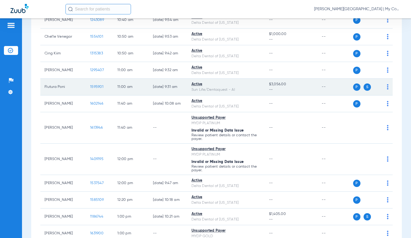
click at [90, 85] on span "1595901" at bounding box center [96, 87] width 13 height 4
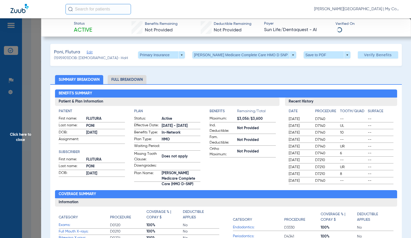
click at [138, 81] on li "Full Breakdown" at bounding box center [127, 79] width 39 height 9
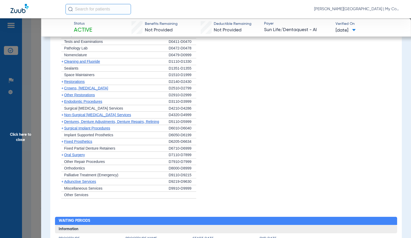
click at [77, 64] on span "Cleaning and Fluoride" at bounding box center [82, 61] width 36 height 4
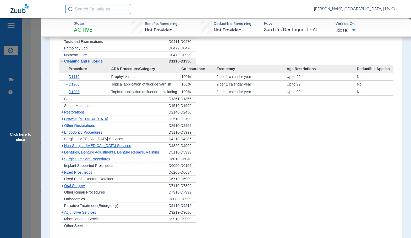
click at [81, 63] on span "Cleaning and Fluoride" at bounding box center [83, 61] width 39 height 4
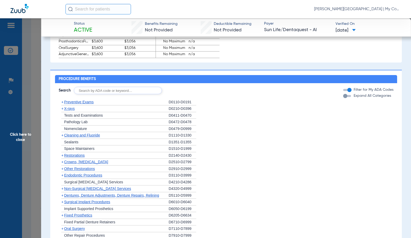
scroll to position [367, 0]
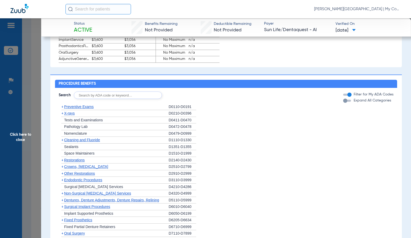
click at [87, 109] on span "Preventive Exams" at bounding box center [79, 107] width 30 height 4
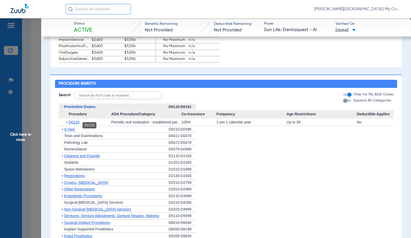
click at [77, 124] on span "D0120" at bounding box center [74, 122] width 11 height 4
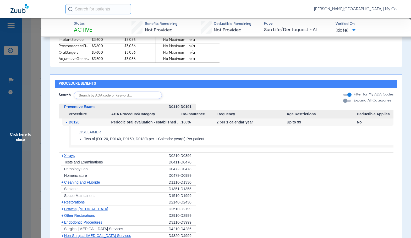
click at [77, 124] on span "D0120" at bounding box center [74, 122] width 11 height 4
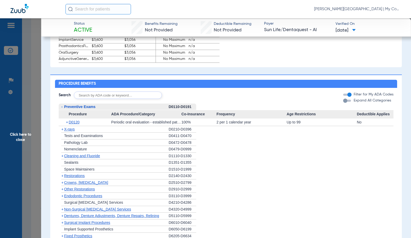
click at [71, 133] on div "+ X-rays" at bounding box center [114, 129] width 110 height 7
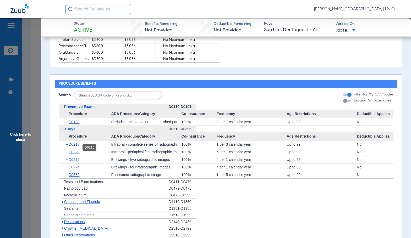
click at [75, 147] on span "D0210" at bounding box center [74, 145] width 11 height 4
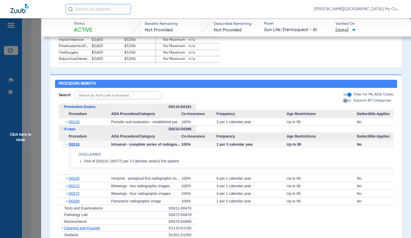
click at [75, 147] on span "D0210" at bounding box center [74, 145] width 11 height 4
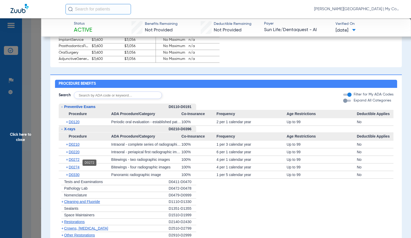
click at [79, 162] on span "D0272" at bounding box center [74, 160] width 11 height 4
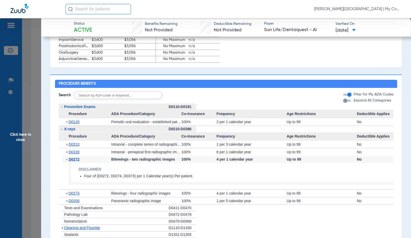
click at [79, 162] on span "D0272" at bounding box center [74, 159] width 11 height 4
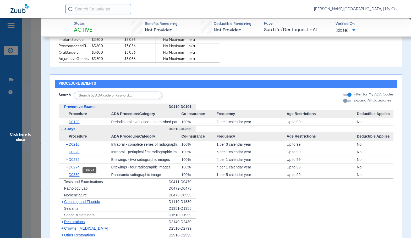
click at [79, 170] on span "D0274" at bounding box center [74, 167] width 11 height 4
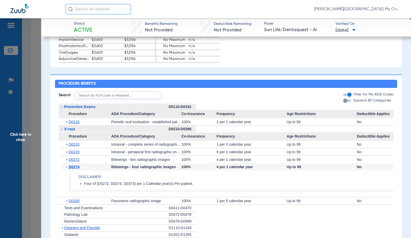
click at [79, 169] on span "D0274" at bounding box center [74, 167] width 11 height 4
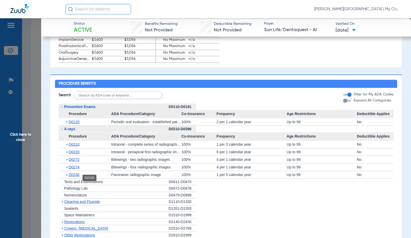
click at [78, 177] on span "D0330" at bounding box center [74, 175] width 11 height 4
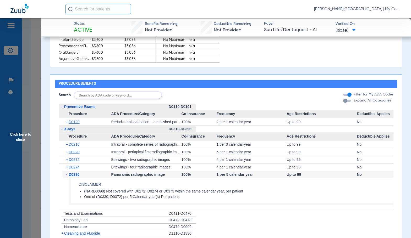
click at [78, 177] on span "D0330" at bounding box center [74, 175] width 11 height 4
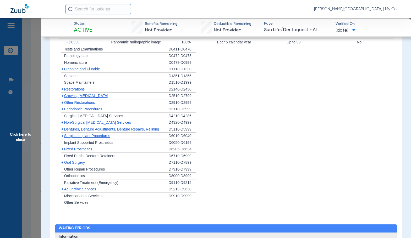
scroll to position [493, 0]
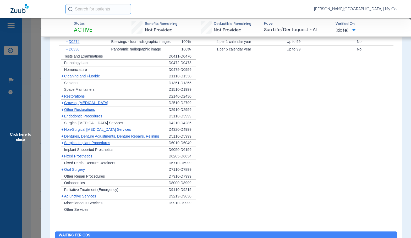
click at [88, 78] on span "Cleaning and Fluoride" at bounding box center [82, 76] width 36 height 4
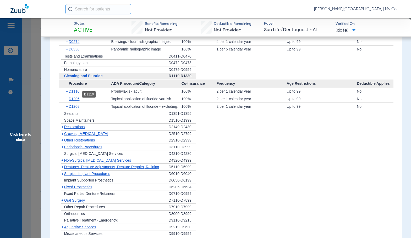
click at [78, 94] on span "D1110" at bounding box center [74, 91] width 11 height 4
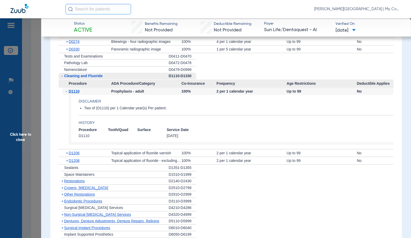
click at [78, 94] on span "D1110" at bounding box center [74, 91] width 11 height 4
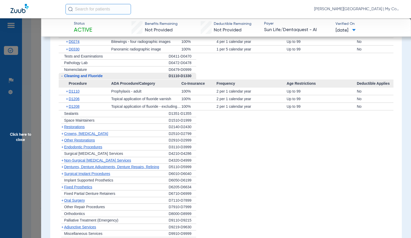
drag, startPoint x: 20, startPoint y: 155, endPoint x: 73, endPoint y: 154, distance: 52.4
click at [20, 155] on span "Click here to close" at bounding box center [20, 137] width 41 height 238
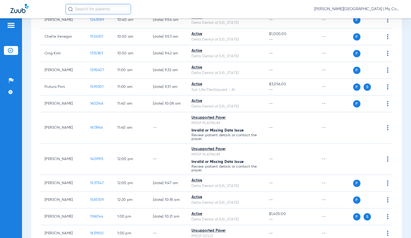
scroll to position [0, 0]
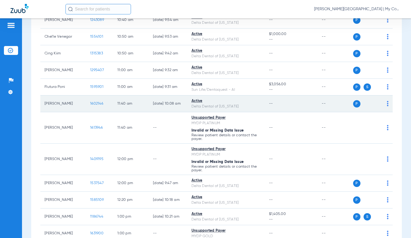
click at [90, 102] on span "1602146" at bounding box center [96, 104] width 13 height 4
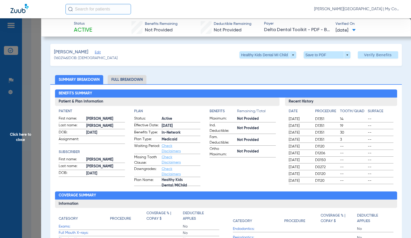
click at [128, 80] on li "Full Breakdown" at bounding box center [127, 79] width 39 height 9
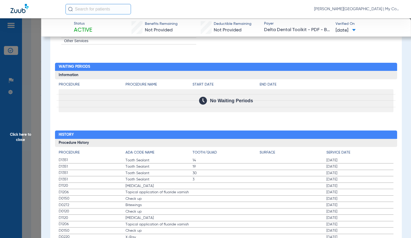
scroll to position [638, 0]
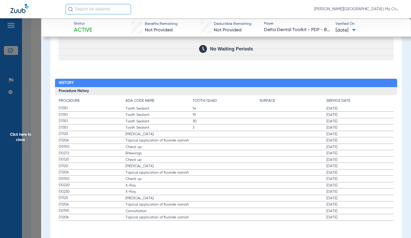
click at [25, 146] on span "Click here to close" at bounding box center [20, 137] width 41 height 238
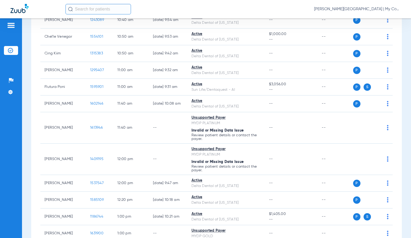
scroll to position [0, 0]
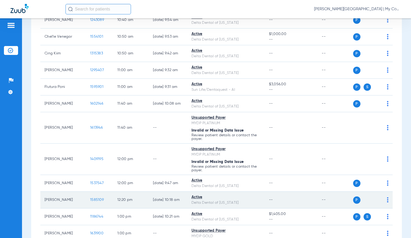
click at [90, 198] on span "1585109" at bounding box center [97, 200] width 14 height 4
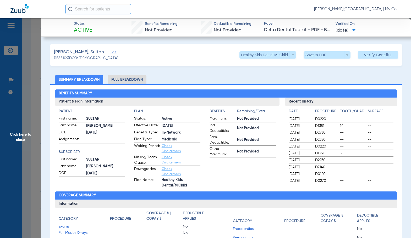
drag, startPoint x: 127, startPoint y: 86, endPoint x: 131, endPoint y: 81, distance: 6.3
click at [127, 86] on div "Benefits Summary Patient & Plan Information Patient First name: SULTAN Last nam…" at bounding box center [225, 188] width 351 height 208
click at [131, 81] on li "Full Breakdown" at bounding box center [127, 79] width 39 height 9
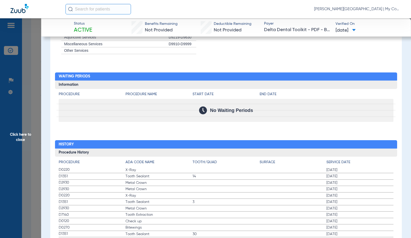
scroll to position [603, 0]
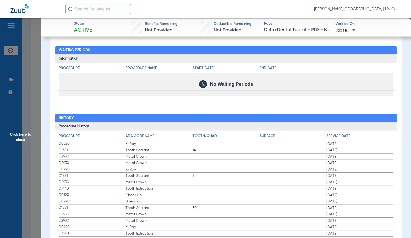
click at [232, 179] on span "3" at bounding box center [226, 175] width 67 height 5
click at [212, 202] on label "D0270 Bitewings [DATE]" at bounding box center [226, 202] width 335 height 7
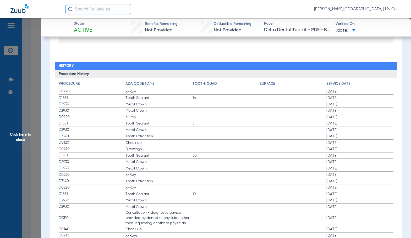
scroll to position [681, 0]
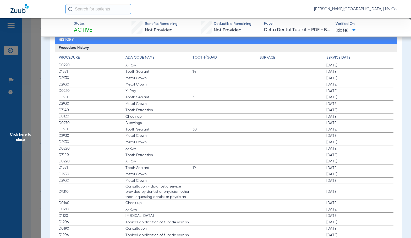
click at [18, 132] on span "Click here to close" at bounding box center [20, 137] width 41 height 238
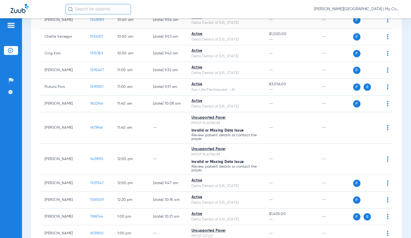
scroll to position [0, 0]
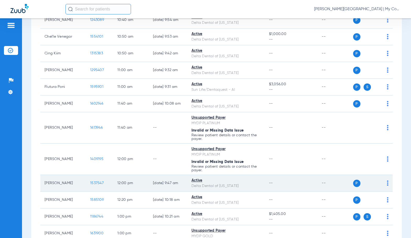
click at [91, 182] on span "1537547" at bounding box center [97, 184] width 14 height 4
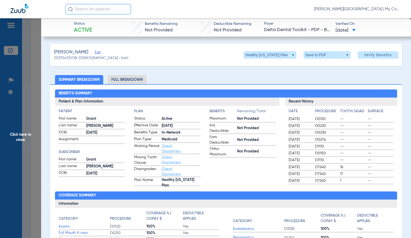
click at [128, 80] on li "Full Breakdown" at bounding box center [127, 79] width 39 height 9
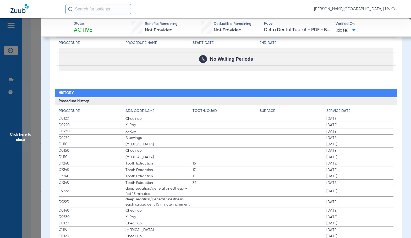
scroll to position [654, 0]
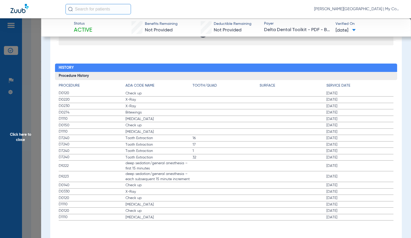
click at [243, 185] on label "D0140 Check up [DATE]" at bounding box center [226, 185] width 335 height 7
click at [211, 197] on label "D0120 Check up [DATE]" at bounding box center [226, 198] width 335 height 7
click at [21, 143] on span "Click here to close" at bounding box center [20, 137] width 41 height 238
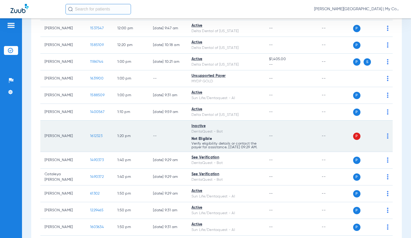
scroll to position [603, 0]
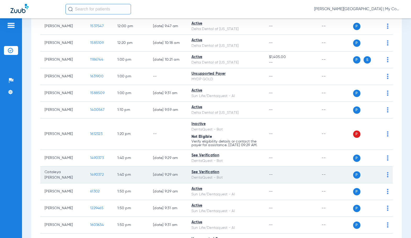
click at [93, 177] on span "1490372" at bounding box center [97, 175] width 14 height 4
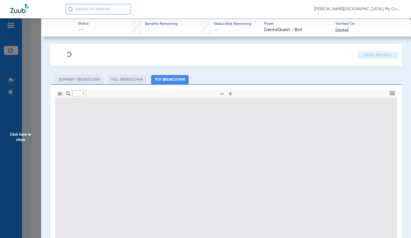
type input "0"
select select "page-width"
type input "1"
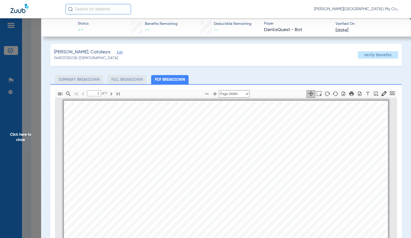
scroll to position [3, 0]
click at [201, 187] on div "CATALEYA [PERSON_NAME] Member is eligible: My Community Dental Centers Inc - [P…" at bounding box center [226, 212] width 324 height 229
click at [212, 94] on icon "button" at bounding box center [215, 94] width 6 height 6
select select "1.5"
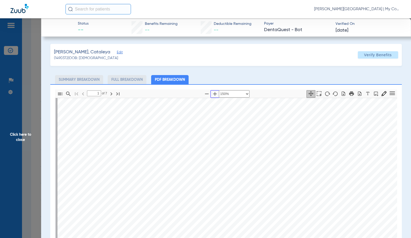
type input "2"
click at [223, 198] on div "Service History  Print Service Date  Procedure Code  Procedure Code Descript…" at bounding box center [277, 203] width 441 height 312
click at [32, 138] on span "Click here to close" at bounding box center [20, 137] width 41 height 238
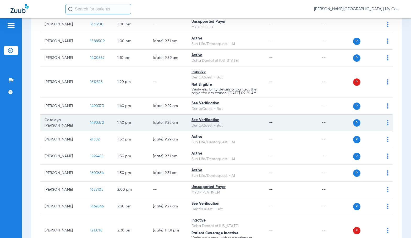
scroll to position [655, 0]
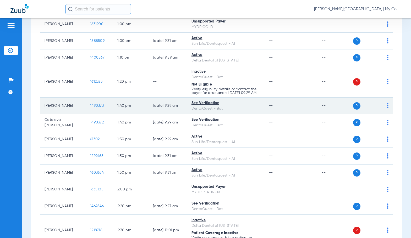
click at [92, 106] on span "1490373" at bounding box center [97, 106] width 14 height 4
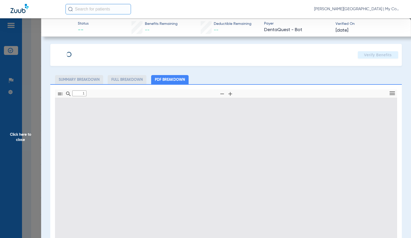
type input "0"
select select "page-width"
type input "1"
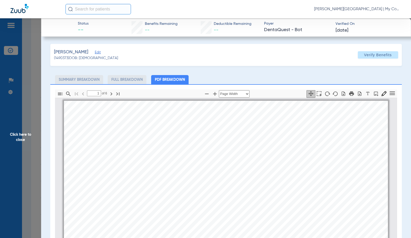
scroll to position [3, 0]
click at [213, 94] on icon "button" at bounding box center [215, 94] width 4 height 4
select select "1.5"
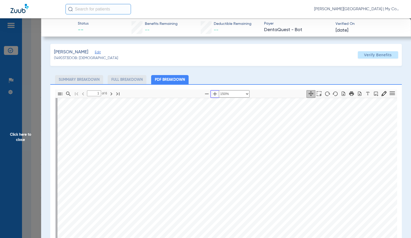
scroll to position [81, 0]
drag, startPoint x: 224, startPoint y: 165, endPoint x: 229, endPoint y: 168, distance: 5.9
click at [224, 165] on div "[PERSON_NAME] Member is eligible: My Community Dental Centers Inc - [PERSON_NAM…" at bounding box center [277, 176] width 441 height 312
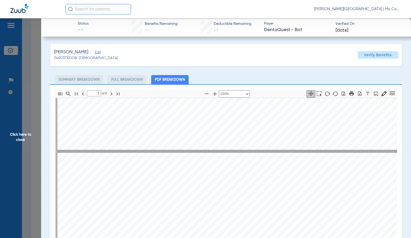
scroll to position [762, 0]
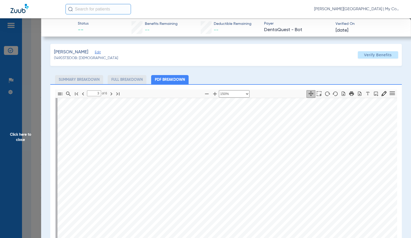
drag, startPoint x: 232, startPoint y: 169, endPoint x: 206, endPoint y: 172, distance: 26.6
click at [206, 172] on div "Service History  Print Service Date  Procedure Code  Procedure Code Descript…" at bounding box center [277, 125] width 441 height 312
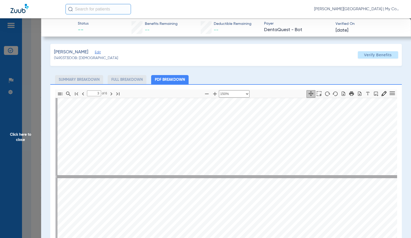
type input "2"
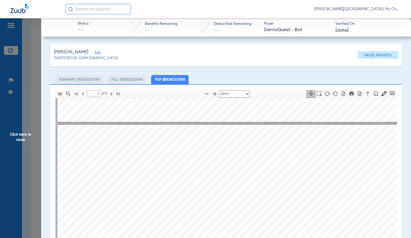
scroll to position [291, 0]
click at [32, 145] on span "Click here to close" at bounding box center [20, 137] width 41 height 238
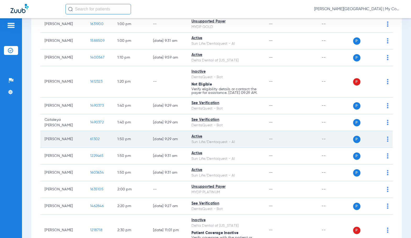
click at [90, 140] on span "61302" at bounding box center [94, 140] width 9 height 4
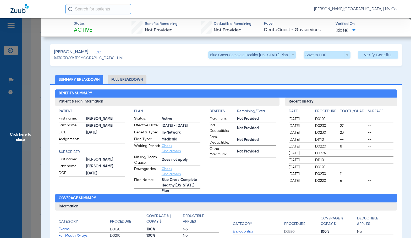
click at [123, 76] on li "Full Breakdown" at bounding box center [127, 79] width 39 height 9
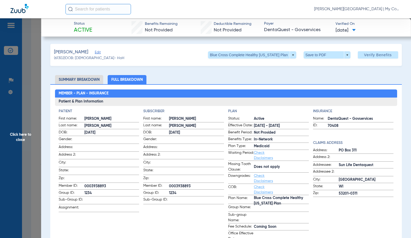
click at [206, 206] on app-subscriber-information "Subscriber First name: [PERSON_NAME] name: [PERSON_NAME] DOB: [DEMOGRAPHIC_DATA…" at bounding box center [183, 176] width 81 height 134
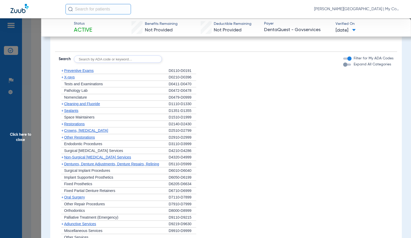
scroll to position [393, 0]
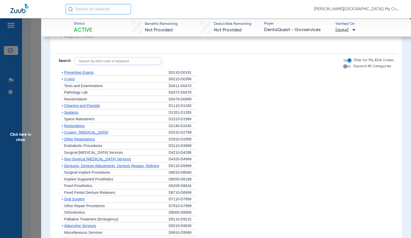
click at [87, 74] on span "Preventive Exams" at bounding box center [79, 72] width 30 height 4
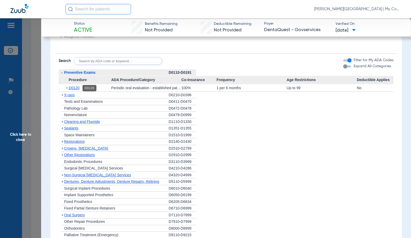
click at [77, 88] on span "D0120" at bounding box center [74, 88] width 11 height 4
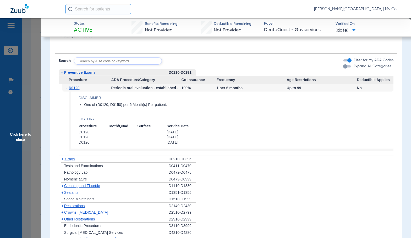
click at [68, 160] on span "X-rays" at bounding box center [69, 159] width 10 height 4
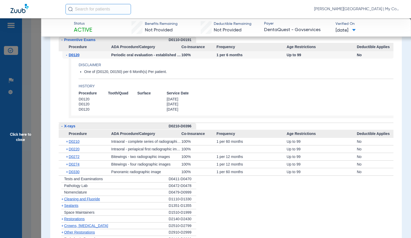
scroll to position [445, 0]
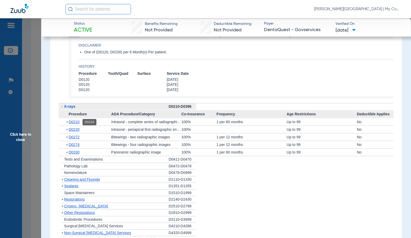
click at [75, 122] on span "D0210" at bounding box center [74, 122] width 11 height 4
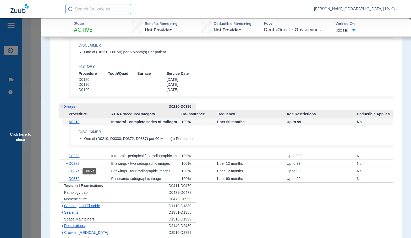
click at [74, 173] on span "D0274" at bounding box center [74, 171] width 11 height 4
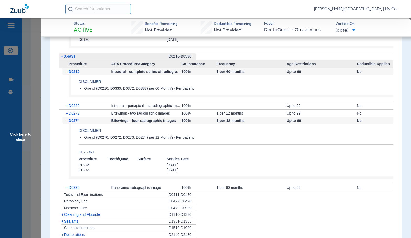
scroll to position [498, 0]
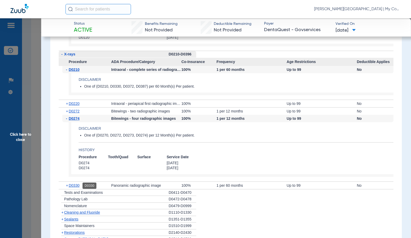
click at [76, 186] on span "D0330" at bounding box center [74, 186] width 11 height 4
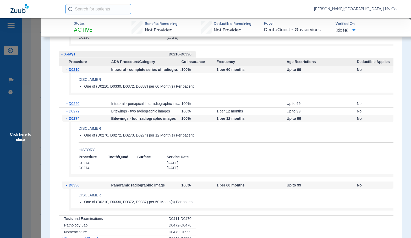
click at [76, 186] on span "D0330" at bounding box center [74, 185] width 11 height 4
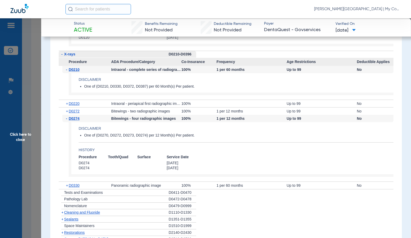
click at [73, 213] on span "Cleaning and Fluoride" at bounding box center [82, 213] width 36 height 4
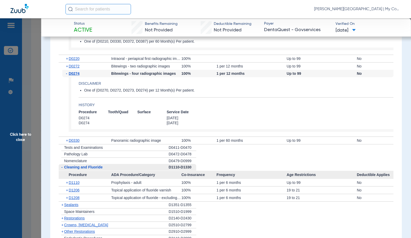
scroll to position [576, 0]
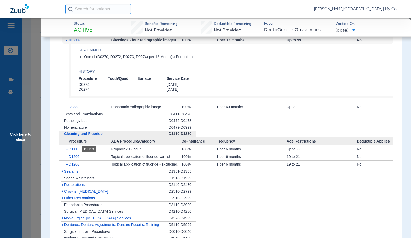
click at [78, 149] on span "D1110" at bounding box center [74, 149] width 11 height 4
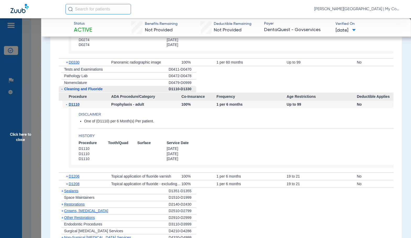
scroll to position [629, 0]
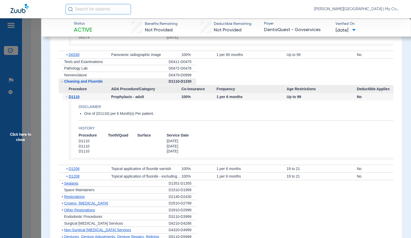
click at [28, 152] on span "Click here to close" at bounding box center [20, 137] width 41 height 238
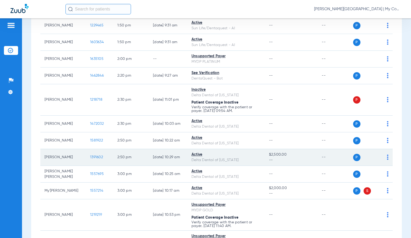
scroll to position [786, 0]
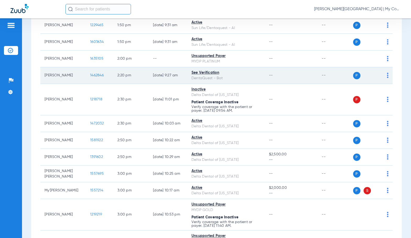
click at [90, 77] on span "1462846" at bounding box center [97, 76] width 14 height 4
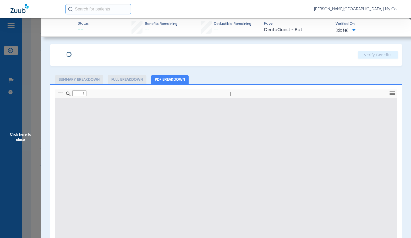
type input "0"
select select "page-width"
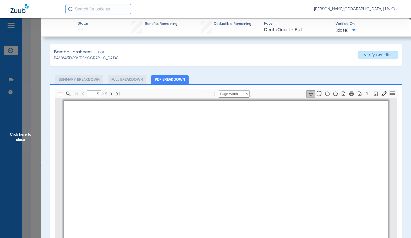
type input "1"
click at [214, 95] on icon "button" at bounding box center [215, 94] width 6 height 6
select select "1.5"
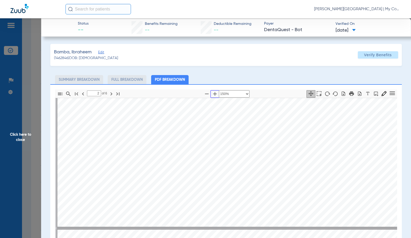
scroll to position [317, 0]
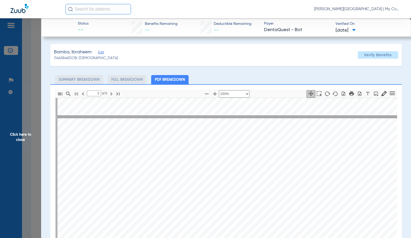
scroll to position [631, 0]
type input "5"
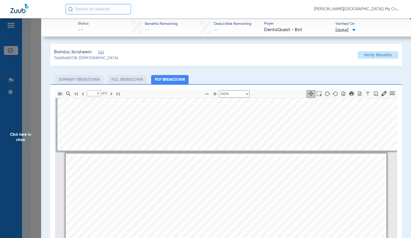
click at [17, 159] on span "Click here to close" at bounding box center [20, 137] width 41 height 238
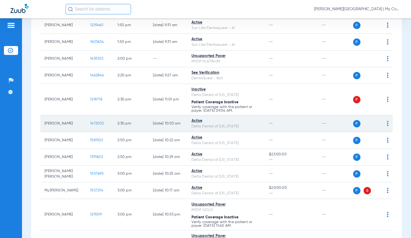
click at [90, 125] on span "1472032" at bounding box center [97, 124] width 14 height 4
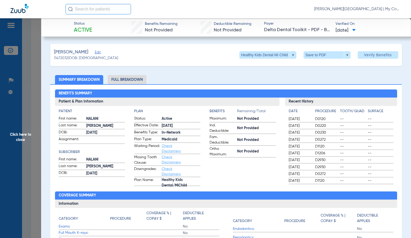
click at [130, 79] on li "Full Breakdown" at bounding box center [127, 79] width 39 height 9
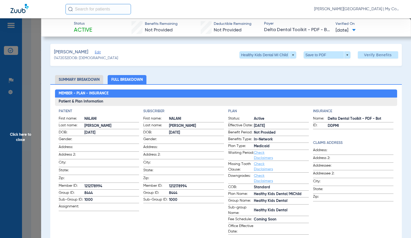
click at [211, 207] on app-subscriber-information "Subscriber First name: [PERSON_NAME] Last name: [PERSON_NAME] DOB: [DEMOGRAPHIC…" at bounding box center [183, 172] width 81 height 126
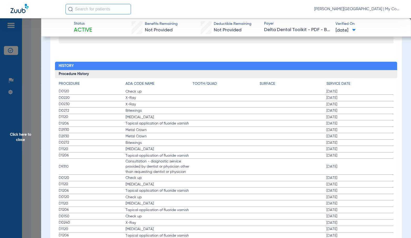
scroll to position [674, 0]
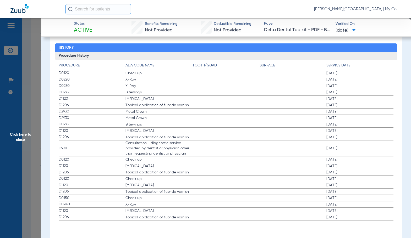
drag, startPoint x: 17, startPoint y: 136, endPoint x: 49, endPoint y: 139, distance: 32.1
click at [17, 136] on span "Click here to close" at bounding box center [20, 137] width 41 height 238
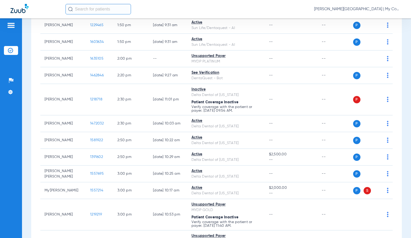
scroll to position [0, 0]
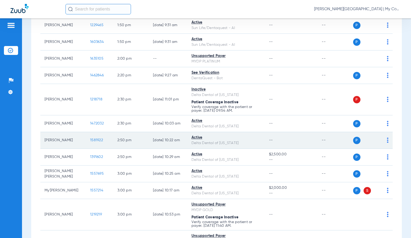
click at [94, 142] on span "1581922" at bounding box center [96, 141] width 13 height 4
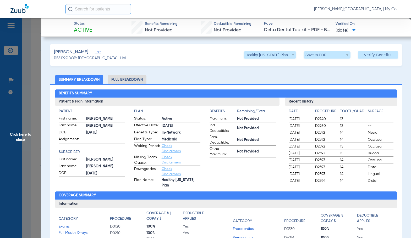
click at [132, 82] on li "Full Breakdown" at bounding box center [127, 79] width 39 height 9
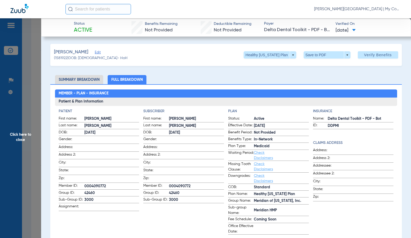
drag, startPoint x: 162, startPoint y: 208, endPoint x: 162, endPoint y: 204, distance: 4.2
click at [162, 208] on app-subscriber-information "Subscriber First name: [PERSON_NAME] Last name: [PERSON_NAME]: [DEMOGRAPHIC_DAT…" at bounding box center [183, 172] width 81 height 126
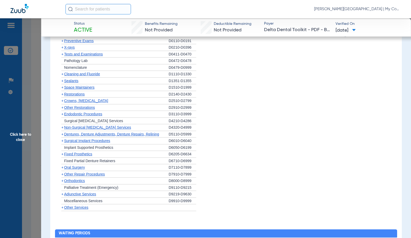
scroll to position [367, 0]
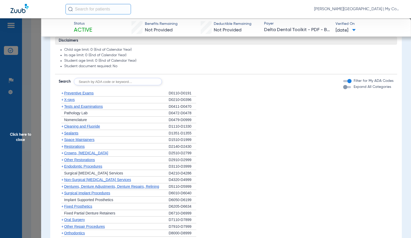
click at [82, 93] on span "Preventive Exams" at bounding box center [79, 93] width 30 height 4
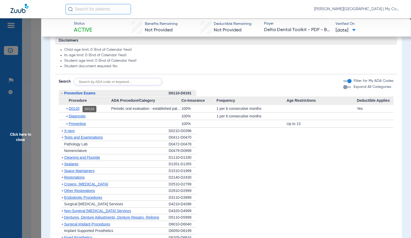
click at [74, 108] on span "D0120" at bounding box center [74, 109] width 11 height 4
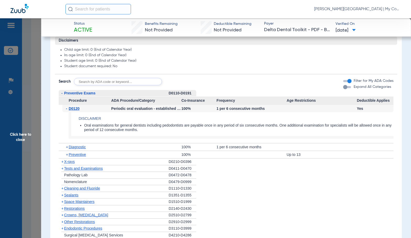
click at [74, 108] on span "D0120" at bounding box center [74, 109] width 11 height 4
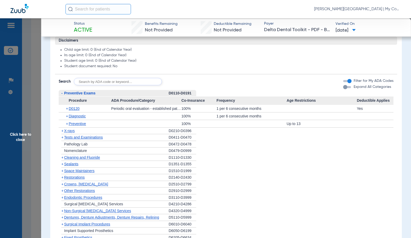
click at [82, 94] on span "Preventive Exams" at bounding box center [79, 93] width 31 height 4
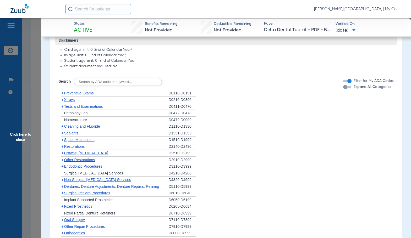
click at [83, 127] on span "Cleaning and Fluoride" at bounding box center [82, 126] width 36 height 4
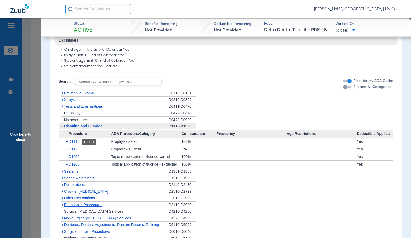
click at [78, 143] on span "D1110" at bounding box center [74, 142] width 11 height 4
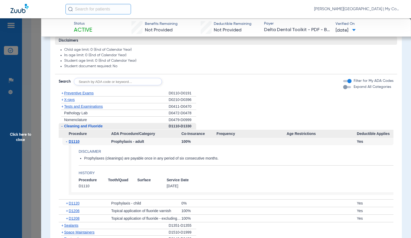
click at [78, 143] on span "D1110" at bounding box center [74, 142] width 11 height 4
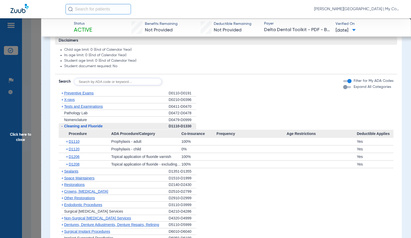
click at [69, 102] on span "X-rays" at bounding box center [69, 100] width 10 height 4
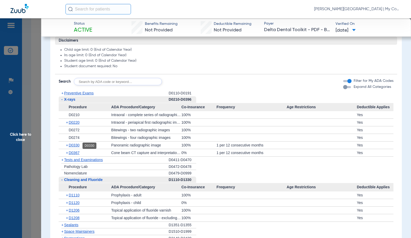
click at [77, 147] on span "D0330" at bounding box center [74, 145] width 11 height 4
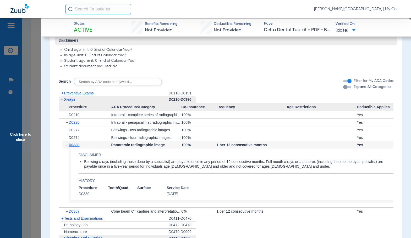
click at [77, 147] on span "D0330" at bounding box center [74, 145] width 11 height 4
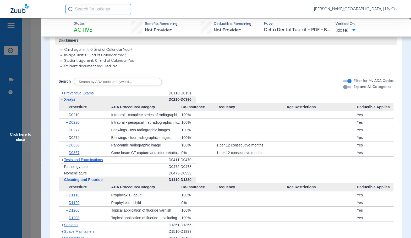
drag, startPoint x: 214, startPoint y: 164, endPoint x: 217, endPoint y: 168, distance: 5.6
click at [214, 164] on li "+ Pathology Lab D0472-D0478" at bounding box center [226, 167] width 335 height 7
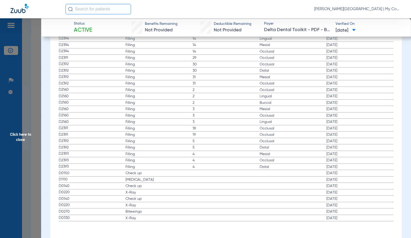
scroll to position [865, 0]
click at [15, 139] on span "Click here to close" at bounding box center [20, 137] width 41 height 238
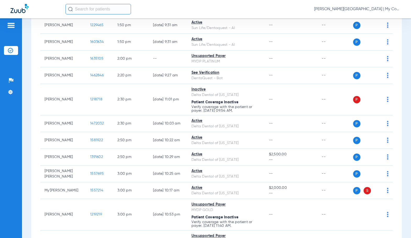
scroll to position [0, 0]
drag, startPoint x: 15, startPoint y: 139, endPoint x: 35, endPoint y: 172, distance: 38.5
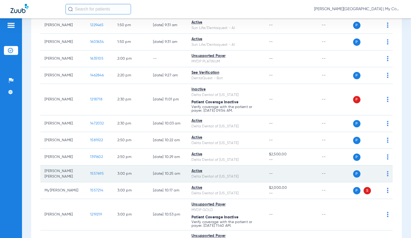
click at [93, 176] on span "1557695" at bounding box center [97, 174] width 14 height 4
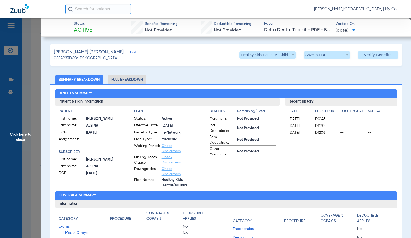
drag, startPoint x: 129, startPoint y: 84, endPoint x: 128, endPoint y: 87, distance: 3.8
click at [129, 84] on li "Full Breakdown" at bounding box center [127, 79] width 39 height 9
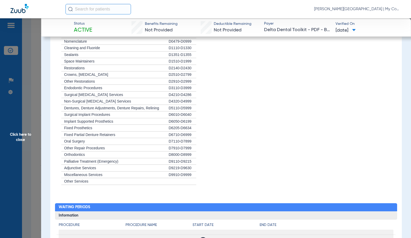
scroll to position [542, 0]
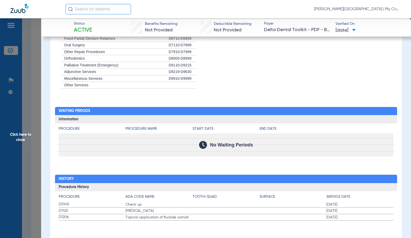
click at [15, 152] on span "Click here to close" at bounding box center [20, 137] width 41 height 238
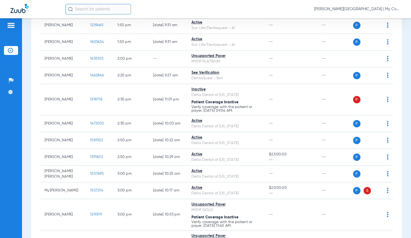
scroll to position [0, 0]
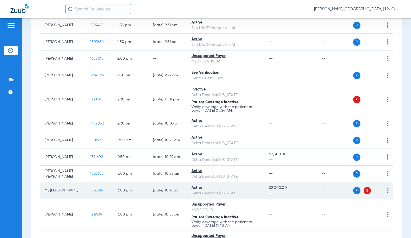
click at [90, 193] on span "1557214" at bounding box center [96, 191] width 13 height 4
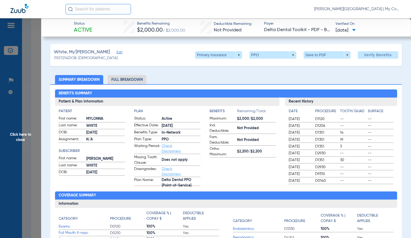
click at [127, 79] on li "Full Breakdown" at bounding box center [127, 79] width 39 height 9
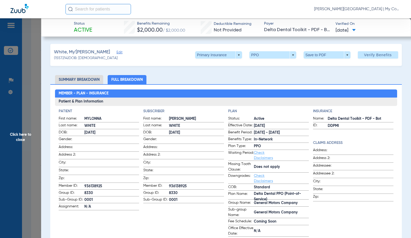
click at [183, 205] on app-subscriber-information "Subscriber First name: [PERSON_NAME] Last name: WHITE DOB: [DEMOGRAPHIC_DATA] G…" at bounding box center [183, 173] width 81 height 128
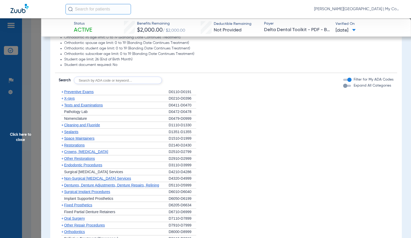
scroll to position [392, 0]
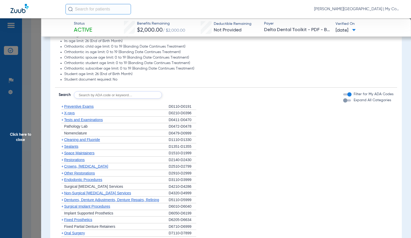
click at [87, 106] on span "Preventive Exams" at bounding box center [79, 107] width 30 height 4
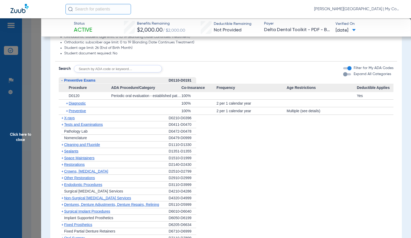
scroll to position [445, 0]
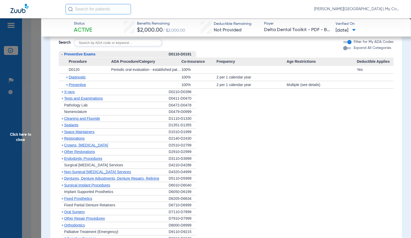
click at [74, 55] on span "Preventive Exams" at bounding box center [79, 54] width 31 height 4
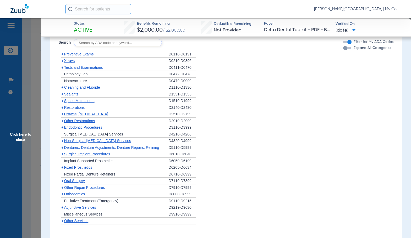
click at [78, 87] on span "Cleaning and Fluoride" at bounding box center [82, 87] width 36 height 4
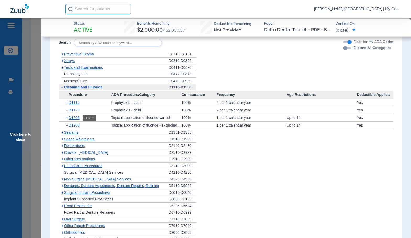
click at [75, 119] on span "D1206" at bounding box center [74, 118] width 11 height 4
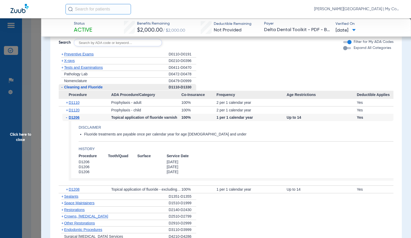
click at [75, 119] on span "D1206" at bounding box center [74, 118] width 11 height 4
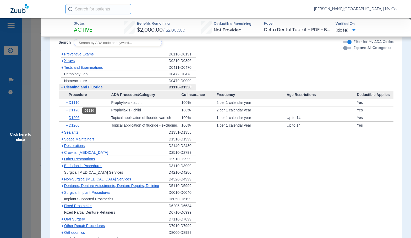
click at [75, 111] on span "D1120" at bounding box center [74, 110] width 11 height 4
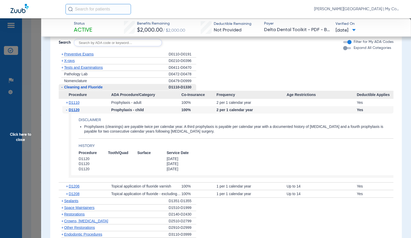
drag, startPoint x: 75, startPoint y: 111, endPoint x: 67, endPoint y: 119, distance: 11.5
click at [67, 119] on div "- D1120 Prophylaxis - child [DEMOGRAPHIC_DATA]% 2 per 1 calendar year Yes Discl…" at bounding box center [226, 144] width 335 height 76
click at [75, 111] on span "D1120" at bounding box center [74, 110] width 11 height 4
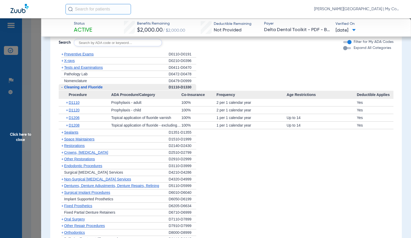
click at [67, 59] on span "X-rays" at bounding box center [69, 61] width 10 height 4
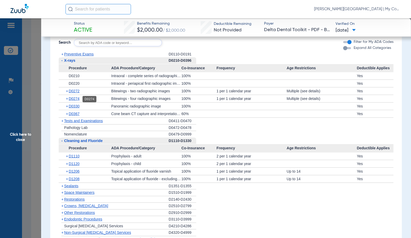
click at [76, 98] on span "D0274" at bounding box center [74, 99] width 11 height 4
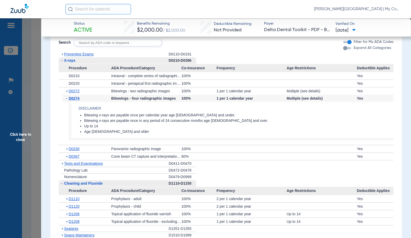
click at [76, 98] on span "D0274" at bounding box center [74, 98] width 11 height 4
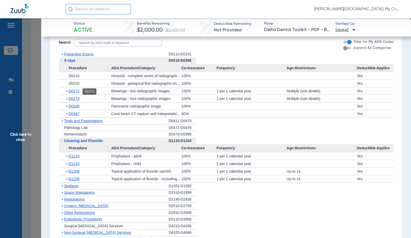
click at [74, 92] on span "D0272" at bounding box center [74, 91] width 11 height 4
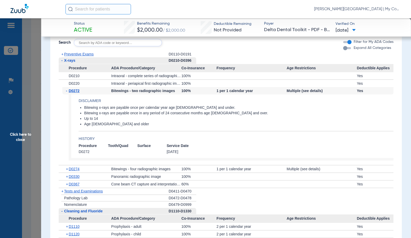
click at [74, 92] on span "D0272" at bounding box center [74, 91] width 11 height 4
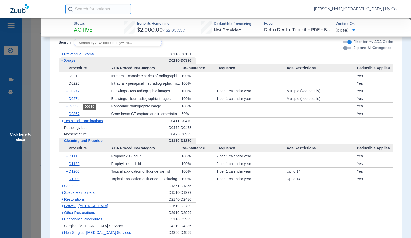
click at [73, 107] on span "D0330" at bounding box center [74, 106] width 11 height 4
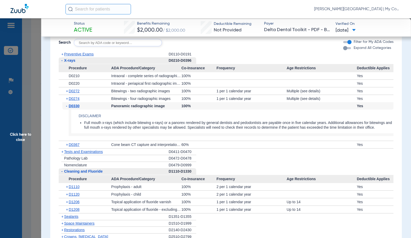
click at [73, 107] on span "D0330" at bounding box center [74, 106] width 11 height 4
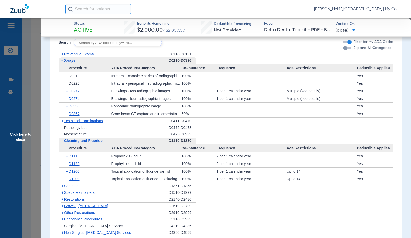
click at [77, 107] on span "D0330" at bounding box center [74, 106] width 11 height 4
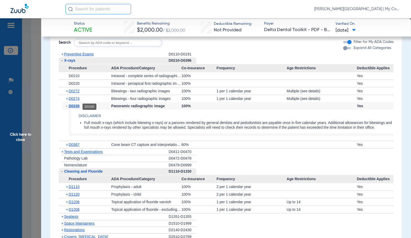
click at [77, 107] on span "D0330" at bounding box center [74, 106] width 11 height 4
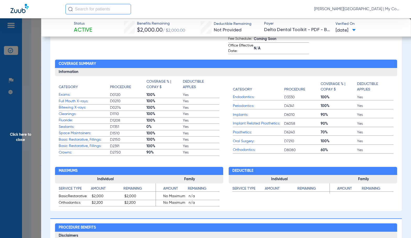
scroll to position [52, 0]
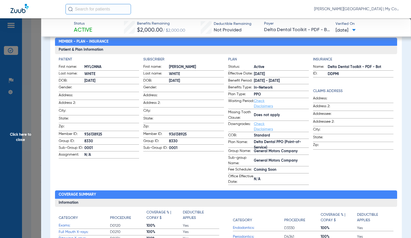
click at [176, 132] on span "936138925" at bounding box center [196, 135] width 55 height 6
copy span "936138925"
click at [24, 155] on span "Click here to close" at bounding box center [20, 137] width 41 height 238
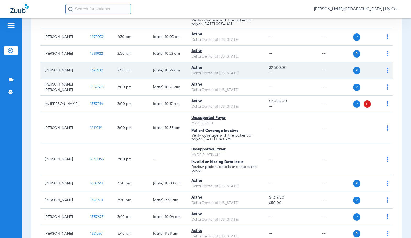
scroll to position [917, 0]
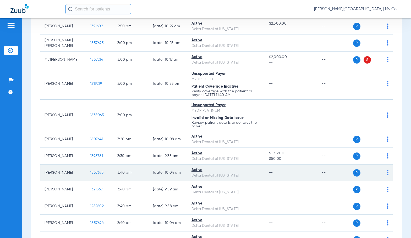
click at [95, 173] on span "1557693" at bounding box center [96, 173] width 13 height 4
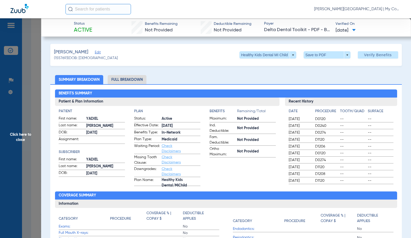
click at [134, 83] on li "Full Breakdown" at bounding box center [127, 79] width 39 height 9
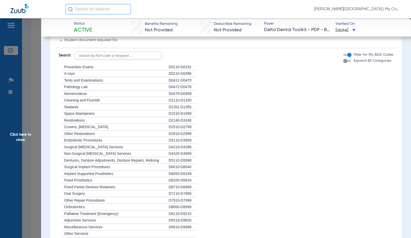
scroll to position [576, 0]
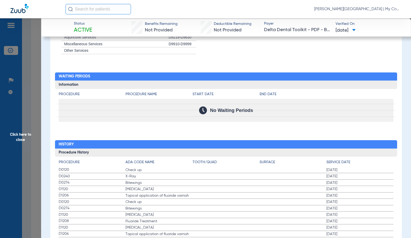
click at [32, 146] on span "Click here to close" at bounding box center [20, 137] width 41 height 238
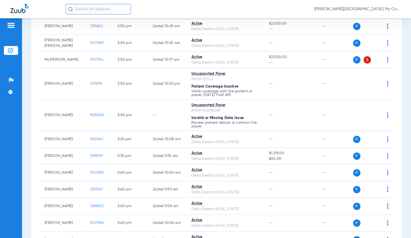
scroll to position [0, 0]
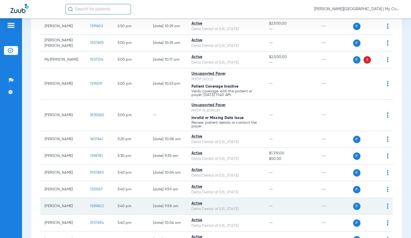
click at [90, 206] on td "1289602" at bounding box center [99, 206] width 27 height 17
click at [91, 207] on span "1289602" at bounding box center [97, 207] width 14 height 4
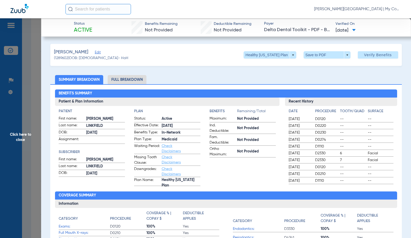
click at [234, 171] on app-benefits-information "Benefits Remaining/Total Maximum: Not Provided Ind. Deductible: Not Provided Fa…" at bounding box center [243, 148] width 66 height 78
click at [129, 83] on li "Full Breakdown" at bounding box center [127, 79] width 39 height 9
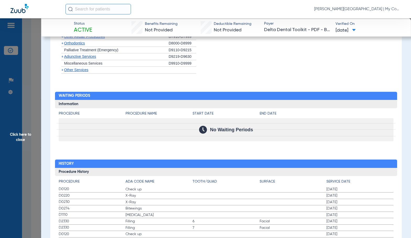
scroll to position [587, 0]
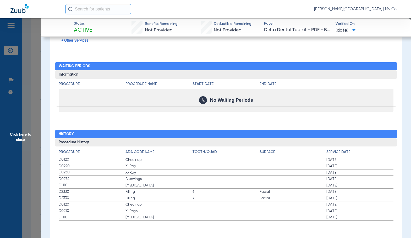
click at [21, 138] on span "Click here to close" at bounding box center [20, 137] width 41 height 238
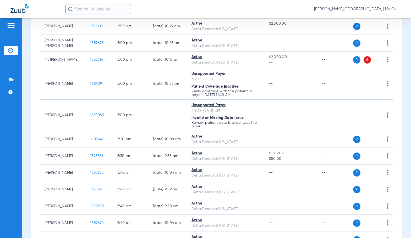
scroll to position [0, 0]
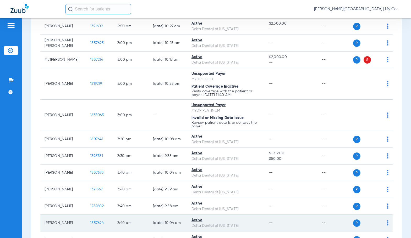
click at [94, 225] on span "1557694" at bounding box center [97, 223] width 14 height 4
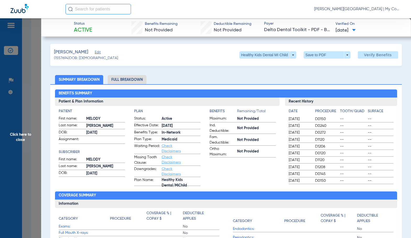
click at [130, 80] on li "Full Breakdown" at bounding box center [127, 79] width 39 height 9
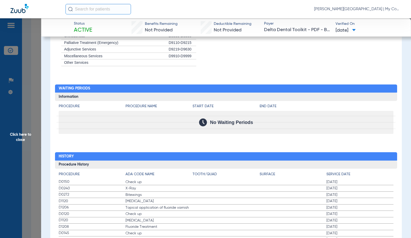
scroll to position [594, 0]
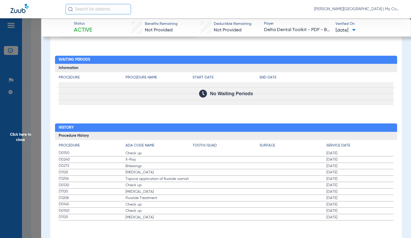
click at [38, 133] on span "Click here to close" at bounding box center [20, 137] width 41 height 238
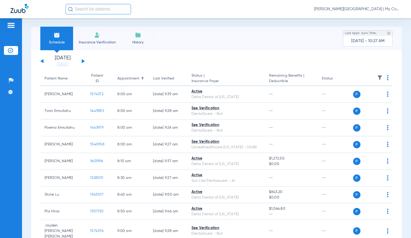
scroll to position [0, 0]
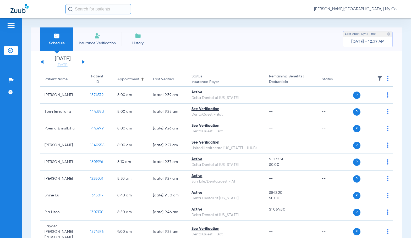
click at [82, 62] on button at bounding box center [83, 62] width 3 height 4
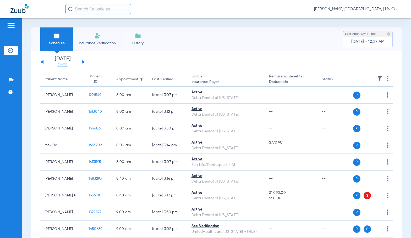
click at [387, 80] on img at bounding box center [388, 78] width 2 height 5
click at [363, 101] on span "Verify All" at bounding box center [363, 99] width 33 height 4
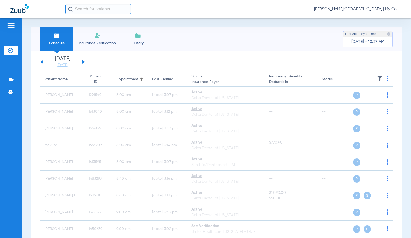
click at [357, 8] on span "Sadie Gibbs - Kentwood | My Community Dental Centers" at bounding box center [357, 9] width 86 height 5
click at [376, 19] on div "Account Selection Log out" at bounding box center [205, 119] width 411 height 238
click at [380, 20] on span "Account Selection" at bounding box center [380, 19] width 29 height 4
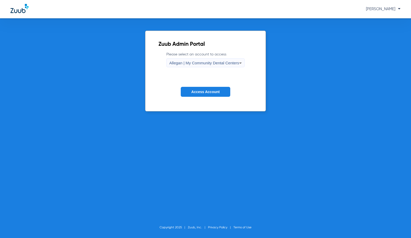
click at [213, 64] on span "Allegan | My Community Dental Centers" at bounding box center [204, 63] width 70 height 4
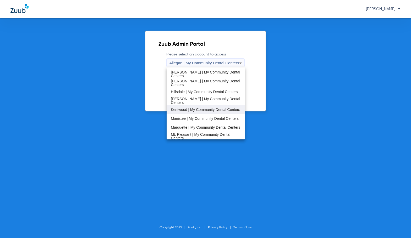
scroll to position [105, 0]
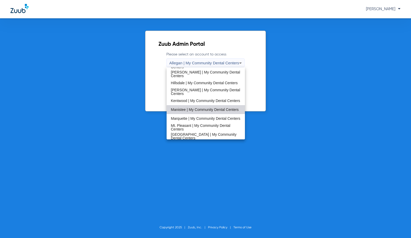
click at [206, 111] on span "Manistee | My Community Dental Centers" at bounding box center [205, 110] width 68 height 4
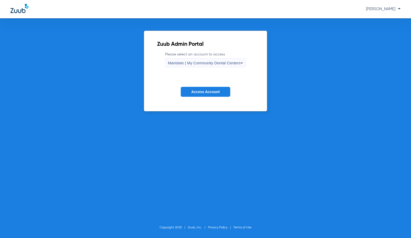
click at [202, 93] on span "Access Account" at bounding box center [205, 92] width 28 height 4
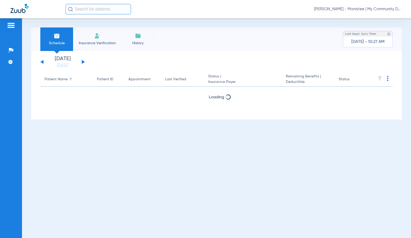
click at [59, 65] on link "[DATE]" at bounding box center [62, 65] width 31 height 5
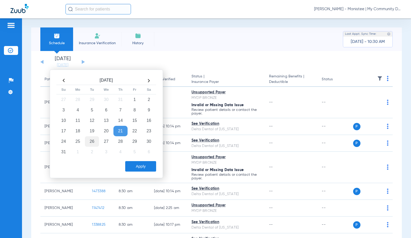
click at [93, 141] on td "26" at bounding box center [92, 141] width 14 height 10
click at [145, 164] on button "Apply" at bounding box center [140, 166] width 31 height 10
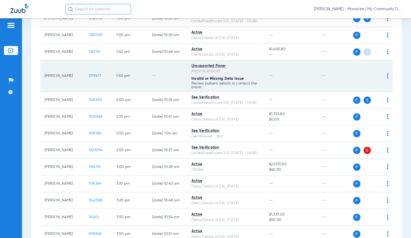
scroll to position [445, 0]
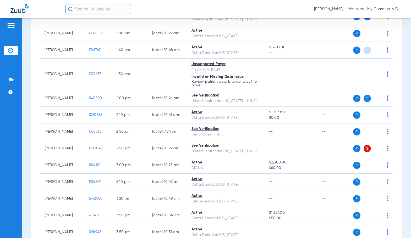
click at [29, 163] on div "Schedule Insurance Verification History Last Appt. Sync Time: Today - 10:30 AM …" at bounding box center [216, 128] width 389 height 220
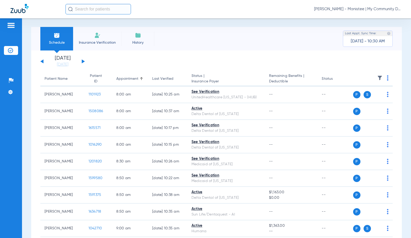
scroll to position [0, 0]
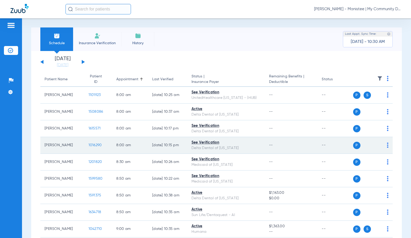
click at [90, 146] on span "1016290" at bounding box center [95, 146] width 13 height 4
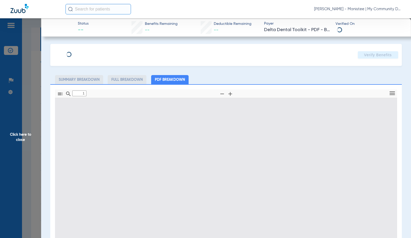
type input "0"
select select "page-width"
type input "1"
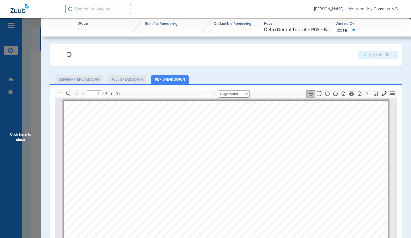
scroll to position [3, 0]
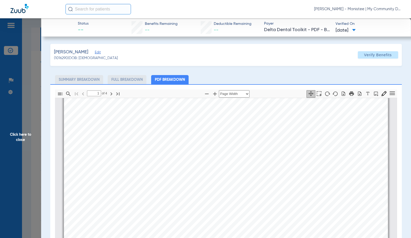
click at [191, 14] on div "Sadie Gibbs - Manistee | My Community Dental Centers" at bounding box center [232, 9] width 335 height 10
click at [26, 140] on span "Click here to close" at bounding box center [20, 137] width 41 height 238
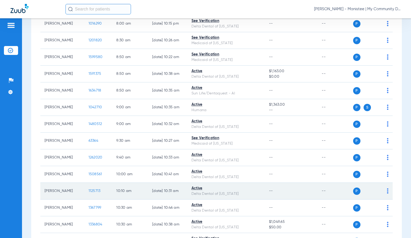
scroll to position [157, 0]
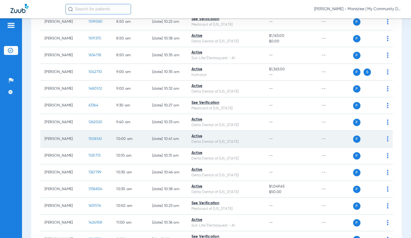
click at [89, 140] on span "1508561" at bounding box center [96, 139] width 14 height 4
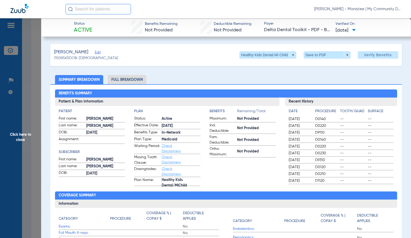
click at [147, 78] on ul "Summary Breakdown Full Breakdown" at bounding box center [225, 79] width 351 height 9
click at [143, 80] on li "Full Breakdown" at bounding box center [127, 79] width 39 height 9
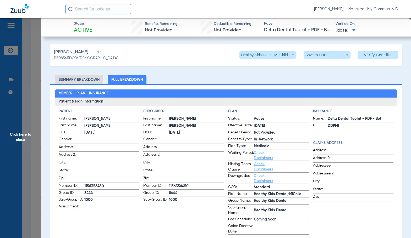
click at [13, 127] on span "Click here to close" at bounding box center [20, 137] width 41 height 238
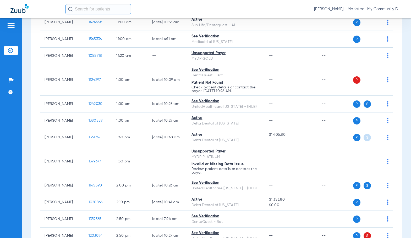
scroll to position [332, 0]
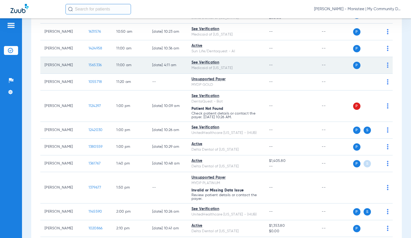
click at [92, 65] on span "1565336" at bounding box center [95, 65] width 13 height 4
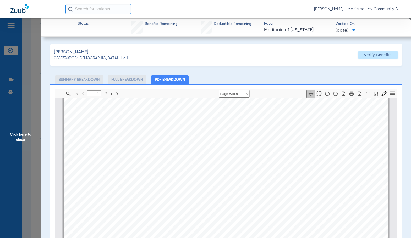
scroll to position [212, 0]
type input "2"
click at [39, 141] on span "Click here to close" at bounding box center [20, 137] width 41 height 238
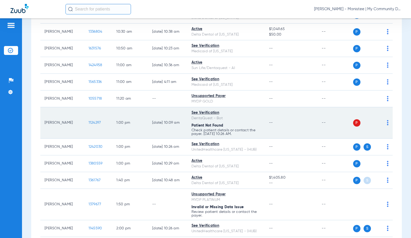
scroll to position [305, 0]
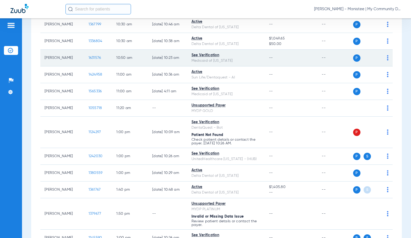
click at [90, 61] on td "1631576" at bounding box center [98, 58] width 28 height 17
click at [89, 57] on span "1631576" at bounding box center [95, 58] width 13 height 4
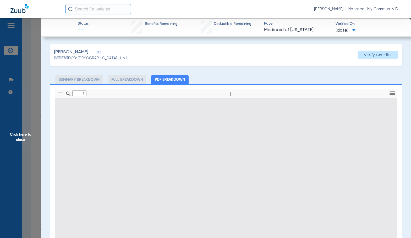
type input "0"
select select "page-width"
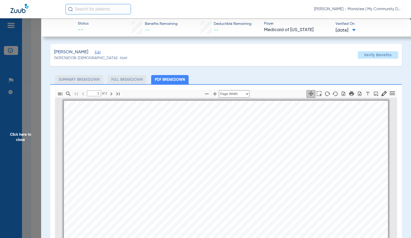
scroll to position [3, 0]
type input "2"
click at [11, 133] on span "Click here to close" at bounding box center [20, 137] width 41 height 238
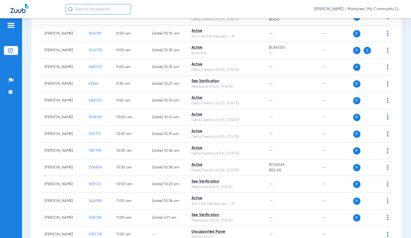
scroll to position [174, 0]
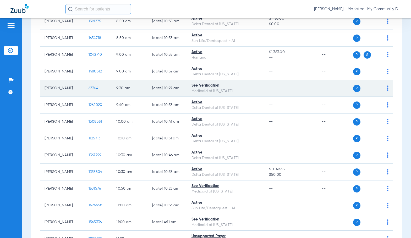
click at [89, 90] on span "63364" at bounding box center [94, 88] width 10 height 4
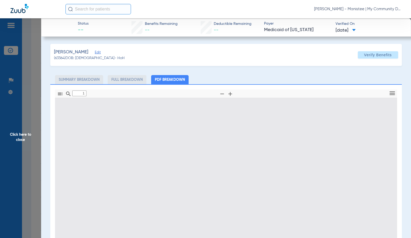
type input "0"
select select "page-width"
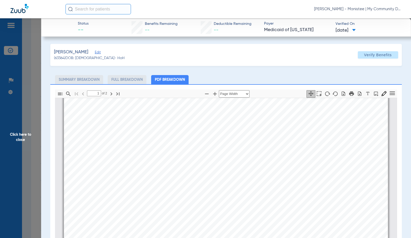
scroll to position [212, 0]
type input "2"
click at [30, 139] on span "Click here to close" at bounding box center [20, 137] width 41 height 238
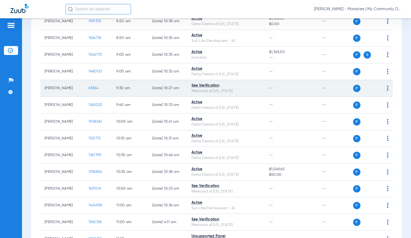
click at [89, 89] on span "63364" at bounding box center [94, 88] width 10 height 4
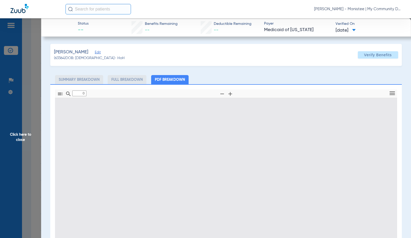
type input "1"
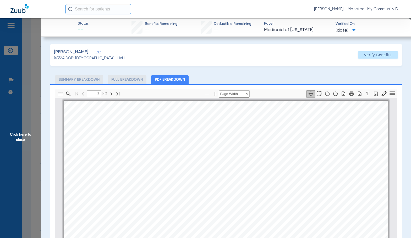
scroll to position [3, 0]
click at [25, 137] on span "Click here to close" at bounding box center [20, 137] width 41 height 238
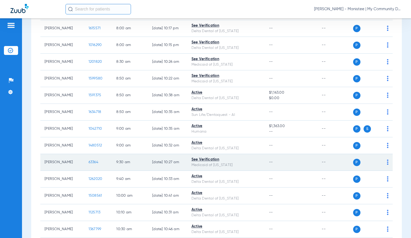
scroll to position [96, 0]
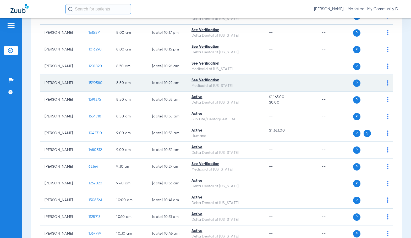
click at [89, 83] on span "1599580" at bounding box center [96, 83] width 14 height 4
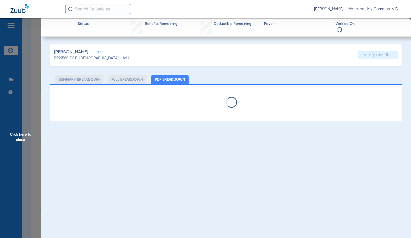
select select "page-width"
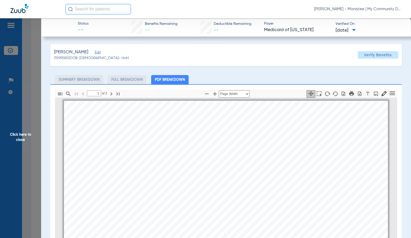
scroll to position [3, 0]
type input "2"
click at [27, 142] on span "Click here to close" at bounding box center [20, 137] width 41 height 238
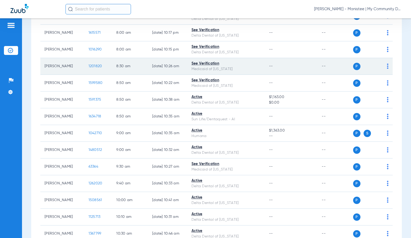
click at [90, 67] on span "1201820" at bounding box center [96, 66] width 14 height 4
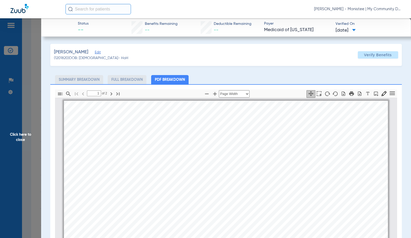
scroll to position [3, 0]
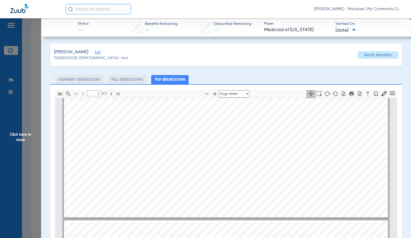
type input "2"
click at [34, 136] on span "Click here to close" at bounding box center [20, 137] width 41 height 238
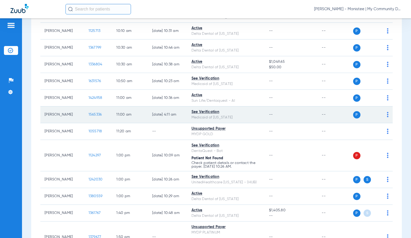
scroll to position [305, 0]
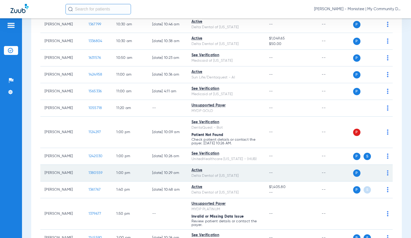
click at [89, 174] on span "1380559" at bounding box center [96, 173] width 14 height 4
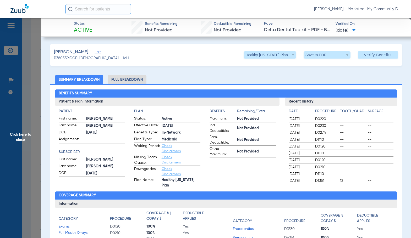
click at [136, 80] on li "Full Breakdown" at bounding box center [127, 79] width 39 height 9
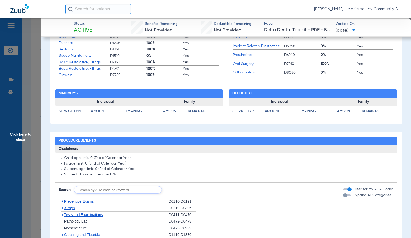
scroll to position [341, 0]
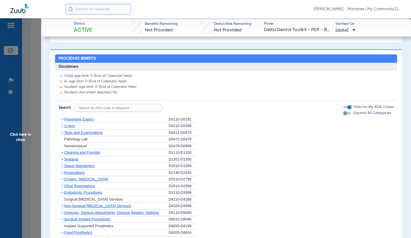
click at [67, 128] on span "X-rays" at bounding box center [69, 126] width 10 height 4
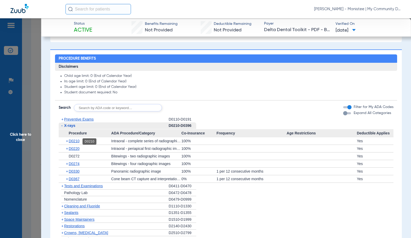
click at [76, 140] on span "D0210" at bounding box center [74, 141] width 11 height 4
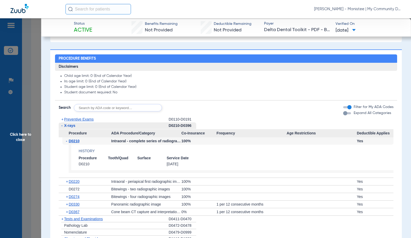
click at [76, 140] on span "D0210" at bounding box center [74, 141] width 11 height 4
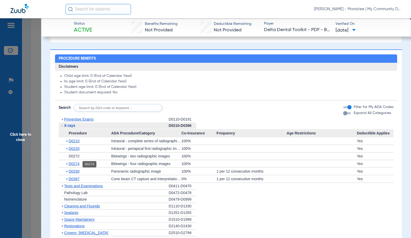
click at [75, 166] on span "D0274" at bounding box center [74, 164] width 11 height 4
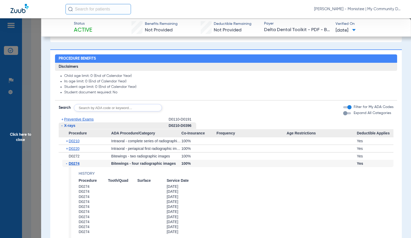
click at [75, 166] on span "D0274" at bounding box center [74, 164] width 11 height 4
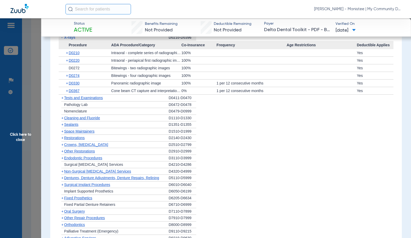
scroll to position [445, 0]
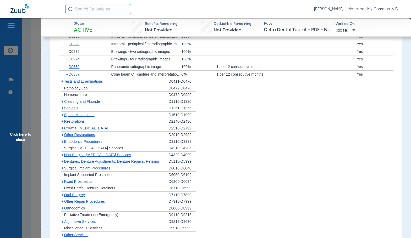
drag, startPoint x: 26, startPoint y: 123, endPoint x: 31, endPoint y: 125, distance: 5.6
click at [26, 123] on span "Click here to close" at bounding box center [20, 137] width 41 height 238
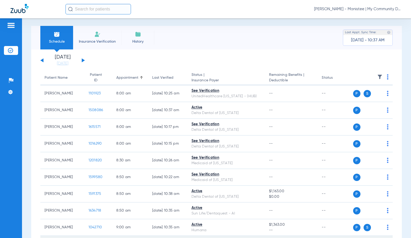
scroll to position [0, 0]
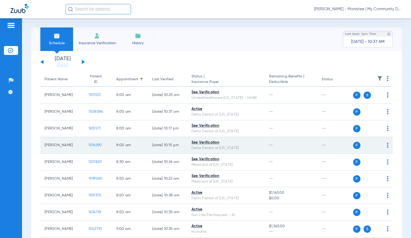
click at [89, 145] on span "1016290" at bounding box center [95, 146] width 13 height 4
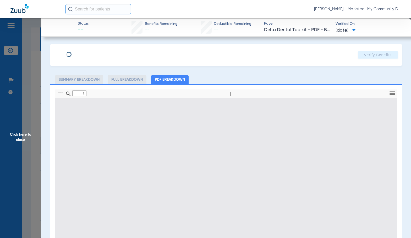
type input "0"
select select "page-width"
type input "1"
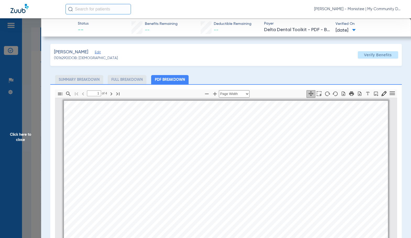
scroll to position [3, 0]
click at [233, 169] on div "mbb_20250819221540_337998_DOT Page 1 Eligibility and Benefits are based on info…" at bounding box center [226, 176] width 324 height 419
drag, startPoint x: 23, startPoint y: 128, endPoint x: 76, endPoint y: 141, distance: 55.5
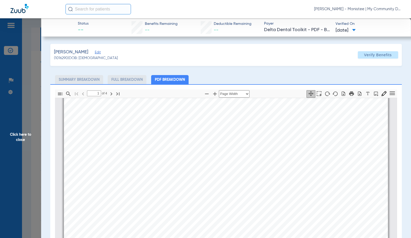
click at [23, 128] on span "Click here to close" at bounding box center [20, 137] width 41 height 238
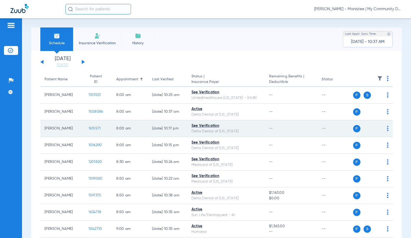
click at [91, 129] on span "1615571" at bounding box center [95, 129] width 12 height 4
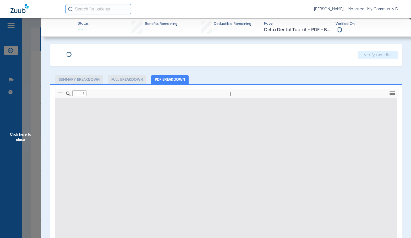
type input "0"
select select "page-width"
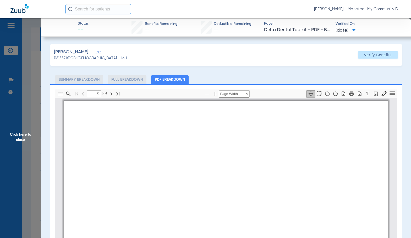
type input "1"
click at [195, 139] on span "Service is not a covered" at bounding box center [190, 140] width 46 height 5
click at [25, 123] on span "Click here to close" at bounding box center [20, 137] width 41 height 238
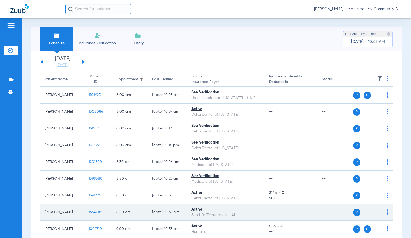
click at [92, 212] on span "1634718" at bounding box center [95, 213] width 13 height 4
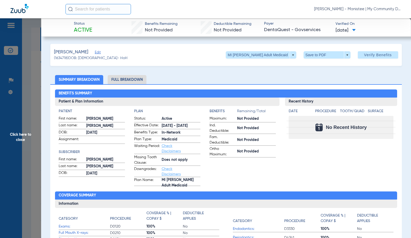
click at [135, 78] on li "Full Breakdown" at bounding box center [127, 79] width 39 height 9
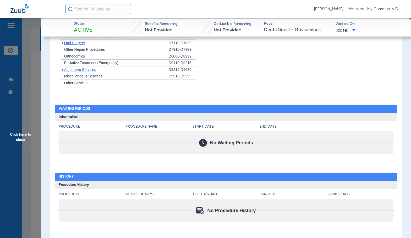
scroll to position [365, 0]
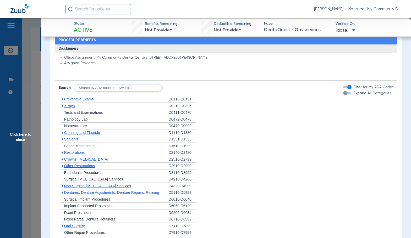
click at [80, 132] on span "Cleaning and Fluoride" at bounding box center [82, 133] width 36 height 4
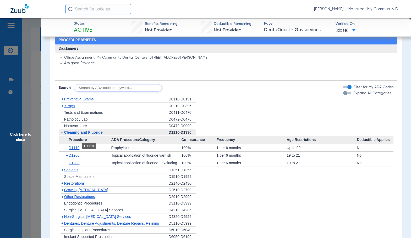
click at [78, 147] on span "D1110" at bounding box center [74, 148] width 11 height 4
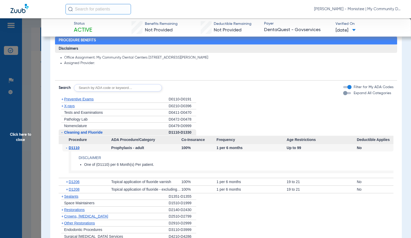
click at [78, 147] on span "D1110" at bounding box center [74, 148] width 11 height 4
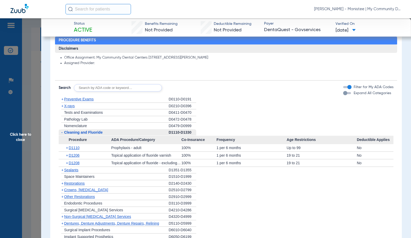
click at [26, 108] on span "Click here to close" at bounding box center [20, 137] width 41 height 238
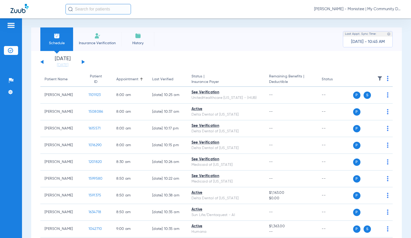
scroll to position [0, 0]
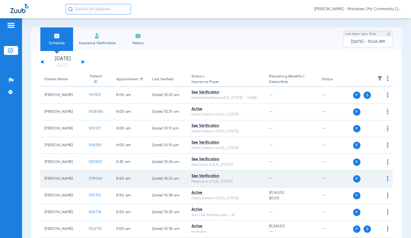
click at [89, 178] on span "1599580" at bounding box center [96, 179] width 14 height 4
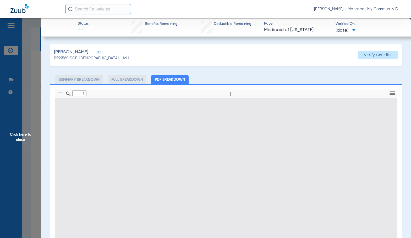
type input "0"
select select "page-width"
type input "1"
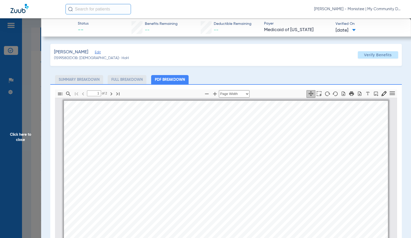
scroll to position [3, 0]
click at [20, 131] on span "Click here to close" at bounding box center [20, 137] width 41 height 238
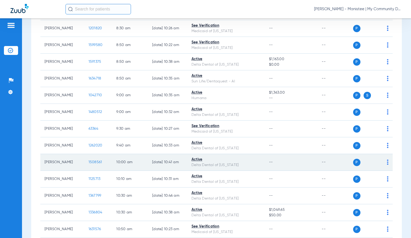
scroll to position [157, 0]
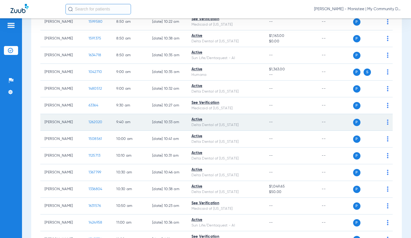
click at [94, 123] on span "1262020" at bounding box center [96, 123] width 14 height 4
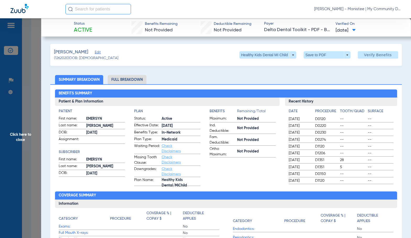
click at [118, 83] on li "Full Breakdown" at bounding box center [127, 79] width 39 height 9
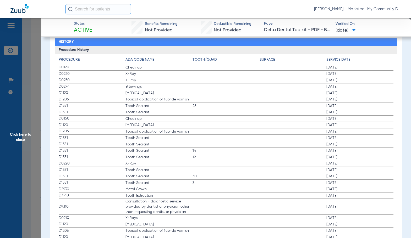
scroll to position [681, 0]
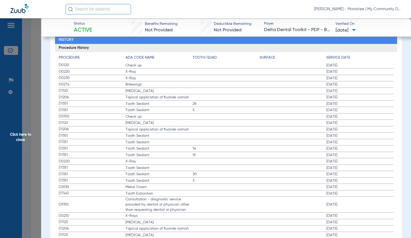
drag, startPoint x: 23, startPoint y: 133, endPoint x: 92, endPoint y: 148, distance: 70.1
click at [23, 133] on span "Click here to close" at bounding box center [20, 137] width 41 height 238
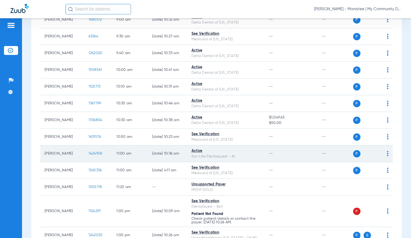
scroll to position [236, 0]
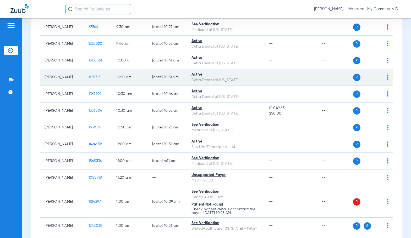
click at [92, 78] on span "1125713" at bounding box center [95, 77] width 12 height 4
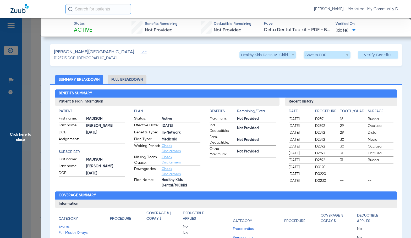
click at [133, 80] on li "Full Breakdown" at bounding box center [127, 79] width 39 height 9
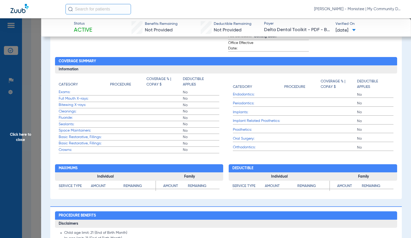
scroll to position [341, 0]
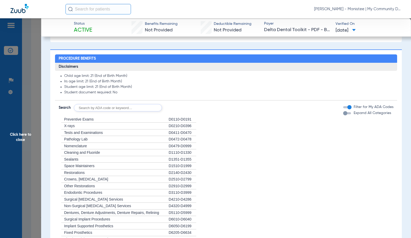
click at [244, 151] on li "+ Cleaning and Fluoride D1110-D1330" at bounding box center [226, 153] width 335 height 7
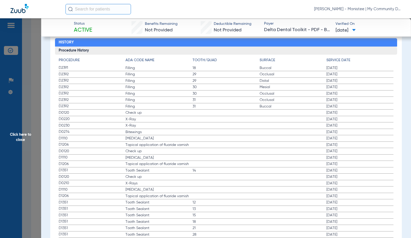
scroll to position [681, 0]
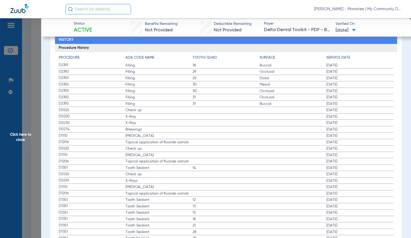
click at [201, 98] on span "31" at bounding box center [226, 97] width 67 height 5
drag, startPoint x: 20, startPoint y: 141, endPoint x: 117, endPoint y: 145, distance: 97.3
click at [20, 141] on span "Click here to close" at bounding box center [20, 137] width 41 height 238
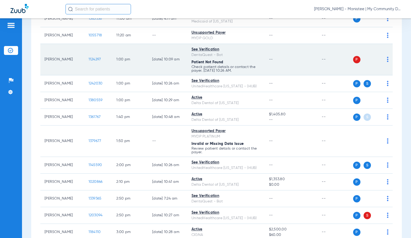
scroll to position [393, 0]
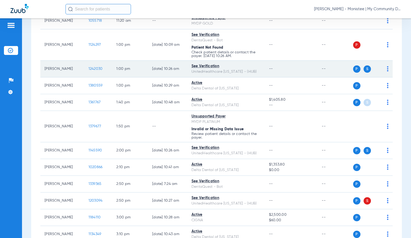
click at [94, 67] on span "1242030" at bounding box center [96, 69] width 14 height 4
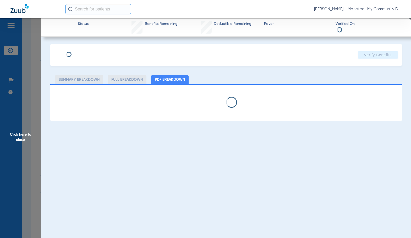
click at [22, 127] on span "Click here to close" at bounding box center [20, 137] width 41 height 238
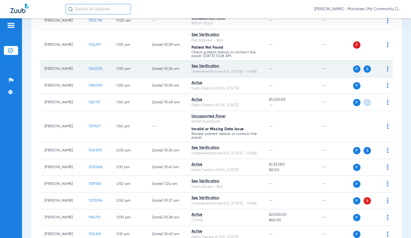
click at [89, 70] on span "1242030" at bounding box center [96, 69] width 14 height 4
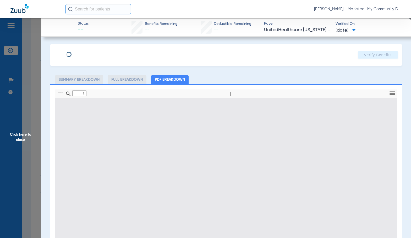
type input "0"
select select "page-width"
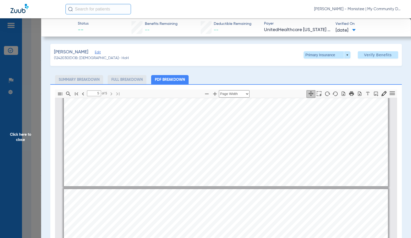
scroll to position [1736, 0]
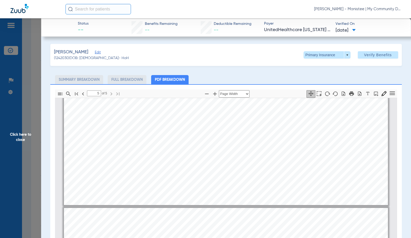
type input "4"
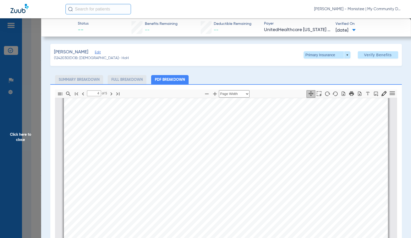
scroll to position [1448, 0]
click at [14, 138] on span "Click here to close" at bounding box center [20, 137] width 41 height 238
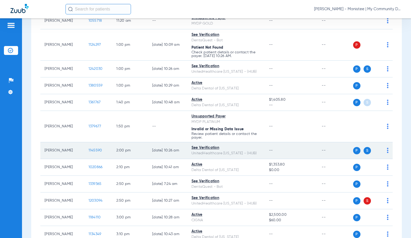
click at [94, 151] on span "1145590" at bounding box center [96, 151] width 14 height 4
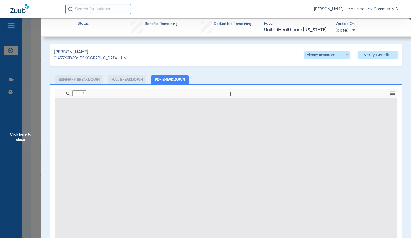
type input "0"
select select "page-width"
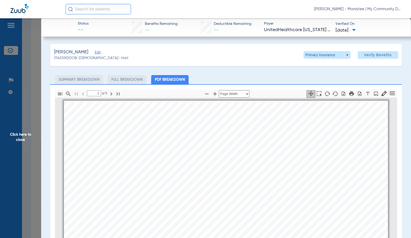
scroll to position [3, 0]
click at [155, 203] on span "UnitedHealthcare Michigan" at bounding box center [138, 204] width 100 height 7
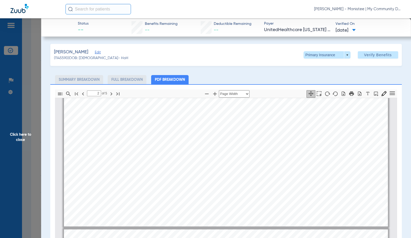
type input "3"
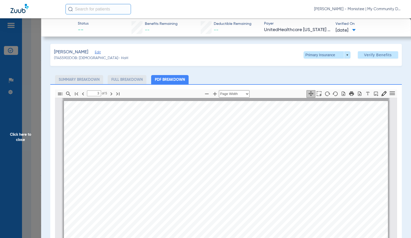
scroll to position [924, 0]
click at [30, 143] on span "Click here to close" at bounding box center [20, 137] width 41 height 238
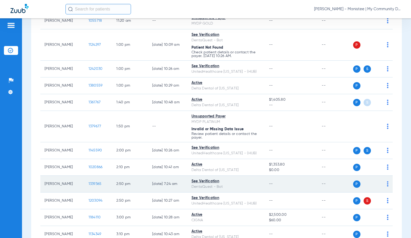
click at [92, 184] on span "1339365" at bounding box center [95, 184] width 13 height 4
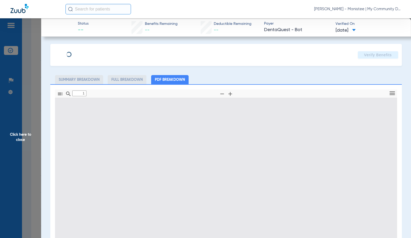
type input "0"
select select "page-width"
type input "1"
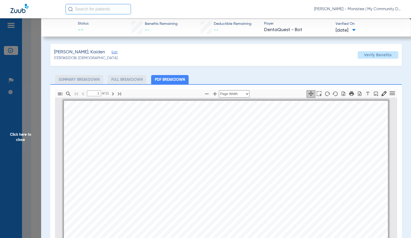
scroll to position [3, 0]
click at [238, 154] on div "KAIDEN WILSON-MCLAUGHLIN Member is eligible: My Community Dental Centers Inc - …" at bounding box center [226, 212] width 324 height 229
click at [213, 95] on icon "button" at bounding box center [215, 94] width 6 height 6
select select "1.5"
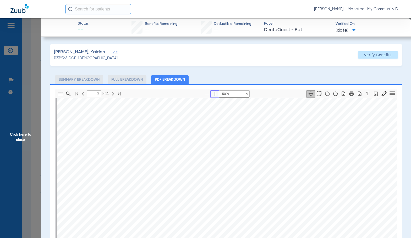
scroll to position [317, 0]
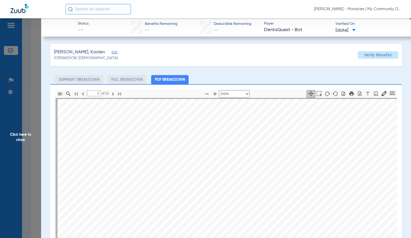
drag, startPoint x: 222, startPoint y: 203, endPoint x: 409, endPoint y: 181, distance: 188.7
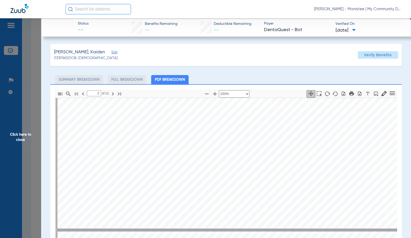
type input "3"
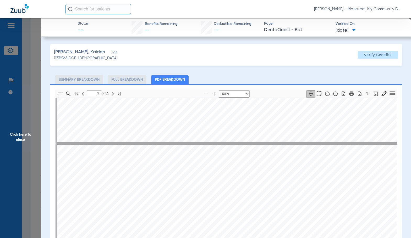
scroll to position [605, 0]
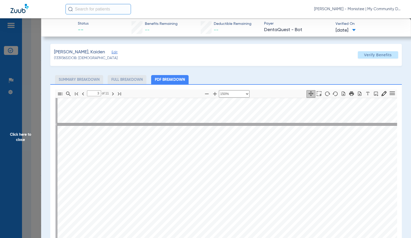
drag, startPoint x: 15, startPoint y: 155, endPoint x: 97, endPoint y: 184, distance: 86.5
click at [15, 155] on span "Click here to close" at bounding box center [20, 137] width 41 height 238
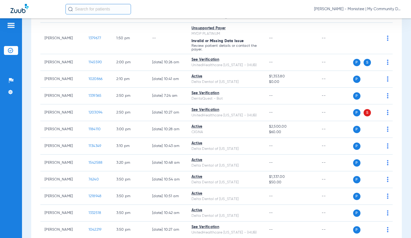
scroll to position [498, 0]
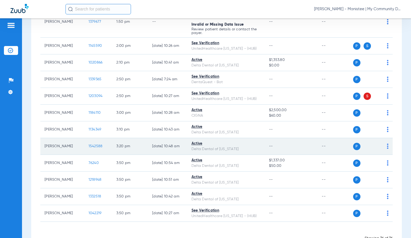
click at [91, 148] on span "1542588" at bounding box center [96, 147] width 14 height 4
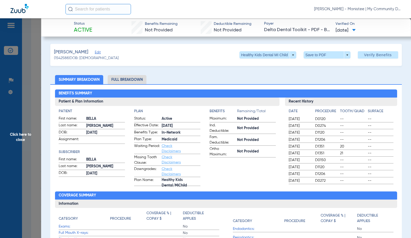
click at [131, 81] on li "Full Breakdown" at bounding box center [127, 79] width 39 height 9
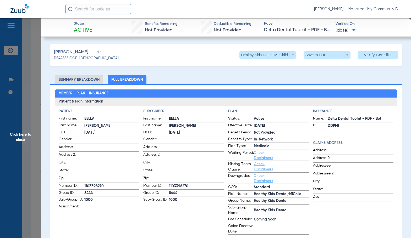
drag, startPoint x: 262, startPoint y: 80, endPoint x: 210, endPoint y: 124, distance: 68.4
click at [262, 80] on ul "Summary Breakdown Full Breakdown" at bounding box center [225, 79] width 351 height 9
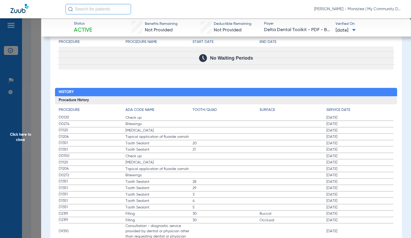
scroll to position [655, 0]
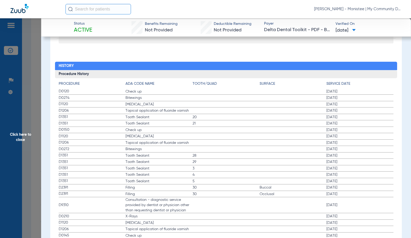
click at [211, 167] on span "3" at bounding box center [226, 168] width 67 height 5
drag, startPoint x: 27, startPoint y: 137, endPoint x: 100, endPoint y: 138, distance: 72.8
click at [27, 137] on span "Click here to close" at bounding box center [20, 137] width 41 height 238
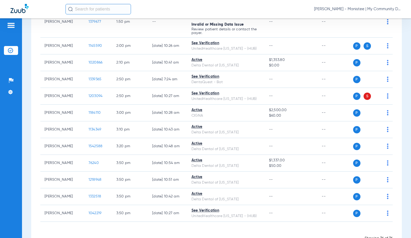
scroll to position [0, 0]
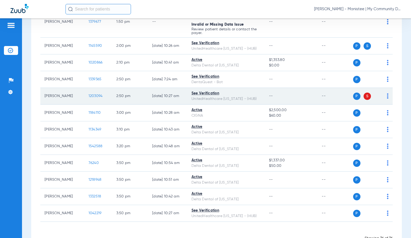
click at [89, 96] on span "1203094" at bounding box center [96, 96] width 14 height 4
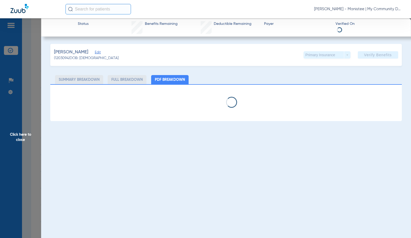
select select "page-width"
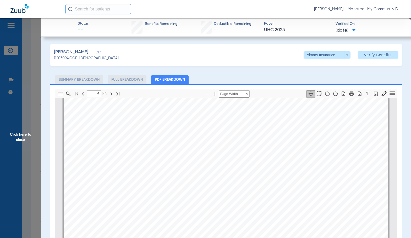
scroll to position [1470, 0]
type input "4"
click at [18, 152] on span "Click here to close" at bounding box center [20, 137] width 41 height 238
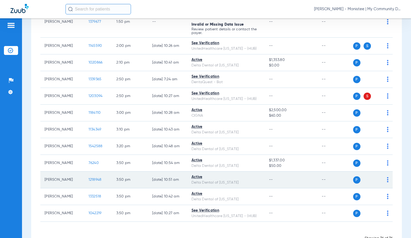
click at [91, 180] on span "1218948" at bounding box center [95, 180] width 13 height 4
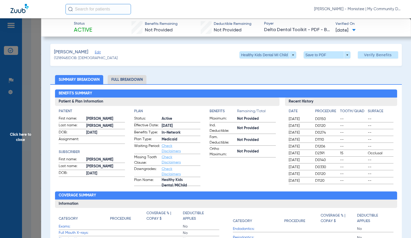
click at [137, 81] on li "Full Breakdown" at bounding box center [127, 79] width 39 height 9
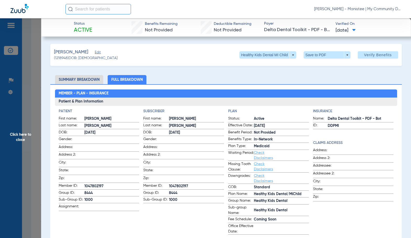
click at [239, 122] on span "Status:" at bounding box center [241, 119] width 26 height 6
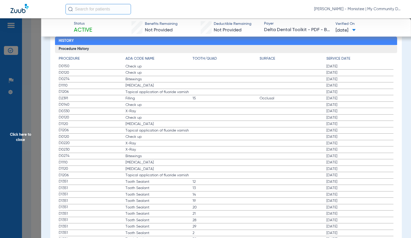
scroll to position [681, 0]
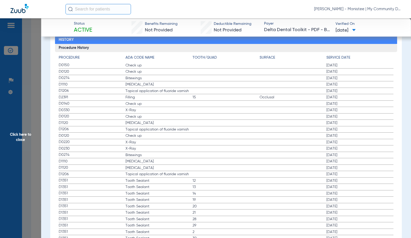
click at [157, 141] on span "X-Ray" at bounding box center [158, 142] width 67 height 5
click at [85, 156] on span "D0274" at bounding box center [92, 155] width 67 height 6
click at [31, 143] on span "Click here to close" at bounding box center [20, 137] width 41 height 238
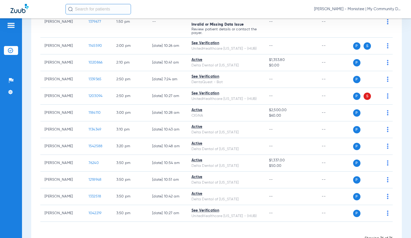
scroll to position [0, 0]
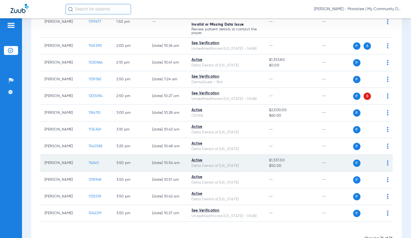
click at [90, 162] on span "76240" at bounding box center [94, 163] width 10 height 4
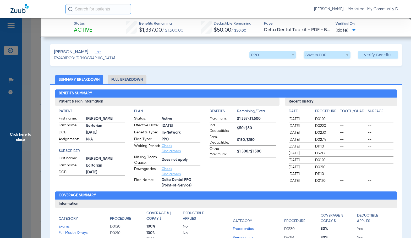
click at [127, 80] on li "Full Breakdown" at bounding box center [127, 79] width 39 height 9
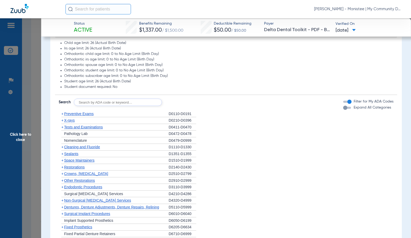
scroll to position [419, 0]
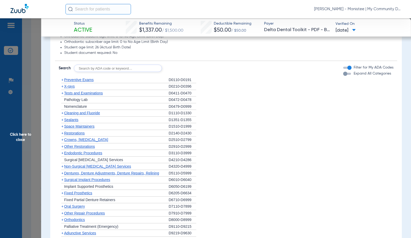
click at [75, 114] on span "Cleaning and Fluoride" at bounding box center [82, 113] width 36 height 4
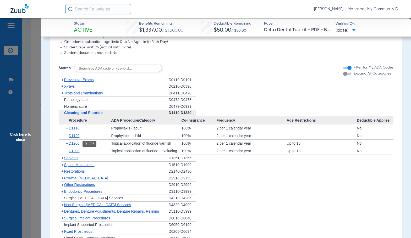
click at [73, 144] on span "D1206" at bounding box center [74, 143] width 11 height 4
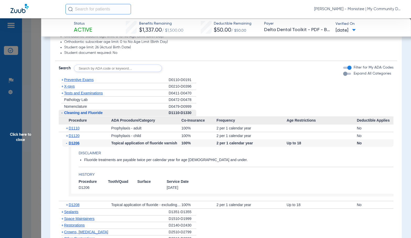
click at [73, 144] on span "D1206" at bounding box center [74, 143] width 11 height 4
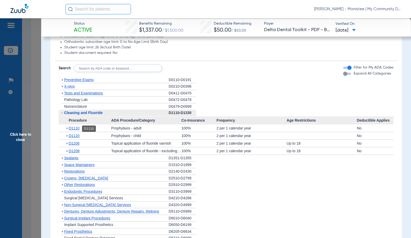
click at [76, 130] on span "D1110" at bounding box center [74, 128] width 11 height 4
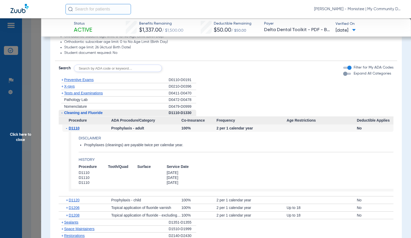
drag, startPoint x: 76, startPoint y: 130, endPoint x: 78, endPoint y: 145, distance: 14.3
click at [78, 145] on app-benefits-detail "Disclaimer Prophylaxes (cleanings) are payable twice per calendar year. History…" at bounding box center [231, 162] width 325 height 60
click at [75, 129] on span "D1110" at bounding box center [74, 128] width 11 height 4
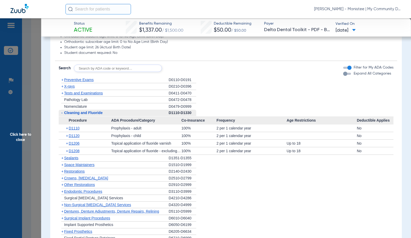
click at [80, 80] on span "Preventive Exams" at bounding box center [79, 80] width 30 height 4
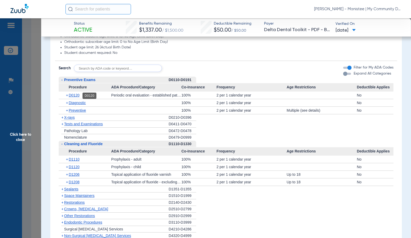
click at [74, 97] on span "D0120" at bounding box center [74, 95] width 11 height 4
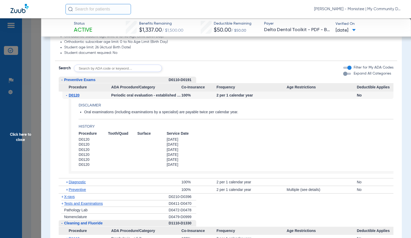
click at [73, 97] on span "D0120" at bounding box center [74, 95] width 11 height 4
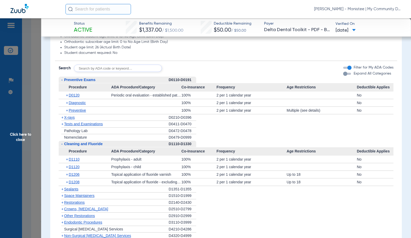
click at [72, 117] on span "X-rays" at bounding box center [69, 118] width 10 height 4
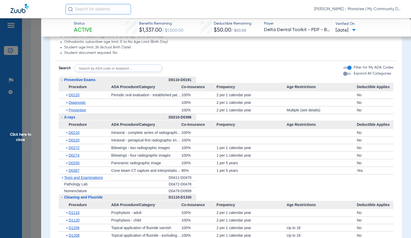
click at [74, 135] on div "+ D0210" at bounding box center [86, 132] width 49 height 7
click at [74, 133] on span "D0210" at bounding box center [74, 133] width 11 height 4
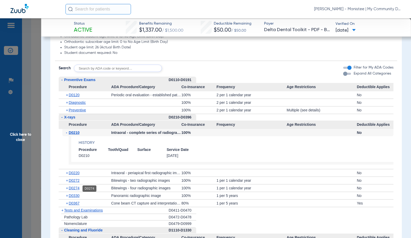
click at [75, 190] on span "D0274" at bounding box center [74, 188] width 11 height 4
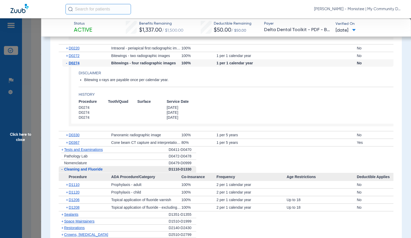
scroll to position [550, 0]
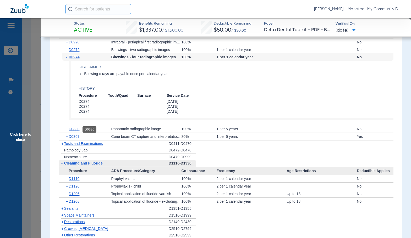
click at [76, 130] on span "D0330" at bounding box center [74, 129] width 11 height 4
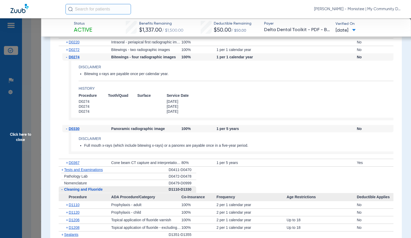
click at [250, 91] on h4 "History" at bounding box center [236, 89] width 315 height 6
click at [35, 139] on span "Click here to close" at bounding box center [20, 137] width 41 height 238
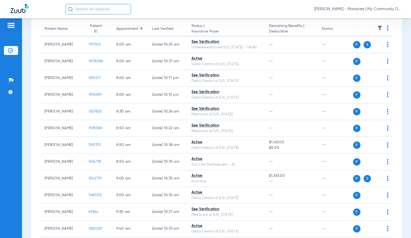
scroll to position [0, 0]
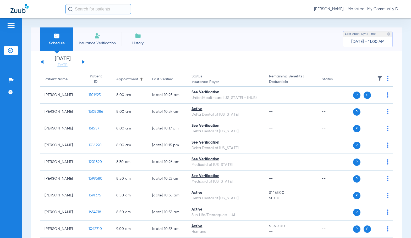
click at [82, 62] on button at bounding box center [83, 62] width 3 height 4
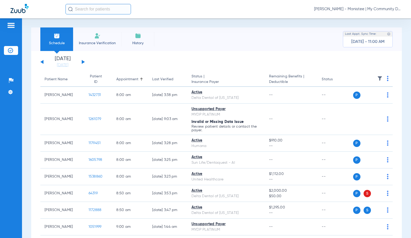
click at [382, 78] on th at bounding box center [373, 79] width 40 height 15
click at [387, 78] on img at bounding box center [388, 78] width 2 height 5
click at [365, 100] on span "Verify All" at bounding box center [363, 99] width 33 height 4
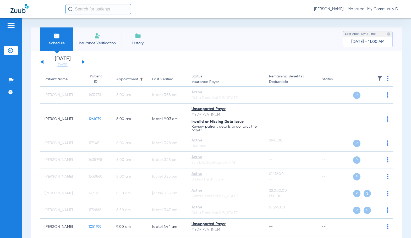
click at [367, 9] on span "Sadie Gibbs - Manistee | My Community Dental Centers" at bounding box center [357, 9] width 86 height 5
click at [373, 19] on span "Account Selection" at bounding box center [380, 19] width 29 height 4
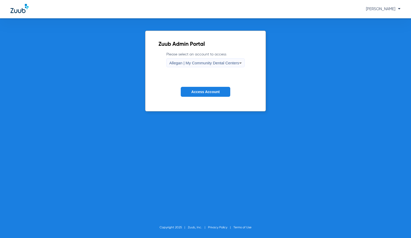
click at [181, 63] on span "Allegan | My Community Dental Centers" at bounding box center [204, 63] width 70 height 4
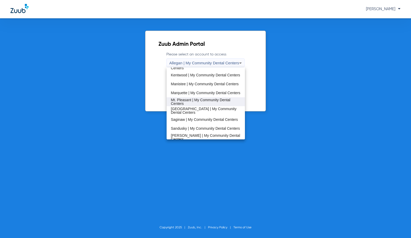
scroll to position [131, 0]
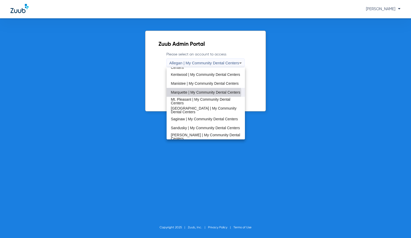
click at [203, 93] on span "Marquette | My Community Dental Centers" at bounding box center [205, 93] width 69 height 4
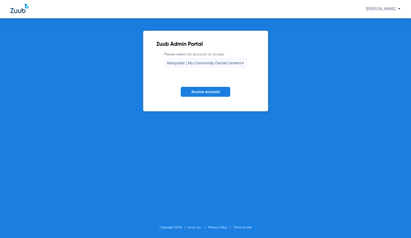
click at [204, 95] on button "Access Account" at bounding box center [205, 92] width 49 height 10
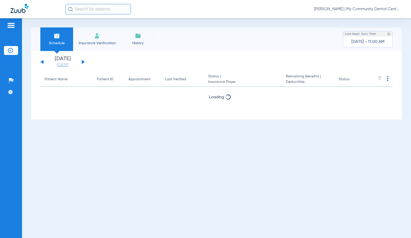
click at [67, 66] on link "[DATE]" at bounding box center [62, 65] width 31 height 5
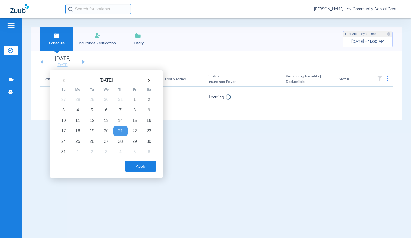
drag, startPoint x: 96, startPoint y: 142, endPoint x: 138, endPoint y: 167, distance: 48.5
click at [96, 142] on td "26" at bounding box center [92, 141] width 14 height 10
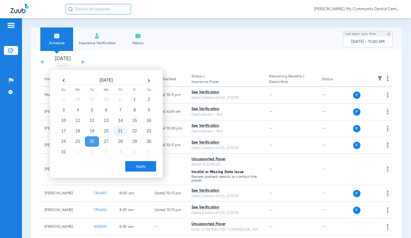
click at [139, 167] on button "Apply" at bounding box center [140, 166] width 31 height 10
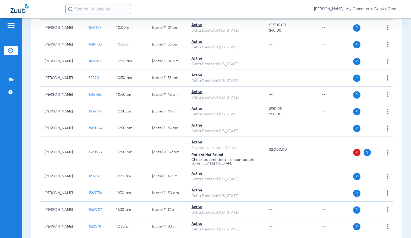
scroll to position [288, 0]
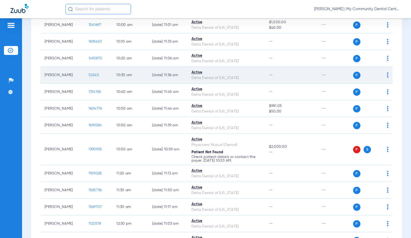
click at [89, 75] on span "52240" at bounding box center [94, 75] width 10 height 4
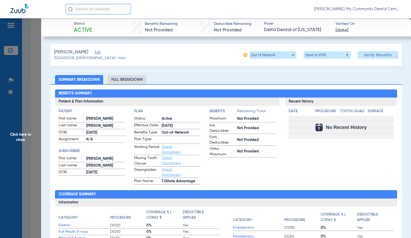
click at [131, 78] on li "Full Breakdown" at bounding box center [127, 79] width 39 height 9
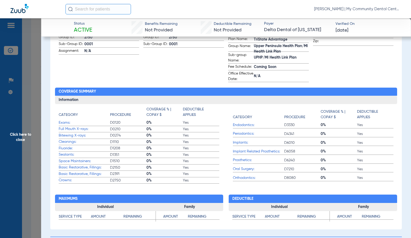
scroll to position [51, 0]
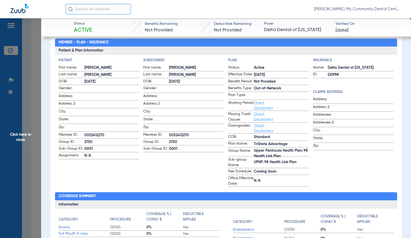
click at [177, 133] on span "0052412270" at bounding box center [196, 136] width 55 height 6
copy span "0052412270"
click at [23, 124] on span "Click here to close" at bounding box center [20, 137] width 41 height 238
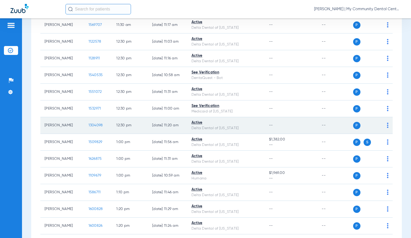
scroll to position [472, 0]
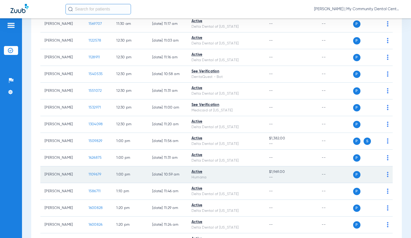
click at [94, 174] on span "1109679" at bounding box center [95, 175] width 13 height 4
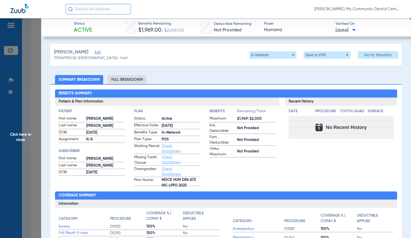
click at [28, 132] on span "Click here to close" at bounding box center [20, 137] width 41 height 238
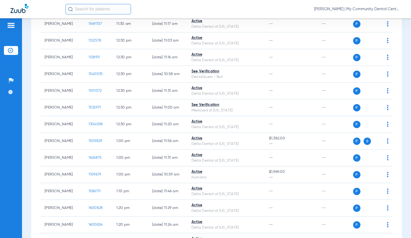
click at [26, 154] on div "Schedule Insurance Verification History Last Appt. Sync Time: Today - 11:07 AM …" at bounding box center [216, 128] width 389 height 220
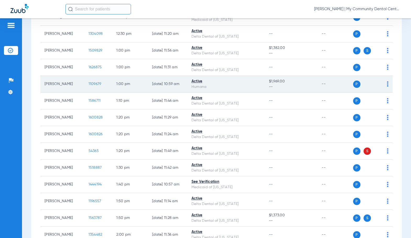
scroll to position [629, 0]
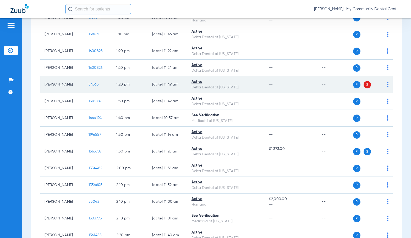
click at [90, 85] on span "54365" at bounding box center [94, 85] width 10 height 4
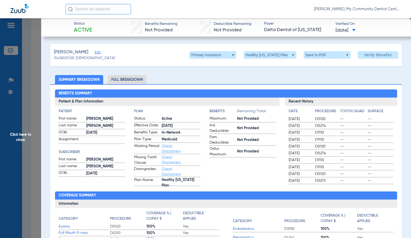
click at [114, 83] on li "Full Breakdown" at bounding box center [127, 79] width 39 height 9
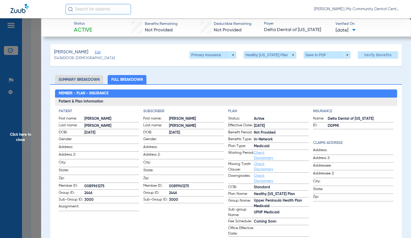
click at [21, 138] on span "Click here to close" at bounding box center [20, 137] width 41 height 238
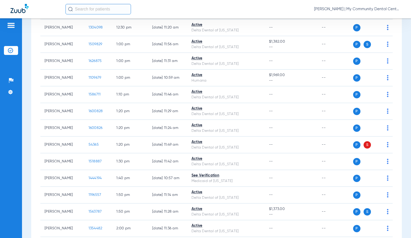
scroll to position [752, 0]
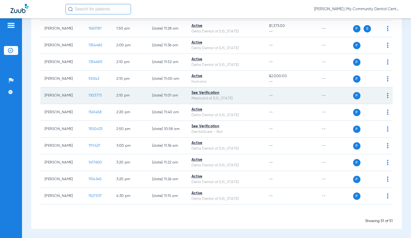
click at [89, 96] on span "1303773" at bounding box center [95, 96] width 13 height 4
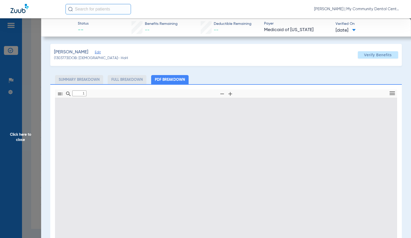
type input "0"
select select "page-width"
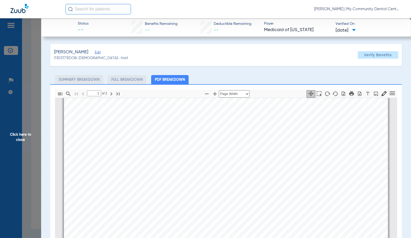
scroll to position [212, 0]
type input "2"
click at [28, 134] on span "Click here to close" at bounding box center [20, 137] width 41 height 238
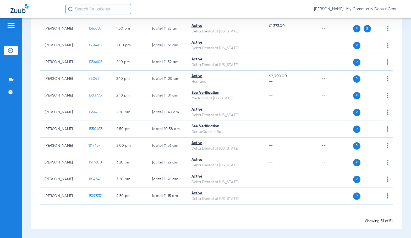
scroll to position [726, 0]
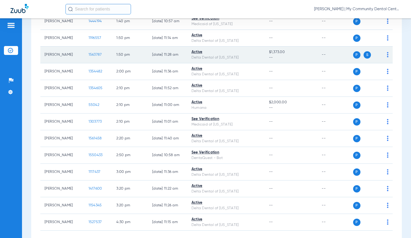
click at [92, 56] on span "1563787" at bounding box center [95, 55] width 13 height 4
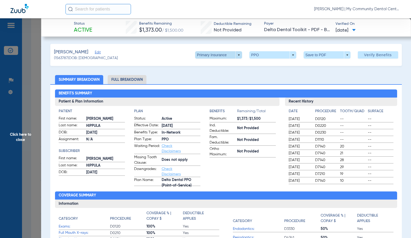
click at [207, 57] on span at bounding box center [218, 54] width 47 height 7
click at [208, 76] on span "Secondary Insurance" at bounding box center [213, 76] width 35 height 4
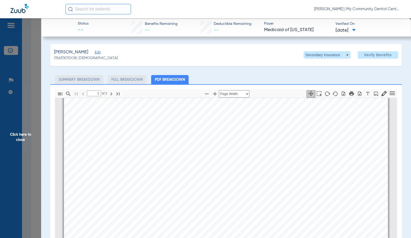
scroll to position [343, 0]
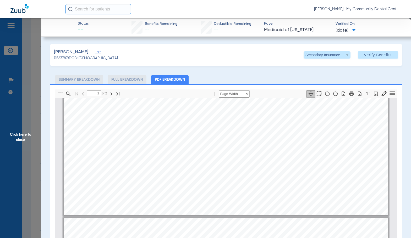
type input "2"
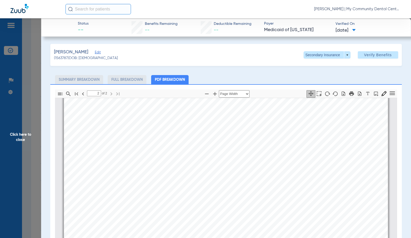
click at [32, 140] on span "Click here to close" at bounding box center [20, 137] width 41 height 238
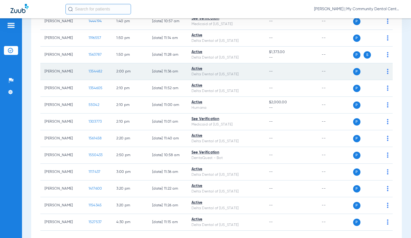
scroll to position [699, 0]
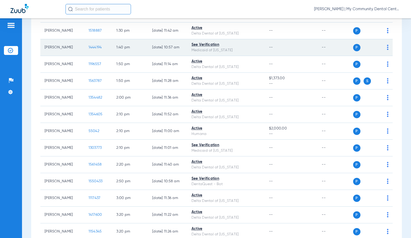
click at [91, 48] on span "1444194" at bounding box center [95, 48] width 13 height 4
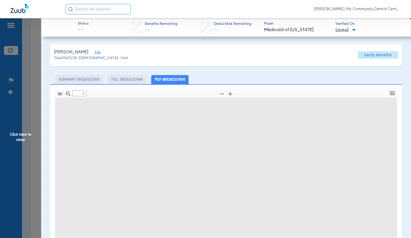
type input "0"
select select "page-width"
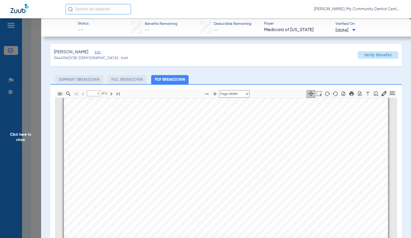
scroll to position [160, 0]
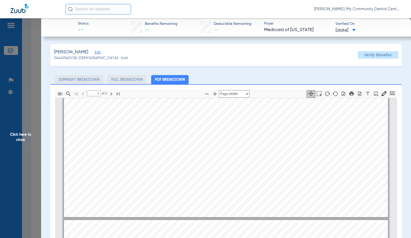
type input "2"
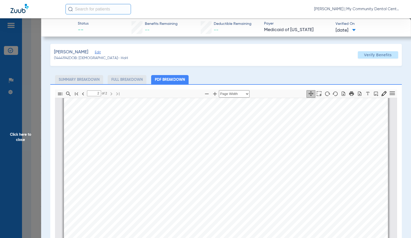
click at [29, 141] on span "Click here to close" at bounding box center [20, 137] width 41 height 238
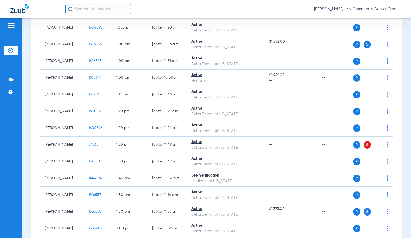
scroll to position [542, 0]
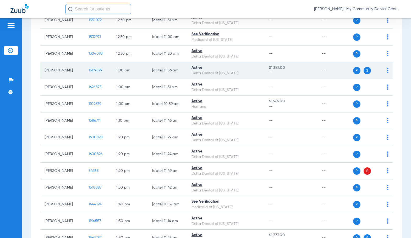
click at [90, 71] on span "1509829" at bounding box center [96, 71] width 14 height 4
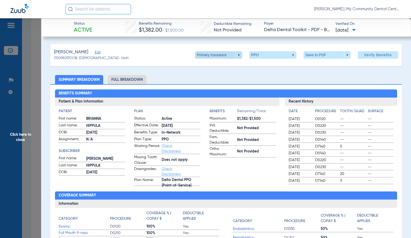
click at [205, 55] on span at bounding box center [218, 54] width 47 height 7
click at [217, 77] on span "Secondary Insurance" at bounding box center [213, 76] width 35 height 4
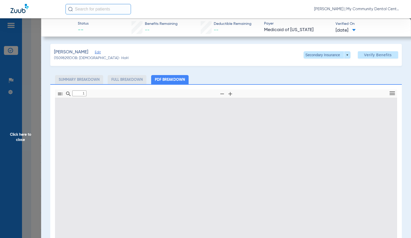
type input "0"
select select "page-width"
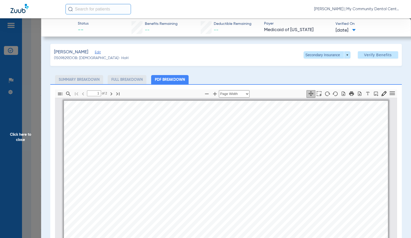
scroll to position [3, 0]
type input "2"
click at [33, 138] on span "Click here to close" at bounding box center [20, 137] width 41 height 238
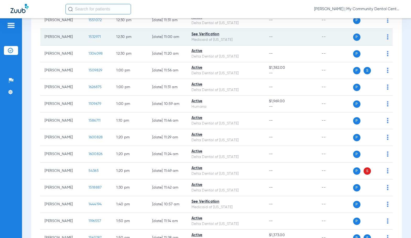
click at [90, 38] on span "1532971" at bounding box center [95, 37] width 13 height 4
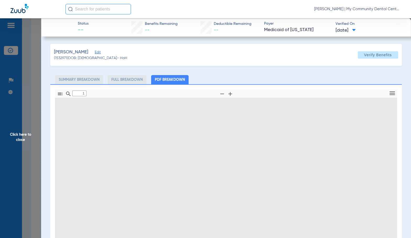
type input "0"
select select "page-width"
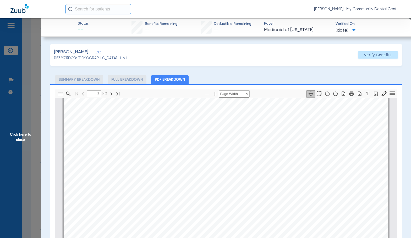
scroll to position [212, 0]
type input "2"
click at [30, 143] on span "Click here to close" at bounding box center [20, 137] width 41 height 238
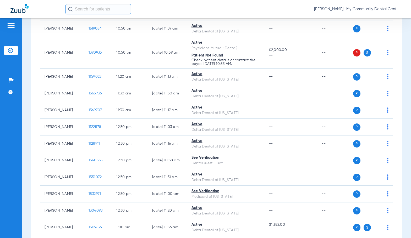
scroll to position [359, 0]
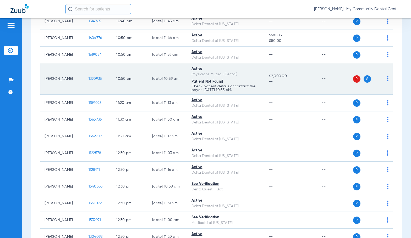
click at [89, 78] on span "1390935" at bounding box center [96, 79] width 14 height 4
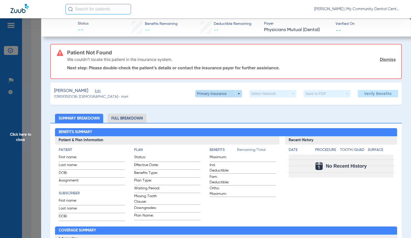
click at [220, 96] on span at bounding box center [218, 94] width 13 height 13
click at [225, 117] on button "Secondary Insurance" at bounding box center [213, 115] width 43 height 10
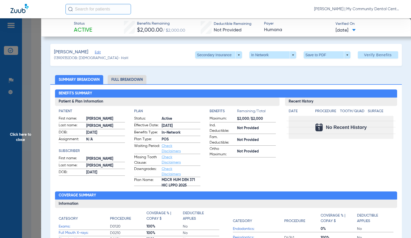
click at [26, 129] on span "Click here to close" at bounding box center [20, 137] width 41 height 238
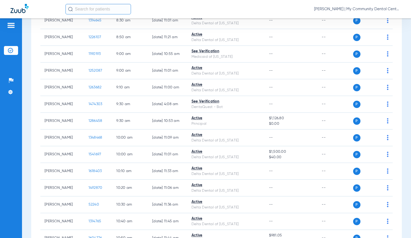
scroll to position [149, 0]
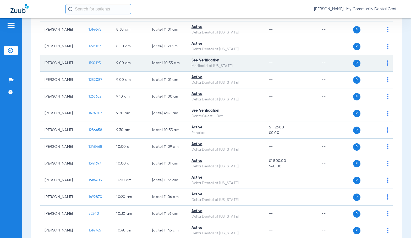
click at [91, 63] on span "1190193" at bounding box center [95, 63] width 12 height 4
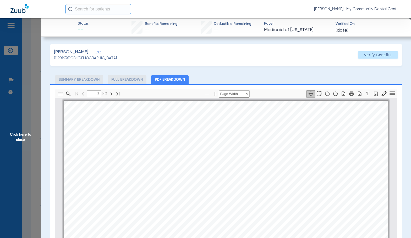
scroll to position [3, 0]
type input "2"
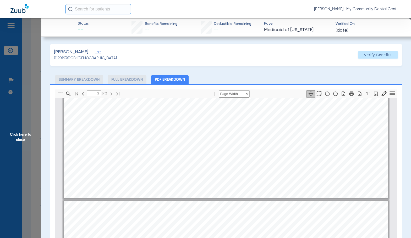
scroll to position [527, 0]
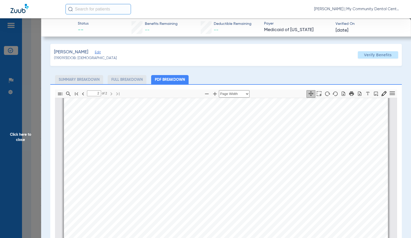
click at [36, 140] on span "Click here to close" at bounding box center [20, 137] width 41 height 238
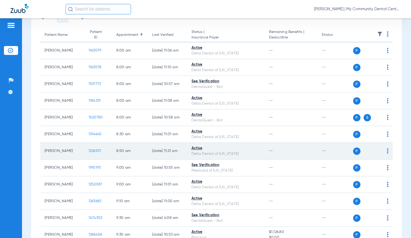
scroll to position [18, 0]
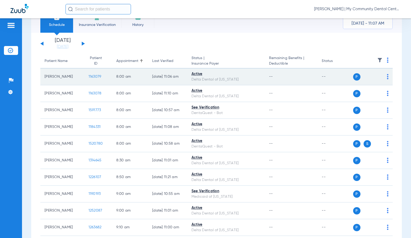
click at [93, 78] on span "1163079" at bounding box center [95, 77] width 13 height 4
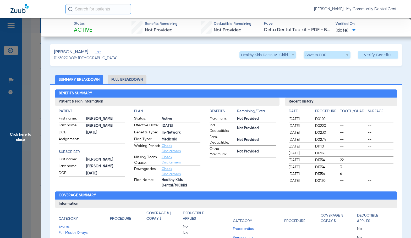
click at [133, 84] on li "Full Breakdown" at bounding box center [127, 79] width 39 height 9
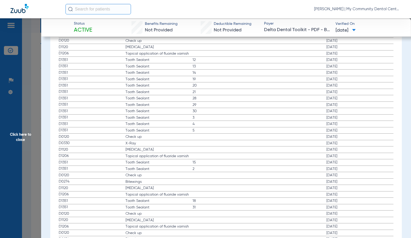
scroll to position [760, 0]
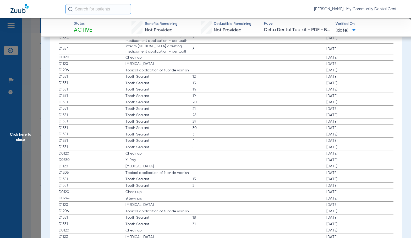
click at [32, 125] on span "Click here to close" at bounding box center [20, 137] width 41 height 238
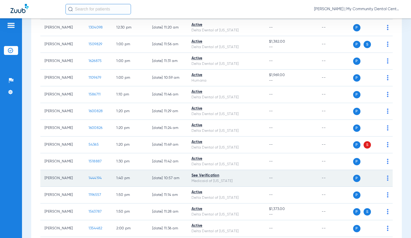
scroll to position [647, 0]
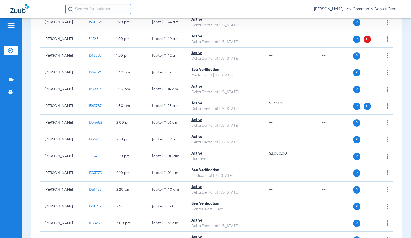
scroll to position [752, 0]
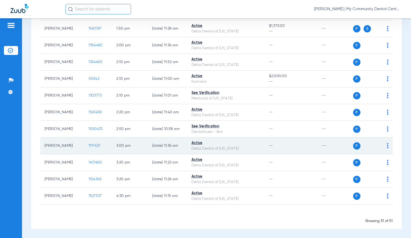
click at [90, 145] on span "1117437" at bounding box center [95, 146] width 12 height 4
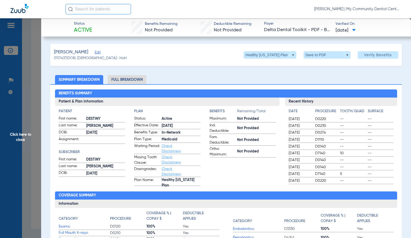
drag, startPoint x: 127, startPoint y: 80, endPoint x: 402, endPoint y: 70, distance: 274.8
click at [127, 80] on li "Full Breakdown" at bounding box center [127, 79] width 39 height 9
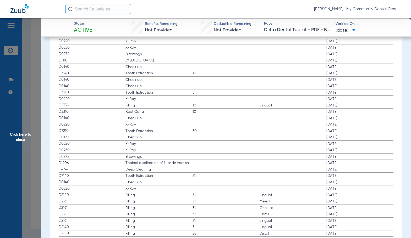
scroll to position [681, 0]
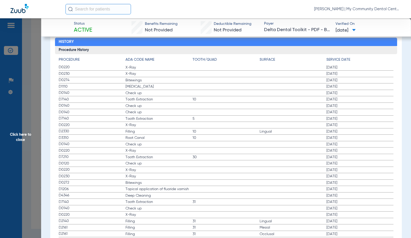
click at [35, 154] on span "Click here to close" at bounding box center [20, 137] width 41 height 238
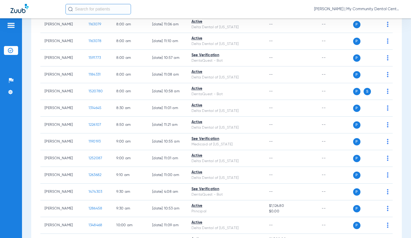
scroll to position [0, 0]
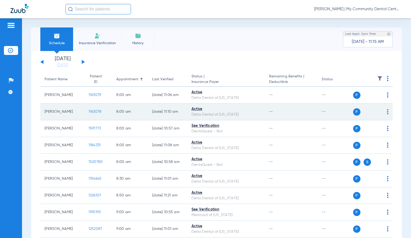
click at [91, 111] on span "1163078" at bounding box center [95, 112] width 13 height 4
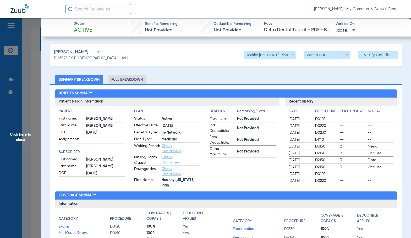
click at [118, 81] on li "Full Breakdown" at bounding box center [127, 79] width 39 height 9
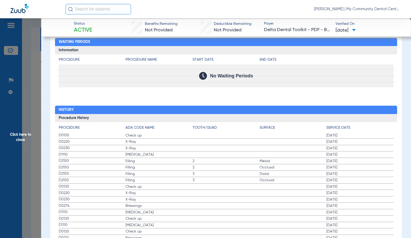
scroll to position [629, 0]
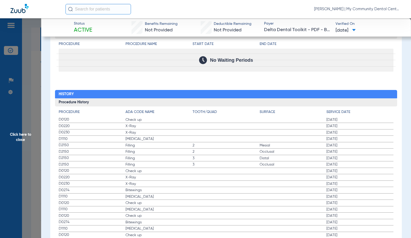
click at [145, 172] on span "Check up" at bounding box center [158, 171] width 67 height 5
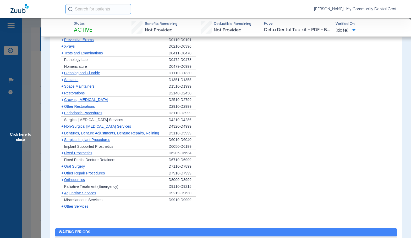
scroll to position [419, 0]
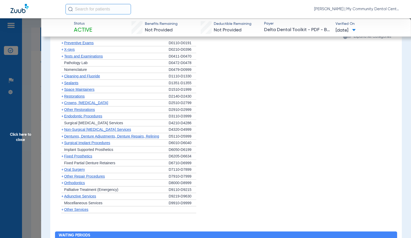
click at [68, 50] on span "X-rays" at bounding box center [69, 49] width 10 height 4
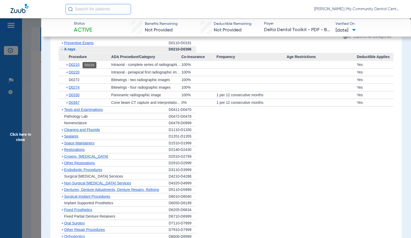
click at [75, 64] on span "D0210" at bounding box center [74, 65] width 11 height 4
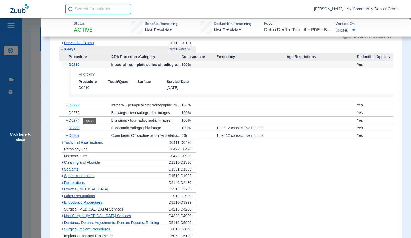
click at [76, 122] on span "D0274" at bounding box center [74, 120] width 11 height 4
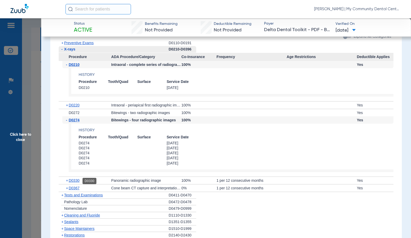
click at [75, 180] on span "D0330" at bounding box center [74, 181] width 11 height 4
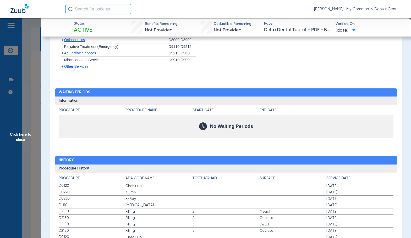
scroll to position [812, 0]
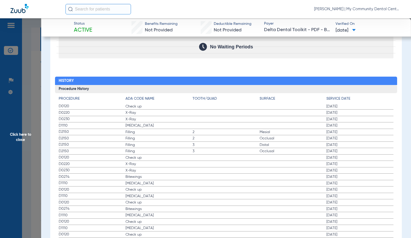
click at [15, 146] on span "Click here to close" at bounding box center [20, 137] width 41 height 238
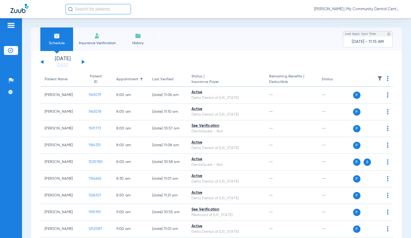
scroll to position [0, 0]
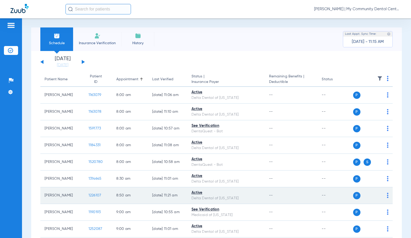
click at [89, 196] on span "1226107" at bounding box center [95, 196] width 13 height 4
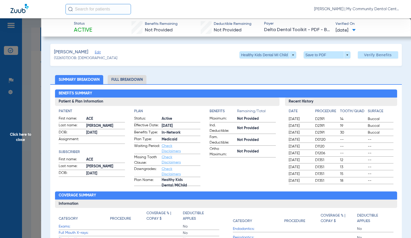
click at [138, 80] on li "Full Breakdown" at bounding box center [127, 79] width 39 height 9
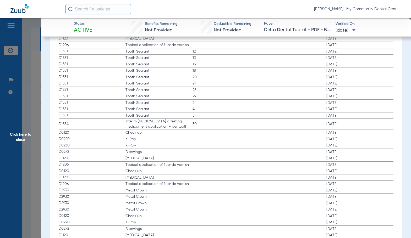
scroll to position [576, 0]
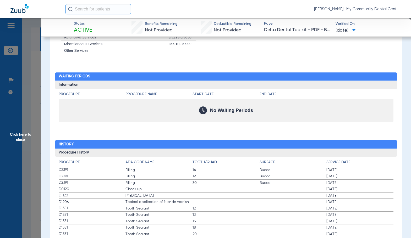
click at [29, 135] on span "Click here to close" at bounding box center [20, 137] width 41 height 238
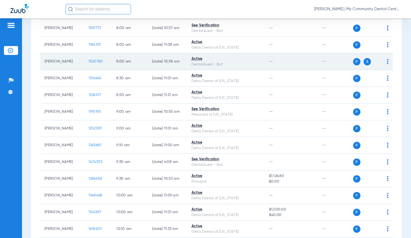
scroll to position [131, 0]
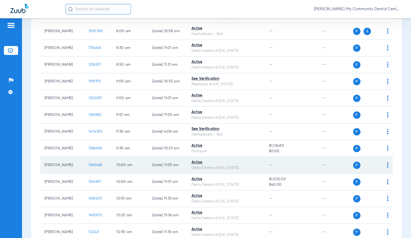
click at [92, 165] on span "1348468" at bounding box center [96, 165] width 14 height 4
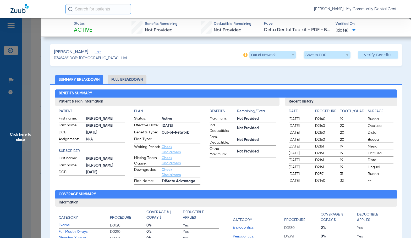
drag, startPoint x: 137, startPoint y: 82, endPoint x: 407, endPoint y: 153, distance: 278.8
click at [137, 82] on li "Full Breakdown" at bounding box center [127, 79] width 39 height 9
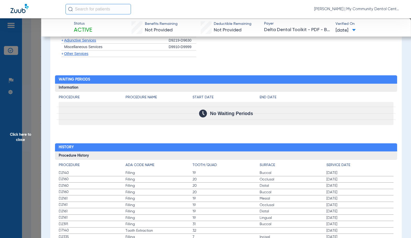
scroll to position [419, 0]
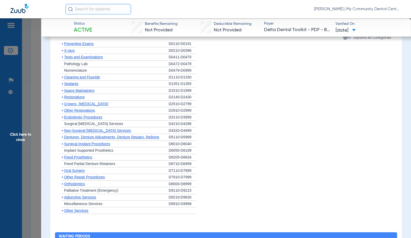
click at [88, 44] on span "Preventive Exams" at bounding box center [79, 44] width 30 height 4
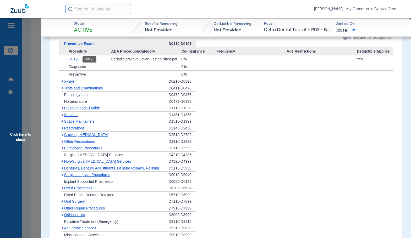
click at [74, 59] on span "D0120" at bounding box center [74, 59] width 11 height 4
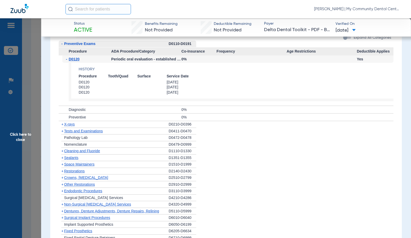
click at [75, 45] on span "Preventive Exams" at bounding box center [79, 44] width 31 height 4
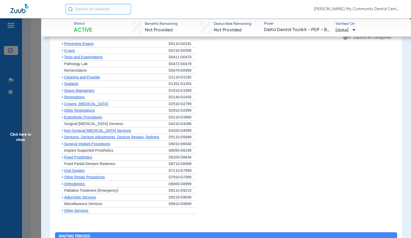
click at [70, 51] on span "X-rays" at bounding box center [69, 50] width 10 height 4
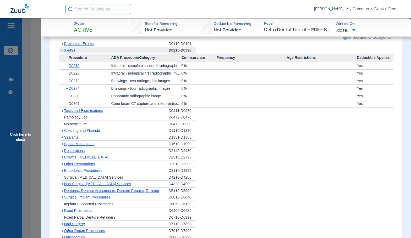
click at [78, 68] on div "+ D0210" at bounding box center [86, 65] width 49 height 7
click at [76, 66] on span "D0210" at bounding box center [74, 66] width 11 height 4
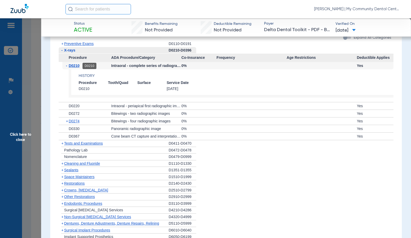
click at [73, 64] on span "D0210" at bounding box center [74, 66] width 11 height 4
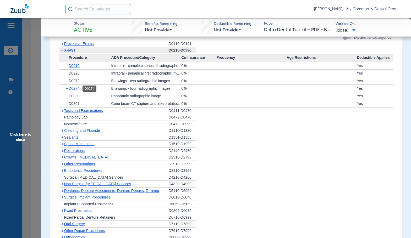
click at [77, 89] on span "D0274" at bounding box center [74, 88] width 11 height 4
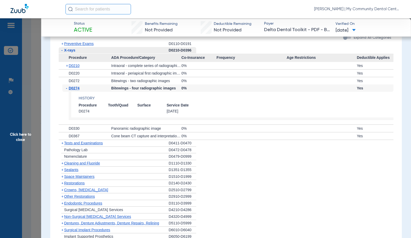
click at [77, 89] on span "D0274" at bounding box center [74, 88] width 11 height 4
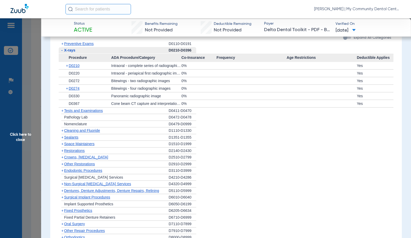
click at [78, 130] on span "Cleaning and Fluoride" at bounding box center [82, 131] width 36 height 4
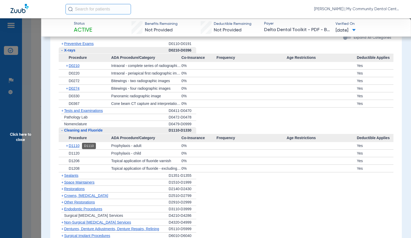
click at [76, 146] on span "D1110" at bounding box center [74, 146] width 11 height 4
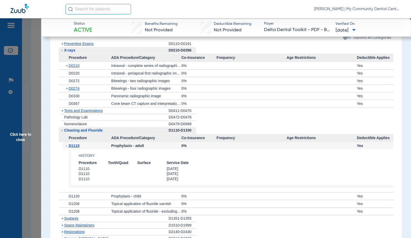
click at [24, 126] on span "Click here to close" at bounding box center [20, 137] width 41 height 238
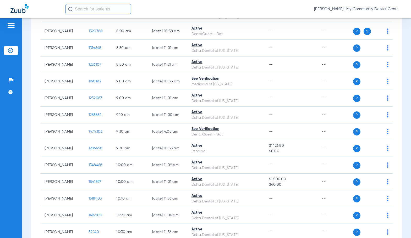
scroll to position [0, 0]
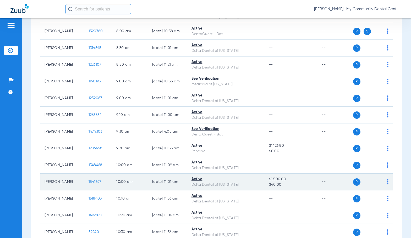
click at [89, 182] on span "1541697" at bounding box center [95, 182] width 13 height 4
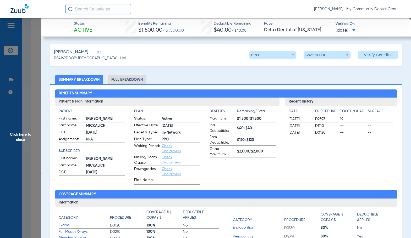
click at [127, 78] on li "Full Breakdown" at bounding box center [127, 79] width 39 height 9
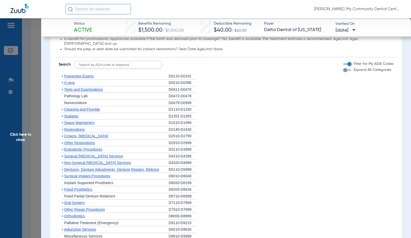
scroll to position [651, 0]
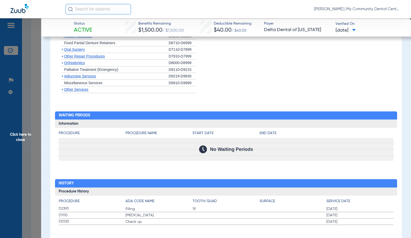
click at [231, 80] on li "+ Miscellaneous Services D9910-D9999" at bounding box center [226, 83] width 335 height 7
drag, startPoint x: 215, startPoint y: 178, endPoint x: 231, endPoint y: 174, distance: 17.2
click at [215, 179] on h2 "History" at bounding box center [226, 183] width 342 height 8
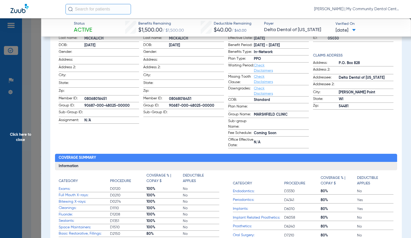
scroll to position [75, 0]
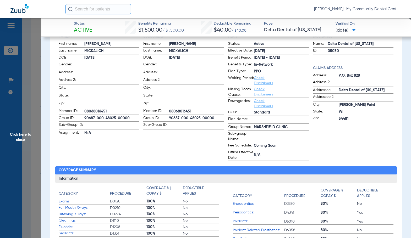
click at [202, 160] on app-subscriber-information "Subscriber First name: [PERSON_NAME] Last name: [PERSON_NAME]: [DEMOGRAPHIC_DAT…" at bounding box center [183, 97] width 81 height 127
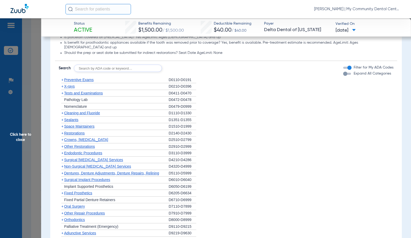
scroll to position [651, 0]
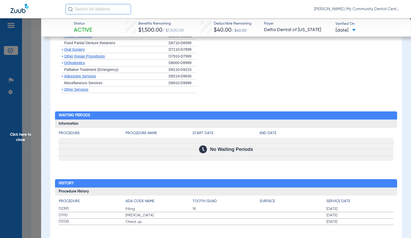
click at [29, 140] on span "Click here to close" at bounding box center [20, 137] width 41 height 238
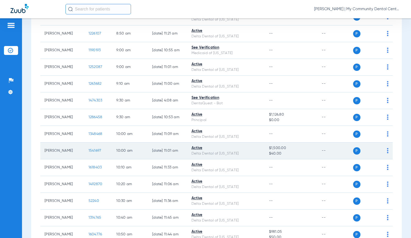
scroll to position [183, 0]
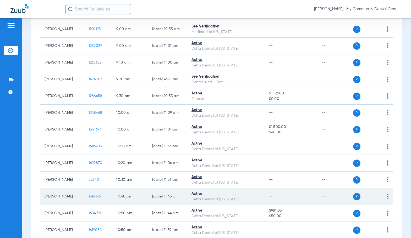
click at [91, 197] on span "1314765" at bounding box center [95, 197] width 13 height 4
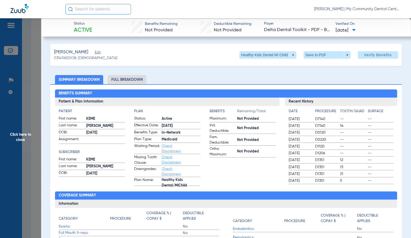
click at [135, 82] on li "Full Breakdown" at bounding box center [127, 79] width 39 height 9
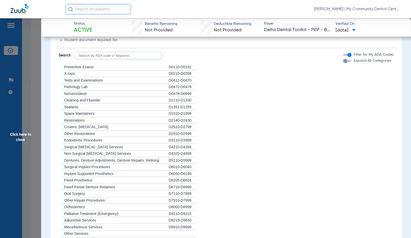
scroll to position [576, 0]
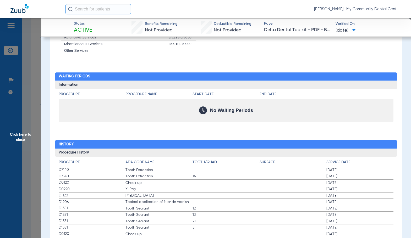
click at [164, 177] on span "Tooth Extraction" at bounding box center [158, 176] width 67 height 5
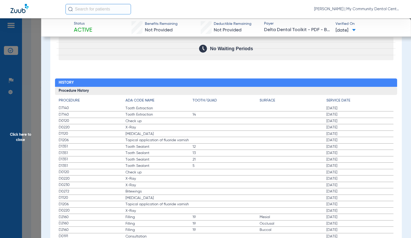
scroll to position [629, 0]
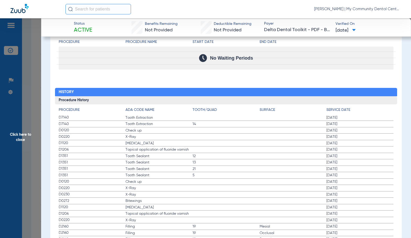
click at [31, 153] on span "Click here to close" at bounding box center [20, 137] width 41 height 238
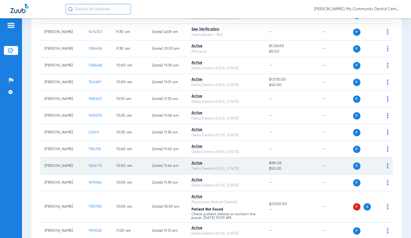
scroll to position [236, 0]
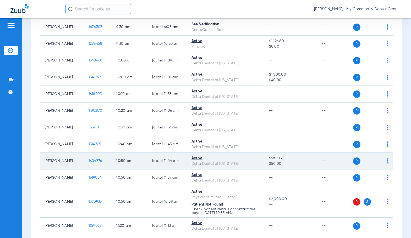
click at [92, 159] on span "1604776" at bounding box center [96, 161] width 14 height 4
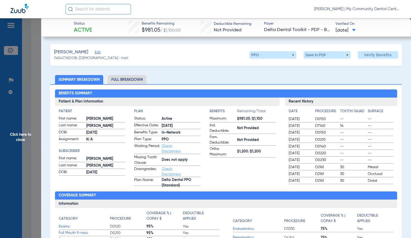
click at [137, 81] on li "Full Breakdown" at bounding box center [127, 79] width 39 height 9
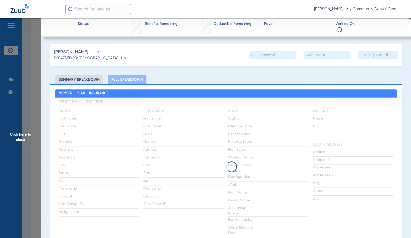
drag, startPoint x: 223, startPoint y: 139, endPoint x: 403, endPoint y: 121, distance: 181.4
click at [223, 139] on app-loading-indicator at bounding box center [226, 167] width 342 height 139
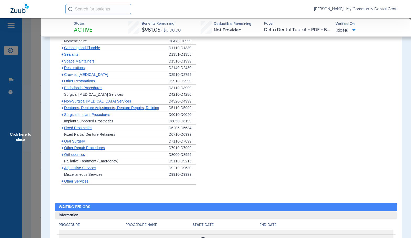
scroll to position [419, 0]
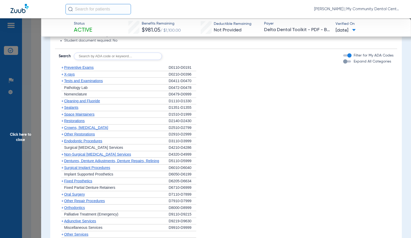
click at [77, 103] on span "Cleaning and Fluoride" at bounding box center [82, 101] width 36 height 4
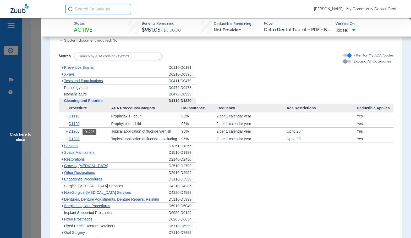
click at [79, 132] on span "D1206" at bounding box center [74, 131] width 11 height 4
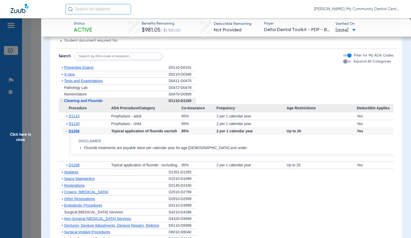
click at [79, 132] on span "D1206" at bounding box center [74, 131] width 11 height 4
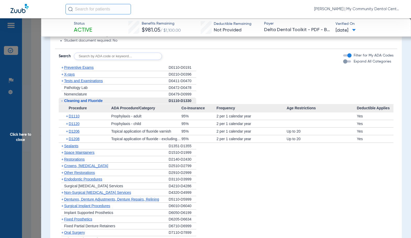
click at [73, 76] on span "X-rays" at bounding box center [69, 74] width 10 height 4
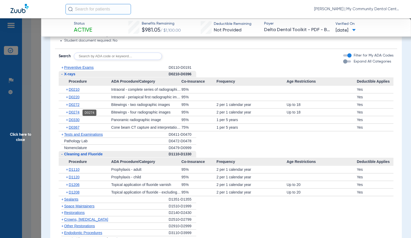
click at [76, 112] on span "D0274" at bounding box center [74, 112] width 11 height 4
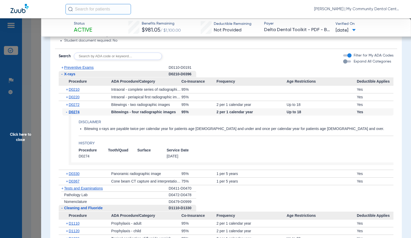
click at [76, 112] on span "D0274" at bounding box center [74, 112] width 11 height 4
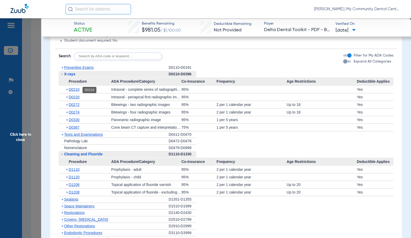
click at [73, 90] on span "D0210" at bounding box center [74, 90] width 11 height 4
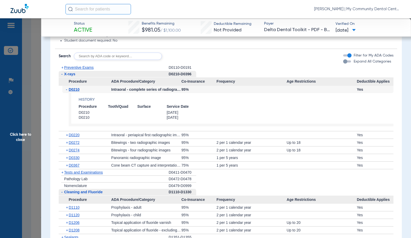
drag, startPoint x: 223, startPoint y: 72, endPoint x: 99, endPoint y: 105, distance: 128.5
click at [223, 72] on li "- X-rays D0210-D0396 Procedure ADA Procedure/Category Co-Insurance Frequency Ag…" at bounding box center [226, 120] width 335 height 99
click at [81, 68] on span "Preventive Exams" at bounding box center [79, 67] width 30 height 4
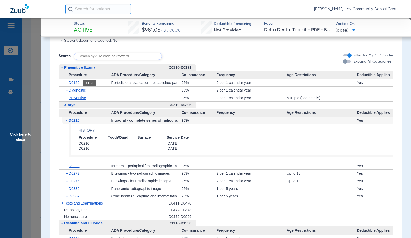
click at [76, 84] on span "D0120" at bounding box center [74, 83] width 11 height 4
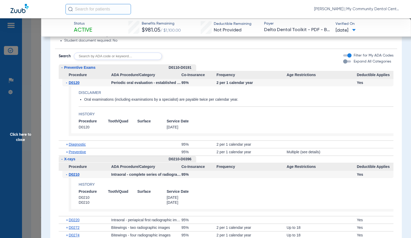
click at [76, 84] on span "D0120" at bounding box center [74, 83] width 11 height 4
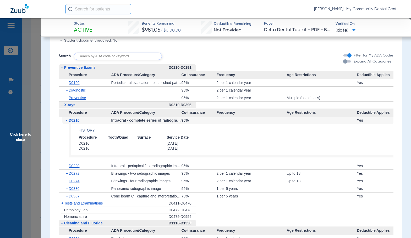
drag, startPoint x: 37, startPoint y: 136, endPoint x: 101, endPoint y: 144, distance: 64.6
click at [37, 136] on span "Click here to close" at bounding box center [20, 137] width 41 height 238
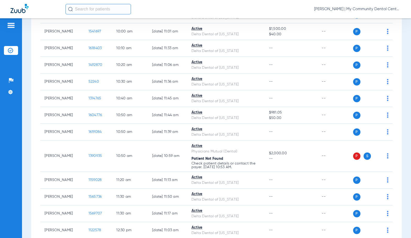
scroll to position [288, 0]
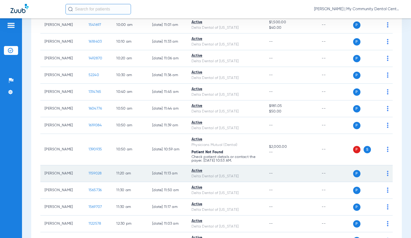
click at [92, 174] on span "1159028" at bounding box center [95, 174] width 13 height 4
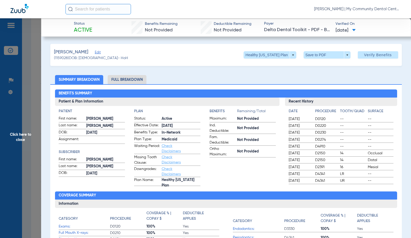
click at [119, 81] on li "Full Breakdown" at bounding box center [127, 79] width 39 height 9
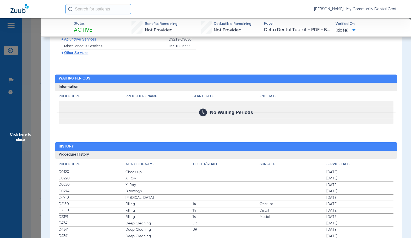
scroll to position [603, 0]
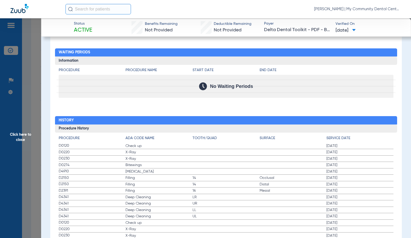
click at [195, 182] on label "D2150 Filling 14 Distal [DATE]" at bounding box center [226, 185] width 335 height 7
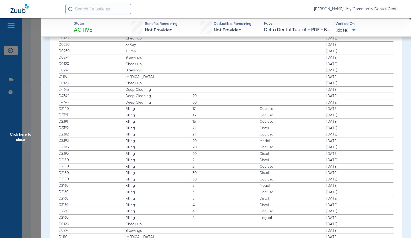
scroll to position [838, 0]
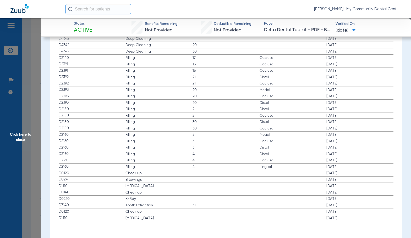
click at [233, 101] on span "20" at bounding box center [226, 102] width 67 height 5
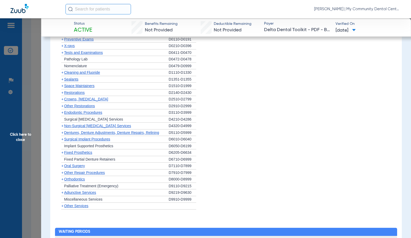
scroll to position [393, 0]
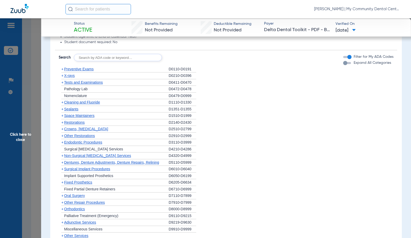
click at [73, 77] on span "X-rays" at bounding box center [69, 76] width 10 height 4
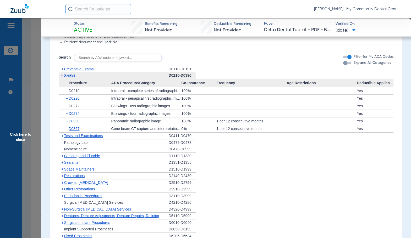
click at [72, 116] on span "D0274" at bounding box center [74, 114] width 11 height 4
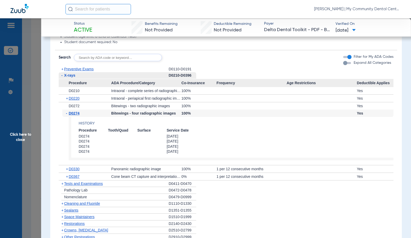
click at [23, 136] on span "Click here to close" at bounding box center [20, 137] width 41 height 238
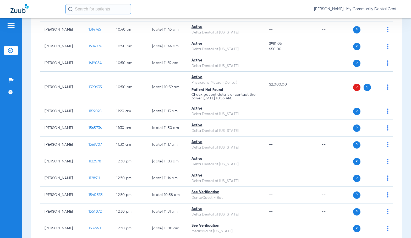
scroll to position [367, 0]
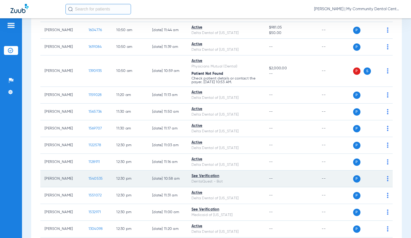
click at [93, 177] on span "1540535" at bounding box center [96, 179] width 14 height 4
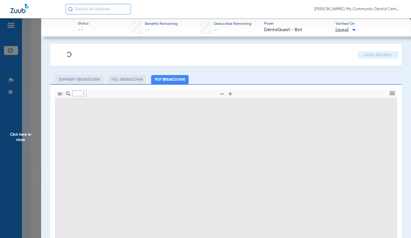
type input "0"
select select "page-width"
type input "1"
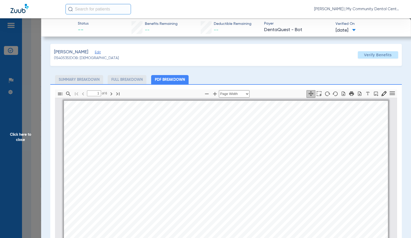
scroll to position [3, 0]
click at [214, 97] on button "button" at bounding box center [214, 94] width 9 height 8
select select "1.5"
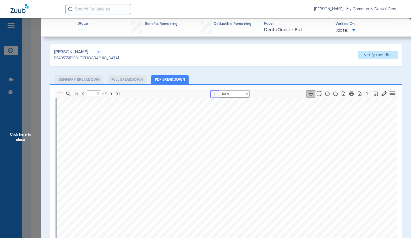
scroll to position [317, 0]
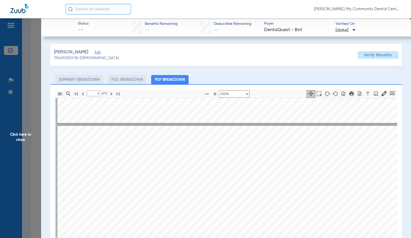
type input "2"
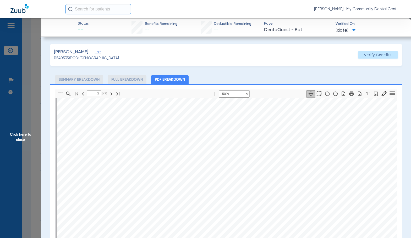
click at [32, 125] on span "Click here to close" at bounding box center [20, 137] width 41 height 238
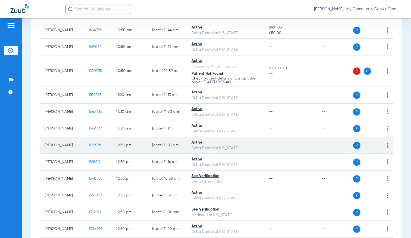
click at [89, 146] on span "1122578" at bounding box center [95, 146] width 13 height 4
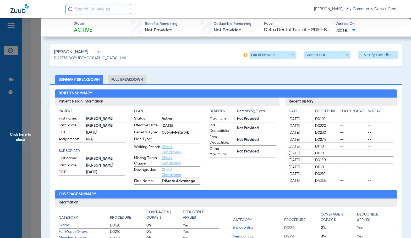
click at [136, 80] on li "Full Breakdown" at bounding box center [127, 79] width 39 height 9
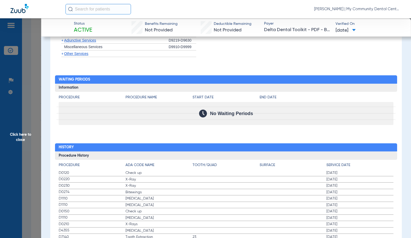
scroll to position [603, 0]
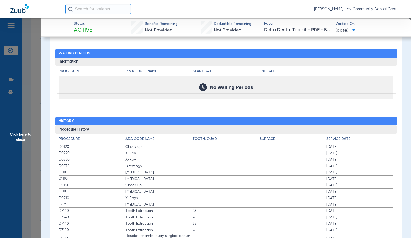
click at [190, 167] on span "Bitewings" at bounding box center [158, 166] width 67 height 5
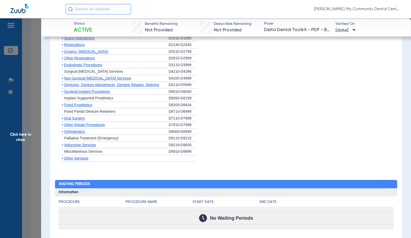
scroll to position [367, 0]
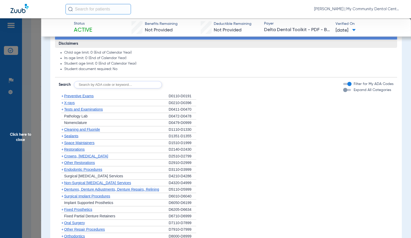
click at [86, 97] on span "Preventive Exams" at bounding box center [79, 96] width 30 height 4
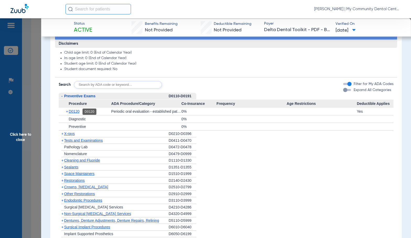
click at [74, 111] on span "D0120" at bounding box center [74, 112] width 11 height 4
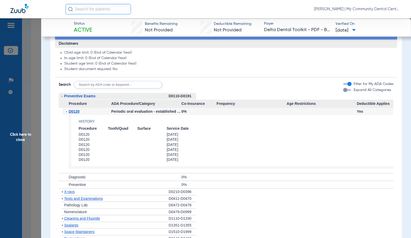
click at [74, 111] on span "D0120" at bounding box center [74, 112] width 11 height 4
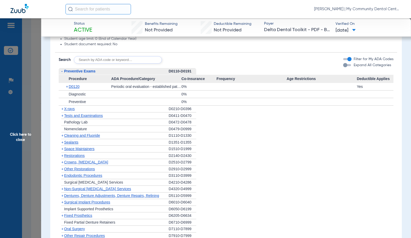
scroll to position [393, 0]
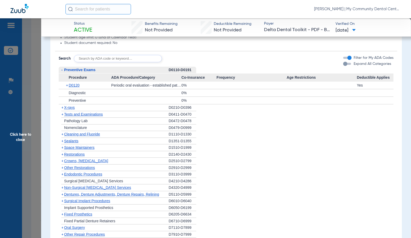
click at [77, 135] on span "Cleaning and Fluoride" at bounding box center [82, 134] width 36 height 4
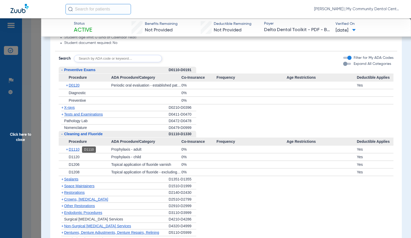
click at [73, 151] on span "D1110" at bounding box center [74, 149] width 11 height 4
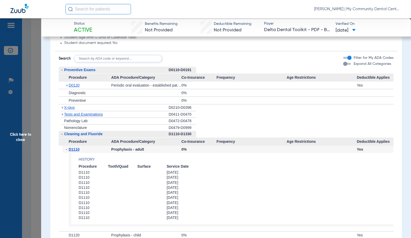
click at [73, 151] on span "D1110" at bounding box center [74, 149] width 11 height 4
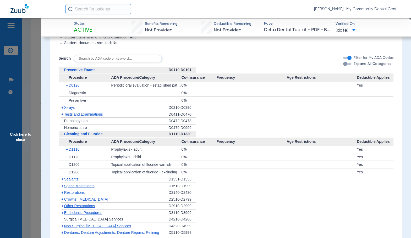
click at [71, 108] on span "X-rays" at bounding box center [69, 108] width 10 height 4
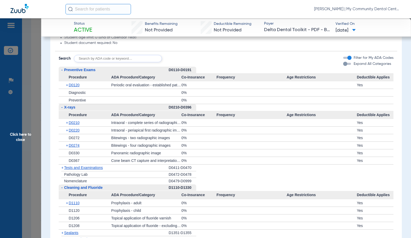
click at [81, 123] on div "+ D0210" at bounding box center [86, 122] width 49 height 7
click at [76, 124] on span "D0210" at bounding box center [74, 123] width 11 height 4
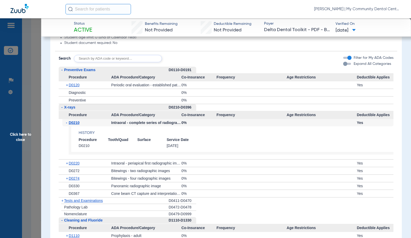
click at [76, 124] on span "D0210" at bounding box center [74, 123] width 11 height 4
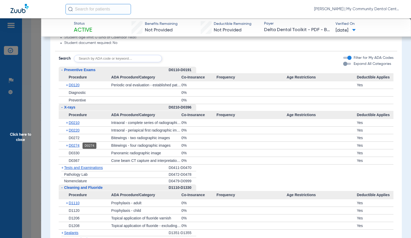
click at [73, 147] on span "D0274" at bounding box center [74, 146] width 11 height 4
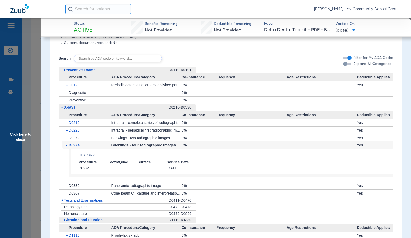
click at [73, 147] on span "D0274" at bounding box center [74, 145] width 11 height 4
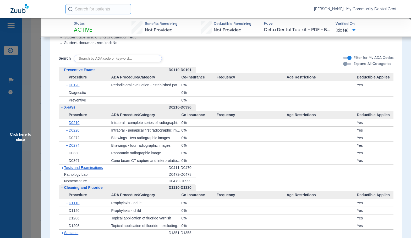
click at [31, 119] on span "Click here to close" at bounding box center [20, 137] width 41 height 238
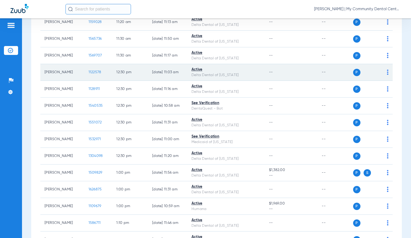
scroll to position [445, 0]
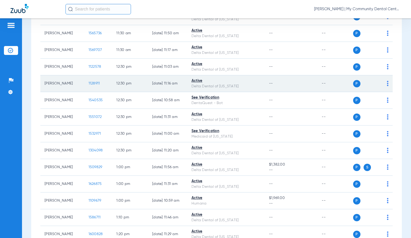
click at [89, 83] on span "1128911" at bounding box center [95, 84] width 12 height 4
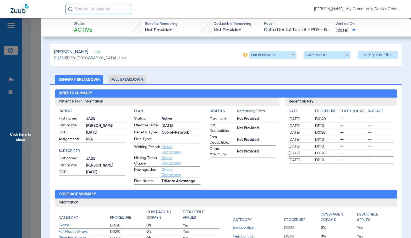
click at [125, 79] on li "Full Breakdown" at bounding box center [127, 79] width 39 height 9
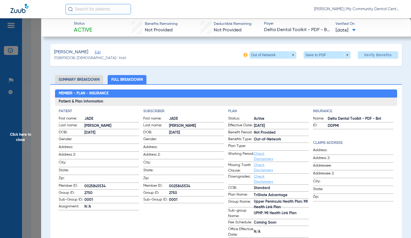
click at [183, 217] on app-subscriber-information "Subscriber First name: [PERSON_NAME] Last name: [PERSON_NAME]: [DEMOGRAPHIC_DAT…" at bounding box center [183, 173] width 81 height 129
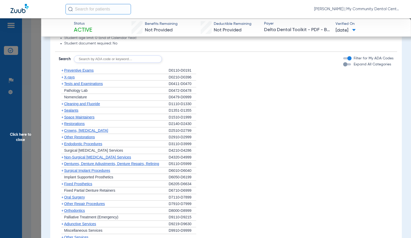
scroll to position [387, 0]
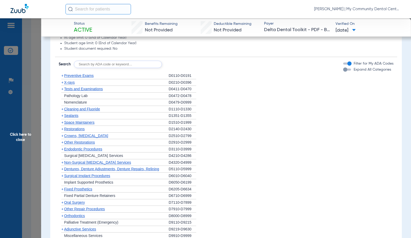
click at [70, 83] on span "X-rays" at bounding box center [69, 82] width 10 height 4
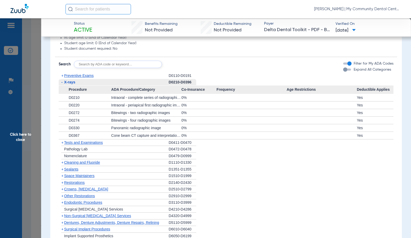
click at [19, 135] on span "Click here to close" at bounding box center [20, 137] width 41 height 238
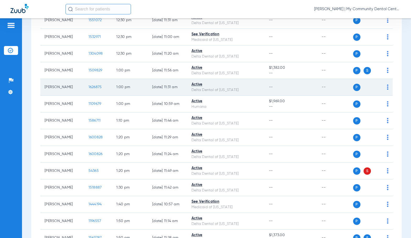
scroll to position [550, 0]
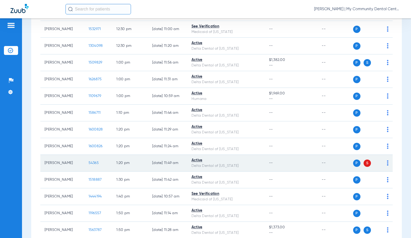
click at [89, 164] on span "54365" at bounding box center [94, 163] width 10 height 4
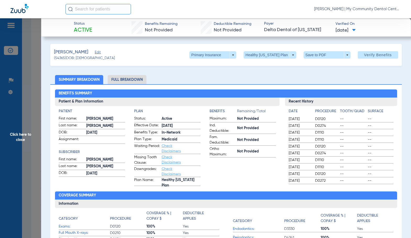
click at [126, 83] on li "Full Breakdown" at bounding box center [127, 79] width 39 height 9
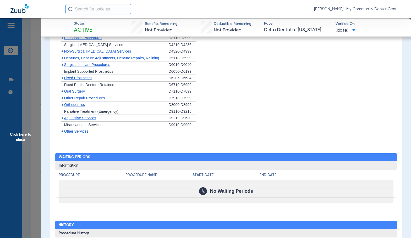
scroll to position [419, 0]
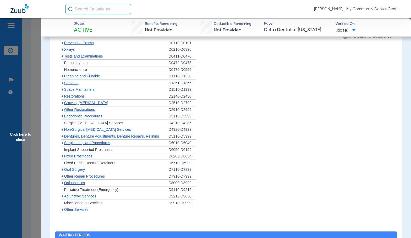
click at [66, 50] on span "X-rays" at bounding box center [69, 49] width 10 height 4
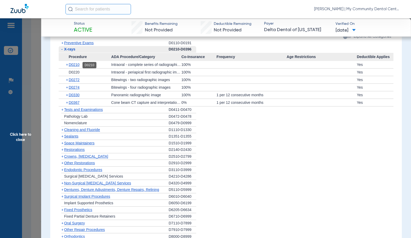
click at [74, 66] on span "D0210" at bounding box center [74, 65] width 11 height 4
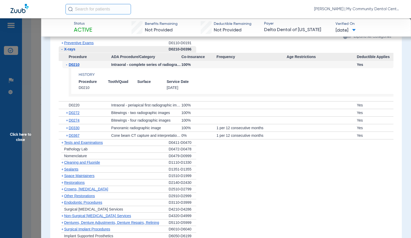
click at [25, 147] on span "Click here to close" at bounding box center [20, 137] width 41 height 238
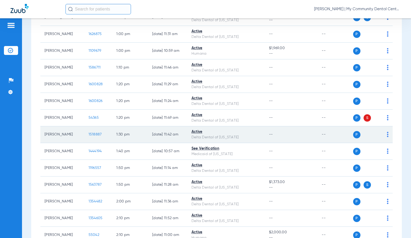
scroll to position [603, 0]
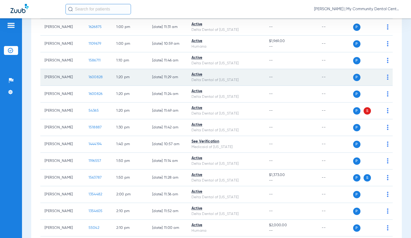
click at [84, 75] on td "1600828" at bounding box center [98, 77] width 28 height 17
click at [89, 78] on span "1600828" at bounding box center [96, 77] width 14 height 4
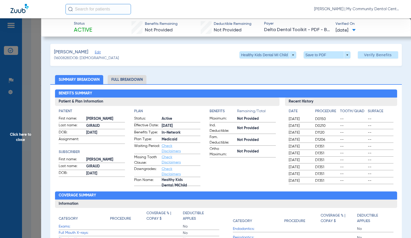
click at [118, 77] on li "Full Breakdown" at bounding box center [127, 79] width 39 height 9
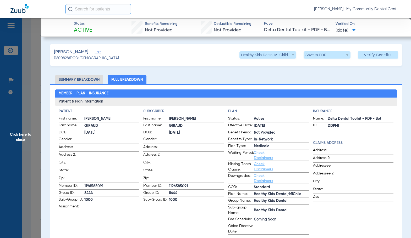
click at [183, 217] on app-subscriber-information "Subscriber First name: [PERSON_NAME] Last name: [PERSON_NAME]: [DEMOGRAPHIC_DAT…" at bounding box center [183, 172] width 81 height 126
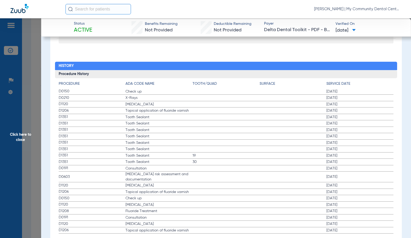
scroll to position [669, 0]
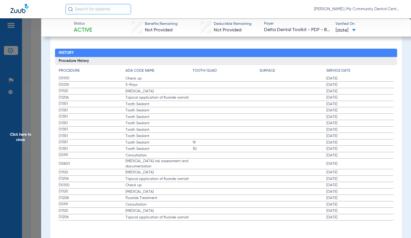
click at [27, 135] on span "Click here to close" at bounding box center [20, 137] width 41 height 238
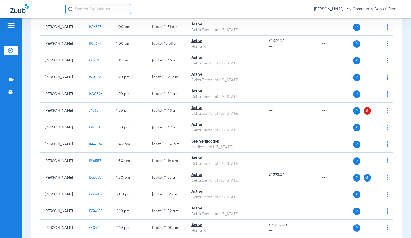
scroll to position [0, 0]
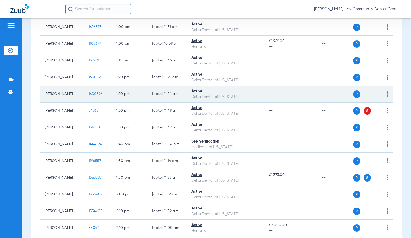
click at [94, 94] on span "1600826" at bounding box center [96, 94] width 14 height 4
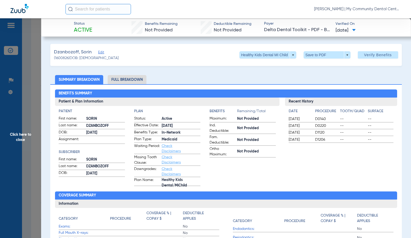
click at [127, 81] on li "Full Breakdown" at bounding box center [127, 79] width 39 height 9
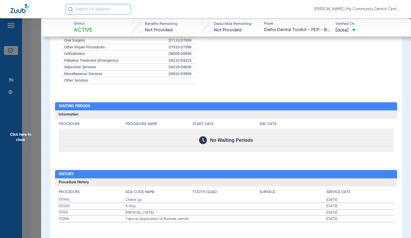
scroll to position [549, 0]
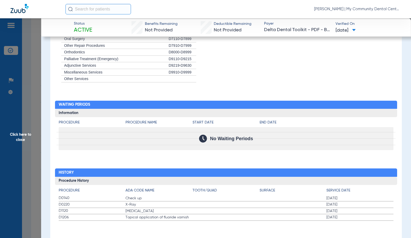
click at [28, 126] on span "Click here to close" at bounding box center [20, 137] width 41 height 238
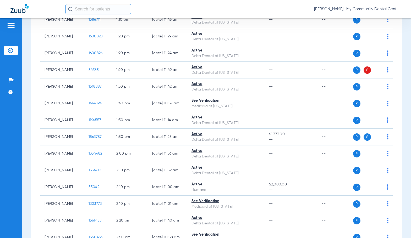
scroll to position [655, 0]
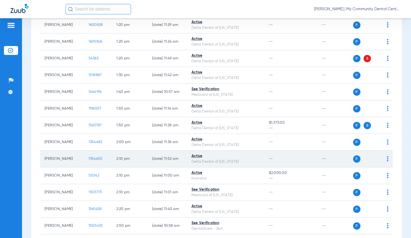
click at [89, 157] on span "1354605" at bounding box center [96, 159] width 14 height 4
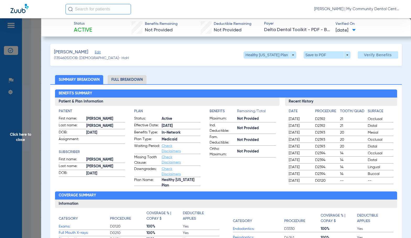
click at [128, 83] on li "Full Breakdown" at bounding box center [127, 79] width 39 height 9
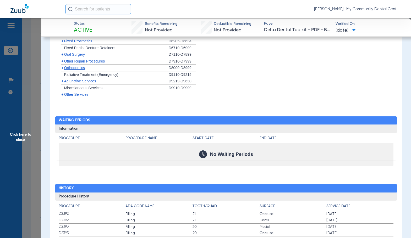
scroll to position [550, 0]
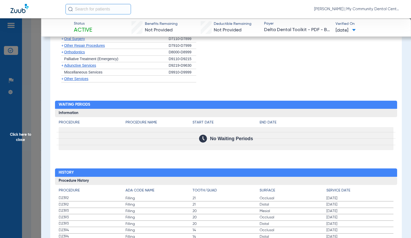
click at [159, 200] on span "Filling" at bounding box center [158, 198] width 67 height 5
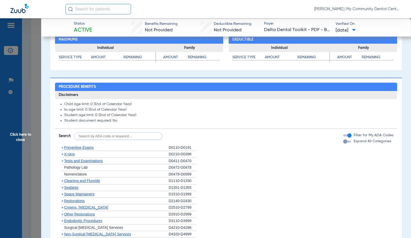
scroll to position [393, 0]
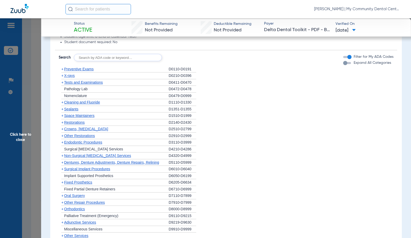
click at [73, 77] on span "X-rays" at bounding box center [69, 76] width 10 height 4
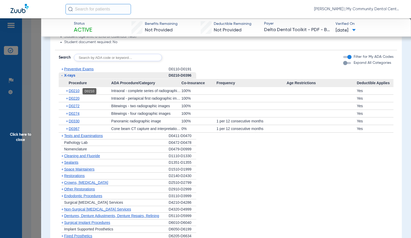
click at [75, 91] on span "D0210" at bounding box center [74, 91] width 11 height 4
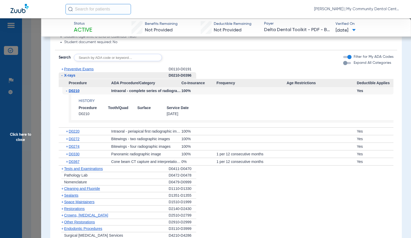
click at [75, 91] on span "D0210" at bounding box center [74, 91] width 11 height 4
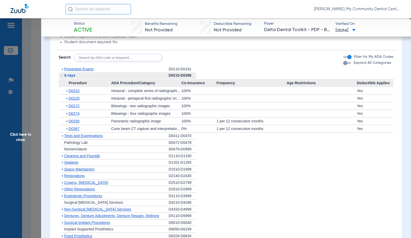
click at [73, 123] on span "D0330" at bounding box center [74, 121] width 11 height 4
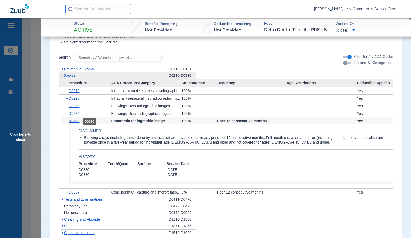
click at [73, 123] on span "D0330" at bounding box center [74, 121] width 11 height 4
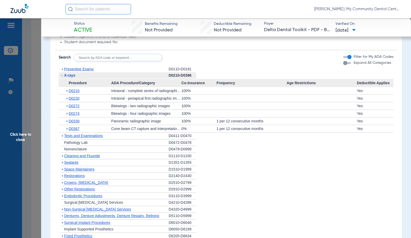
click at [16, 146] on span "Click here to close" at bounding box center [20, 137] width 41 height 238
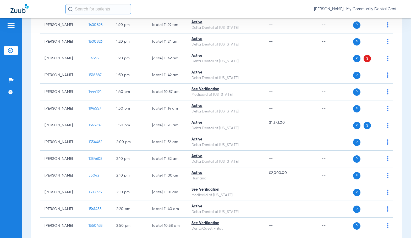
scroll to position [0, 0]
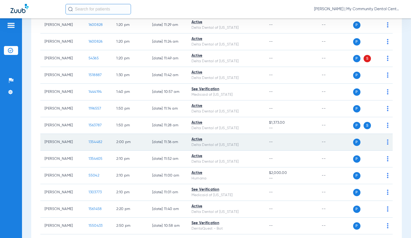
click at [89, 143] on span "1354482" at bounding box center [96, 142] width 14 height 4
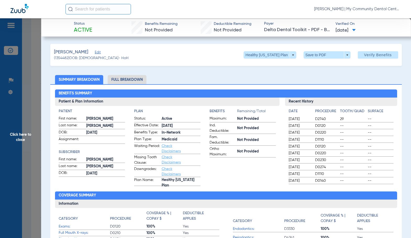
click at [134, 80] on li "Full Breakdown" at bounding box center [127, 79] width 39 height 9
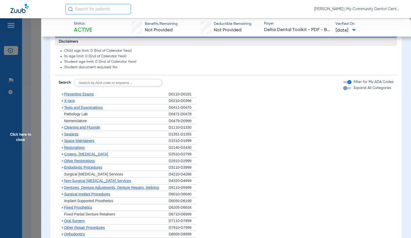
scroll to position [341, 0]
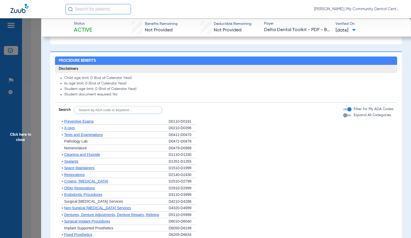
click at [68, 131] on div "+ X-rays" at bounding box center [114, 128] width 110 height 7
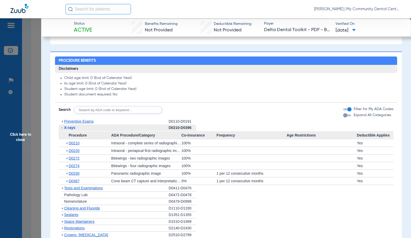
click at [68, 128] on span "X-rays" at bounding box center [69, 128] width 11 height 4
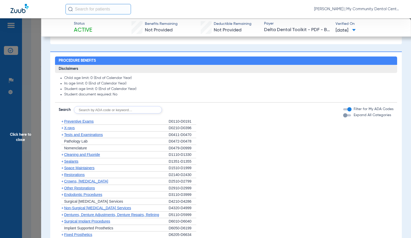
click at [68, 128] on span "X-rays" at bounding box center [69, 128] width 10 height 4
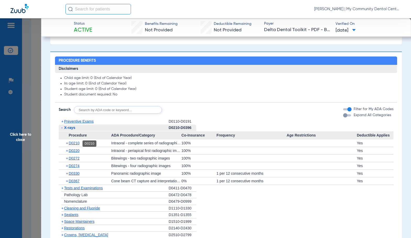
click at [76, 144] on span "D0210" at bounding box center [74, 143] width 11 height 4
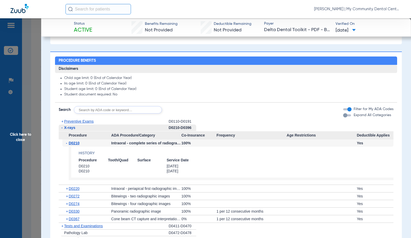
drag, startPoint x: 30, startPoint y: 138, endPoint x: 149, endPoint y: 168, distance: 122.9
click at [30, 138] on span "Click here to close" at bounding box center [20, 137] width 41 height 238
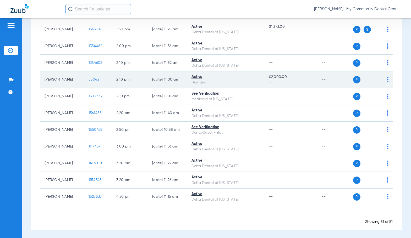
scroll to position [752, 0]
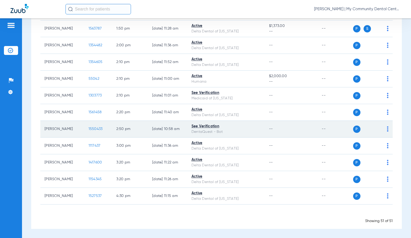
click at [89, 130] on span "1550433" at bounding box center [96, 129] width 14 height 4
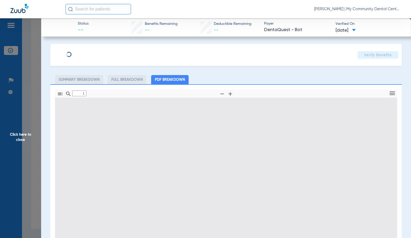
type input "0"
select select "page-width"
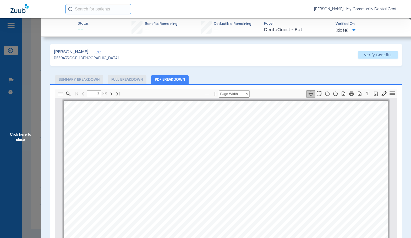
scroll to position [3, 0]
click at [189, 200] on div "[PERSON_NAME] Member is eligible: My Community Dental Centers Inc - [PERSON_NAM…" at bounding box center [226, 212] width 324 height 229
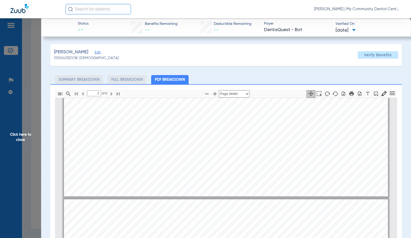
scroll to position [212, 0]
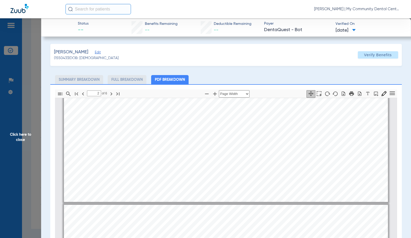
type input "3"
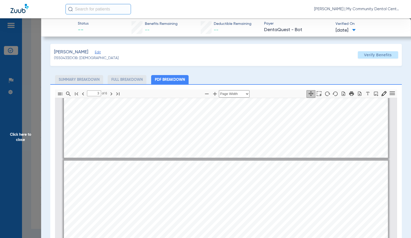
scroll to position [396, 0]
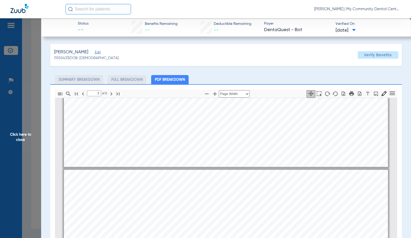
drag, startPoint x: 29, startPoint y: 138, endPoint x: 122, endPoint y: 157, distance: 95.3
click at [29, 138] on span "Click here to close" at bounding box center [20, 137] width 41 height 238
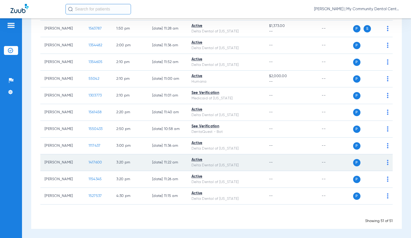
click at [93, 162] on span "1417600" at bounding box center [96, 163] width 14 height 4
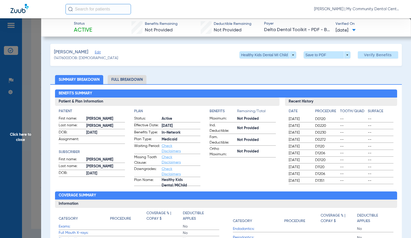
click at [141, 79] on li "Full Breakdown" at bounding box center [127, 79] width 39 height 9
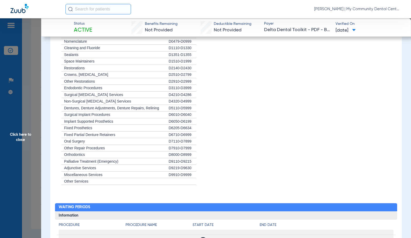
scroll to position [603, 0]
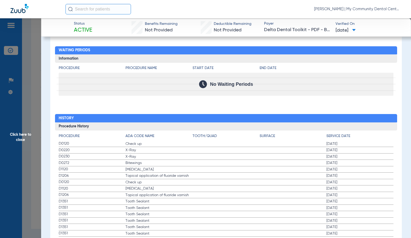
click at [184, 186] on label "D0120 Check up [DATE]" at bounding box center [226, 182] width 335 height 7
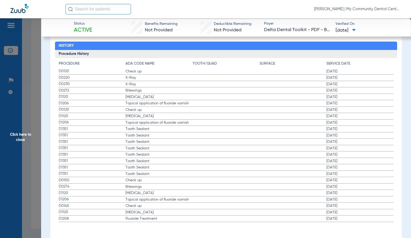
scroll to position [677, 0]
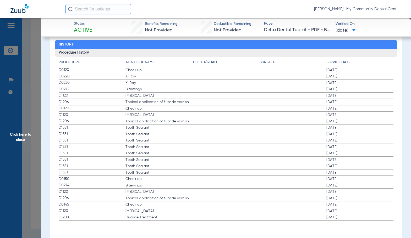
click at [23, 159] on span "Click here to close" at bounding box center [20, 137] width 41 height 238
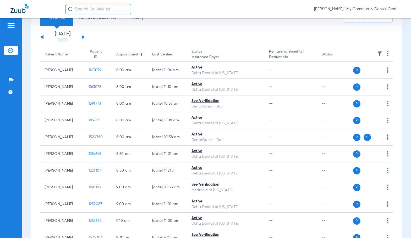
scroll to position [0, 0]
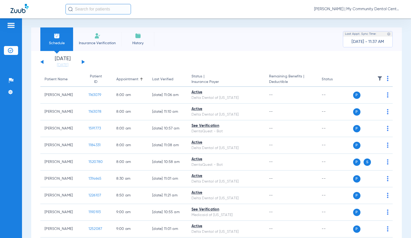
click at [82, 62] on button at bounding box center [83, 62] width 3 height 4
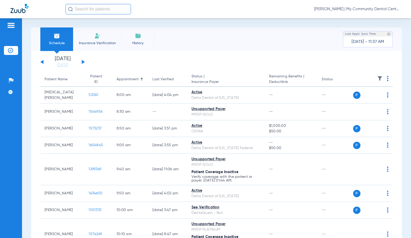
click at [387, 79] on img at bounding box center [388, 78] width 2 height 5
click at [370, 100] on span "Verify All" at bounding box center [363, 99] width 33 height 4
